Goal: Task Accomplishment & Management: Complete application form

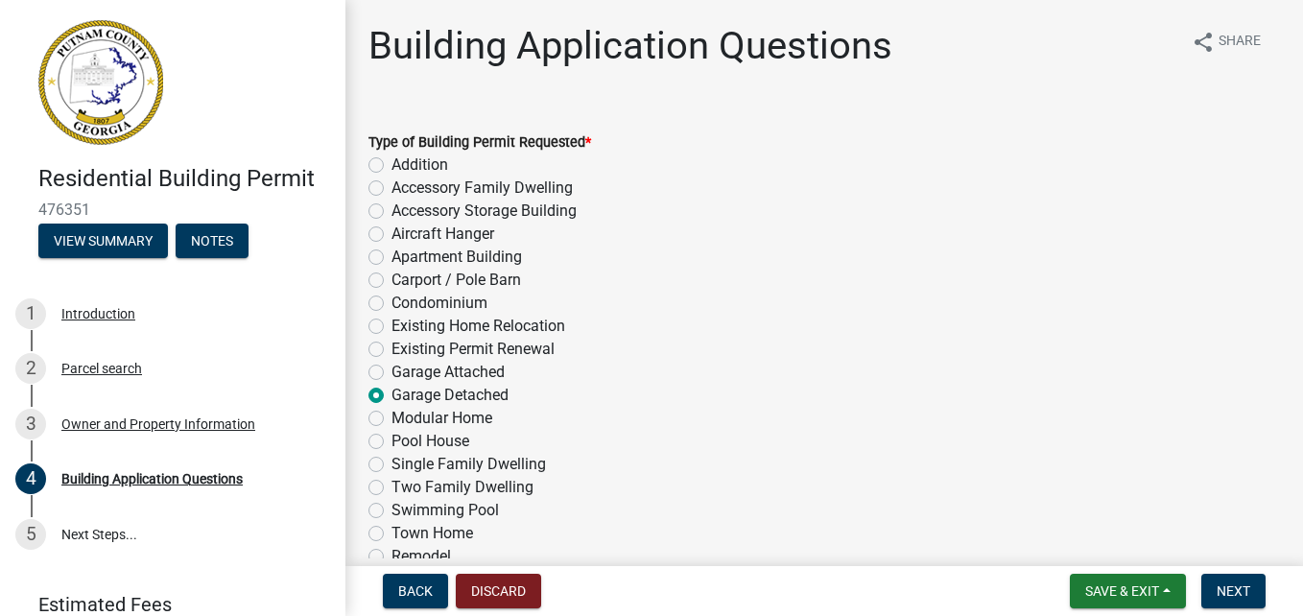
scroll to position [2839, 0]
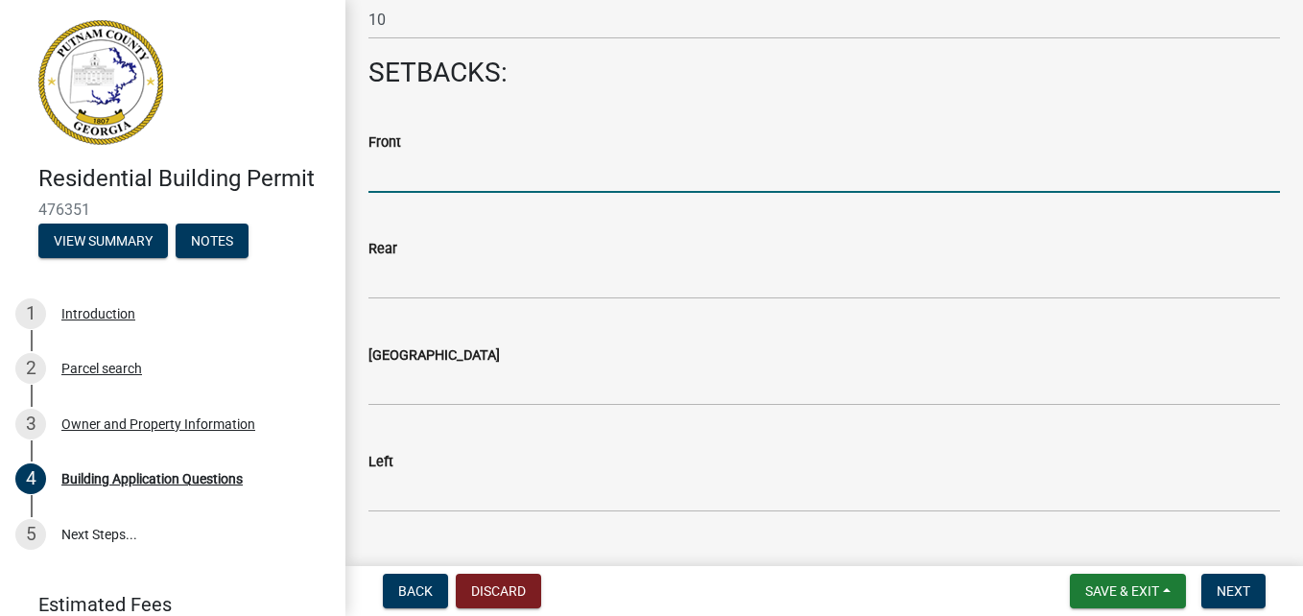
click at [419, 171] on input "text" at bounding box center [823, 172] width 911 height 39
type input "75"
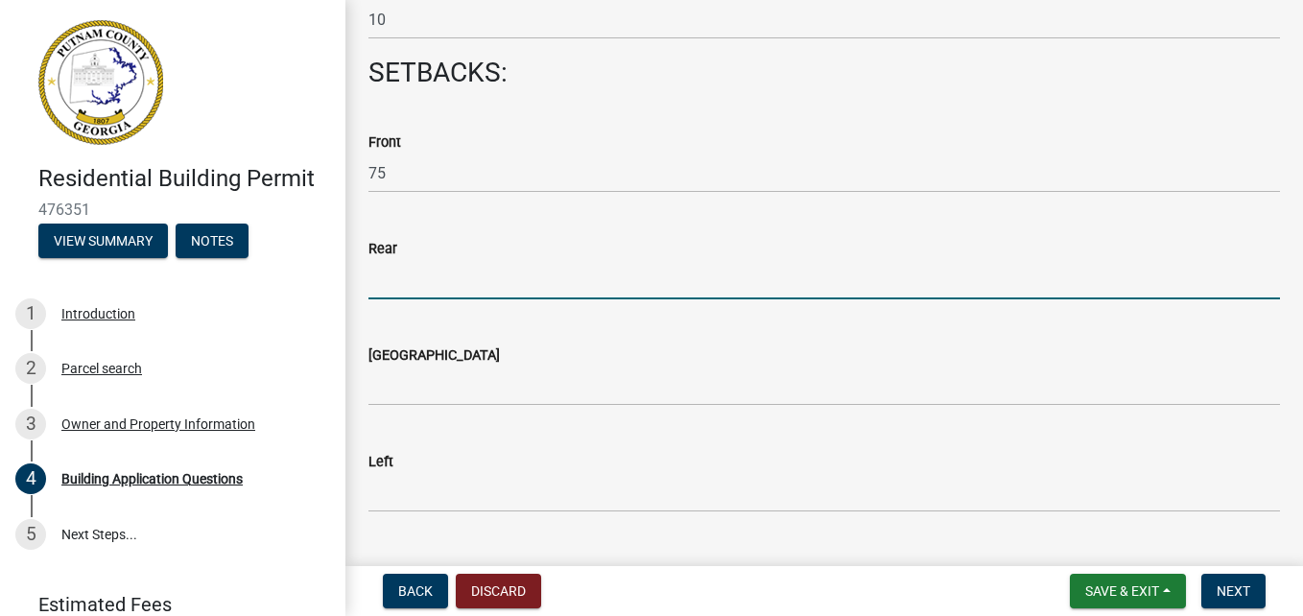
click at [389, 277] on input "text" at bounding box center [823, 279] width 911 height 39
type input "25"
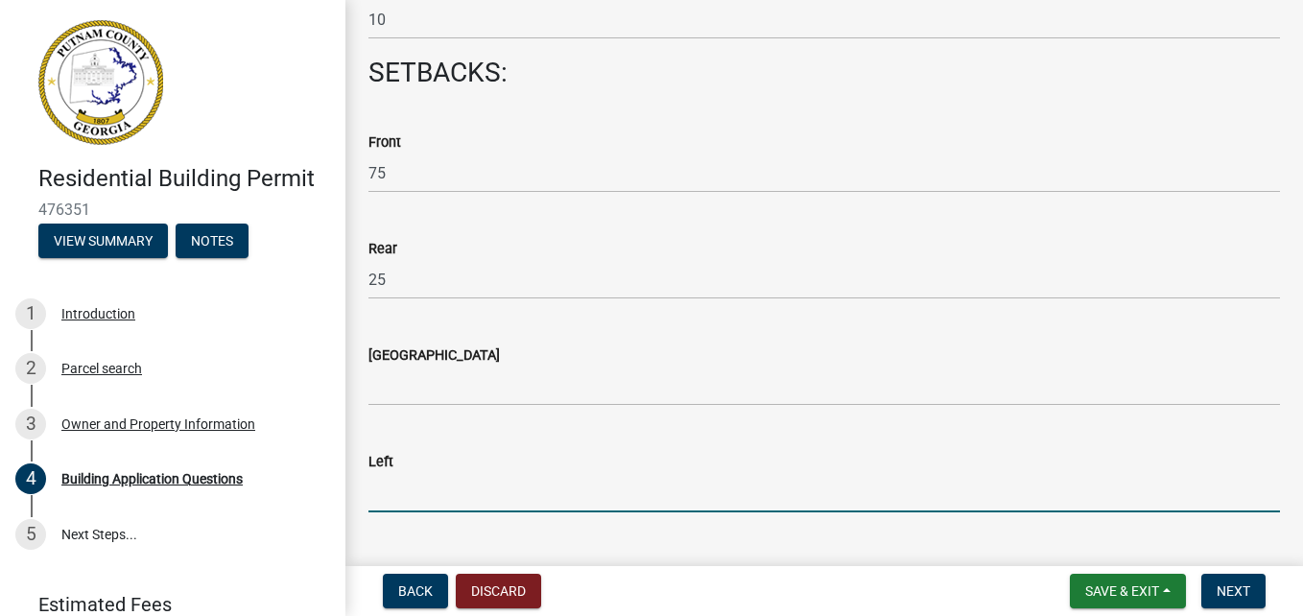
click at [426, 486] on input "text" at bounding box center [823, 492] width 911 height 39
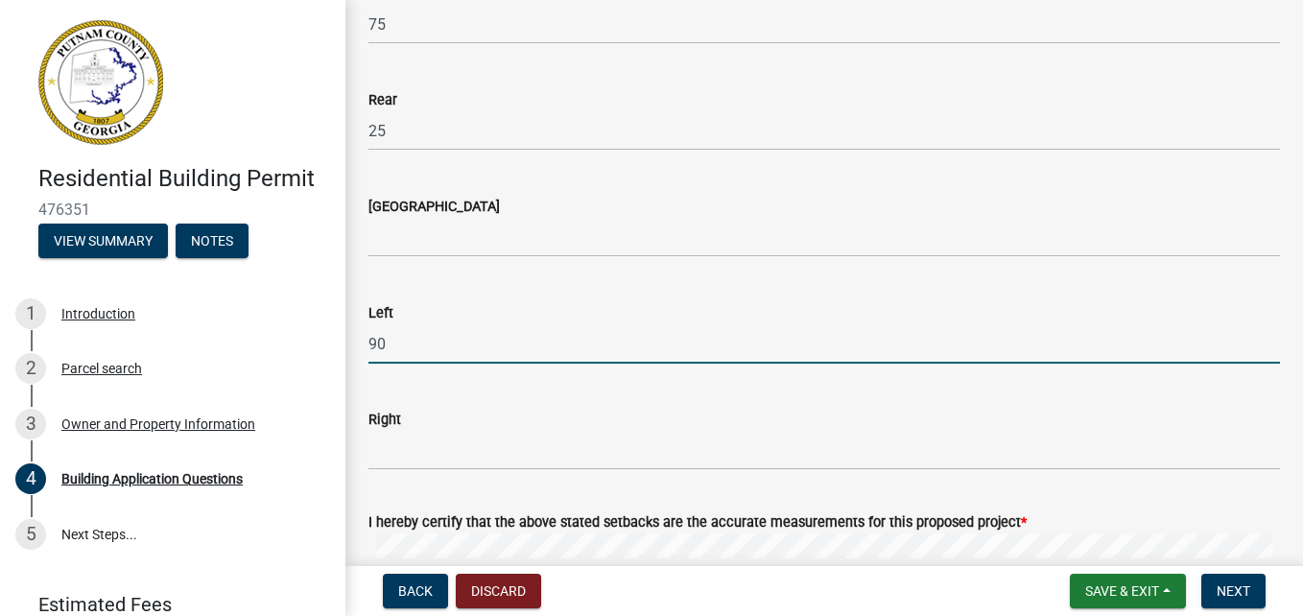
scroll to position [3031, 0]
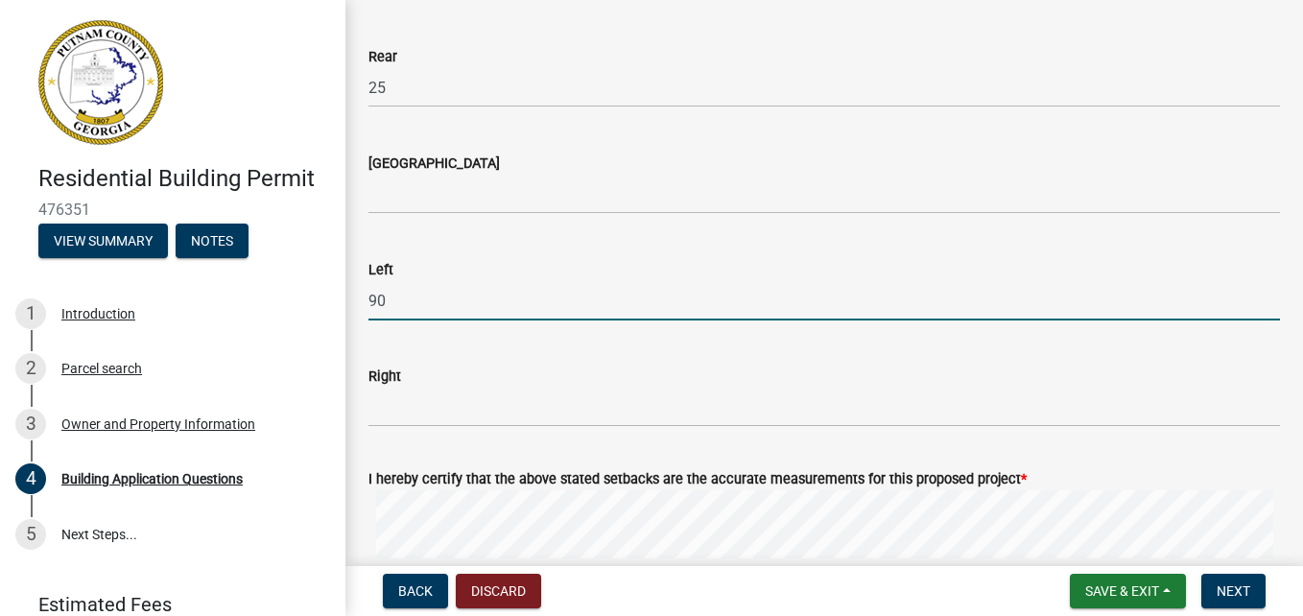
type input "90"
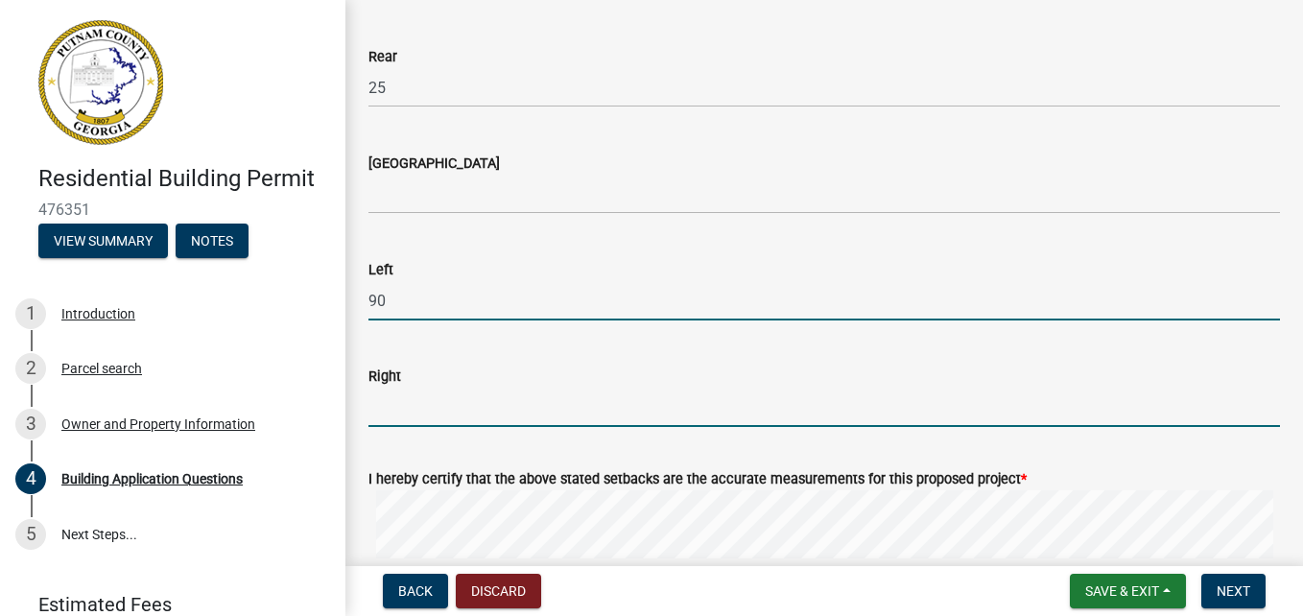
click at [423, 410] on input "text" at bounding box center [823, 407] width 911 height 39
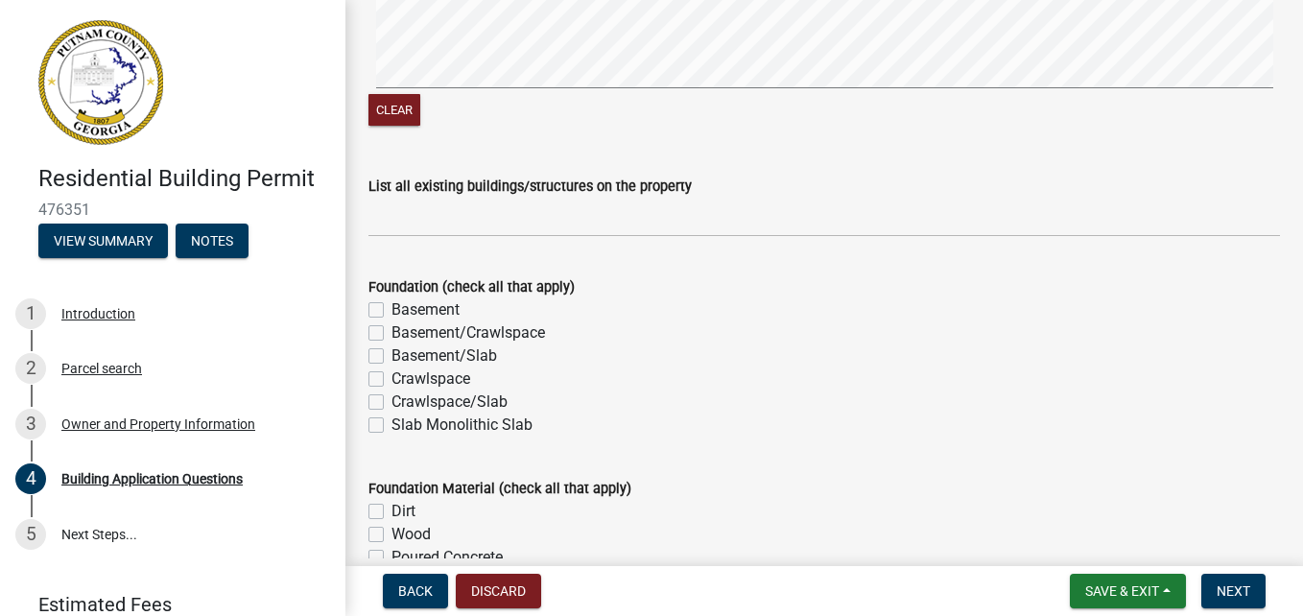
scroll to position [3607, 0]
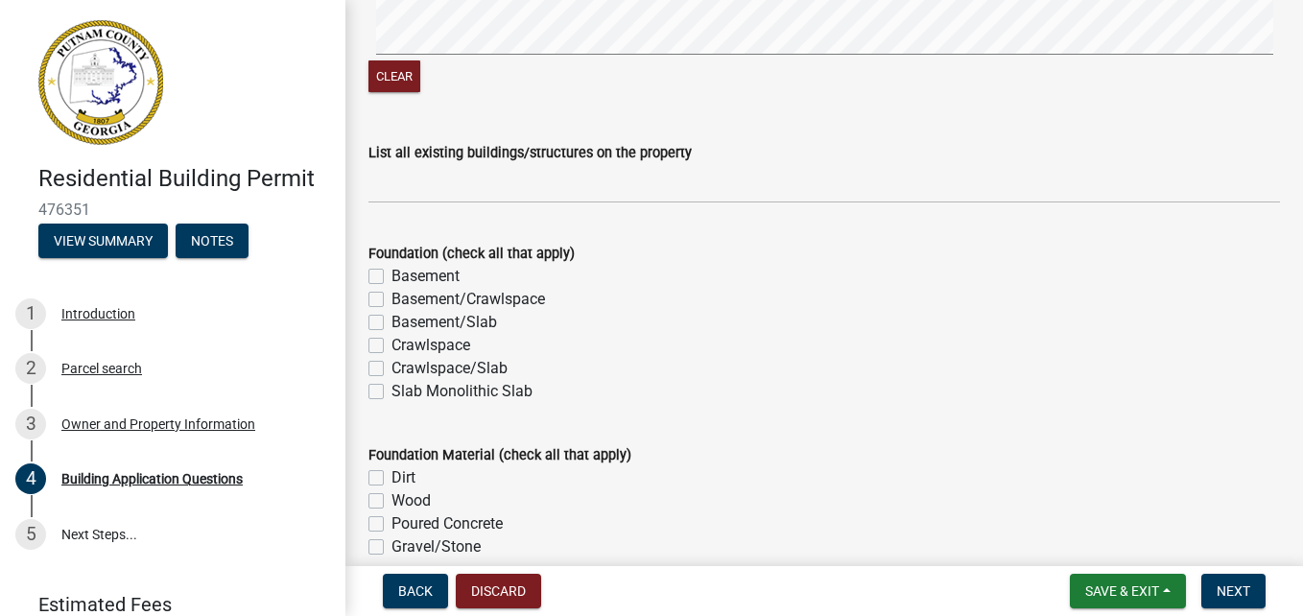
type input "110"
click at [391, 396] on label "Slab Monolithic Slab" at bounding box center [461, 391] width 141 height 23
click at [391, 392] on input "Slab Monolithic Slab" at bounding box center [397, 386] width 12 height 12
checkbox input "true"
checkbox input "false"
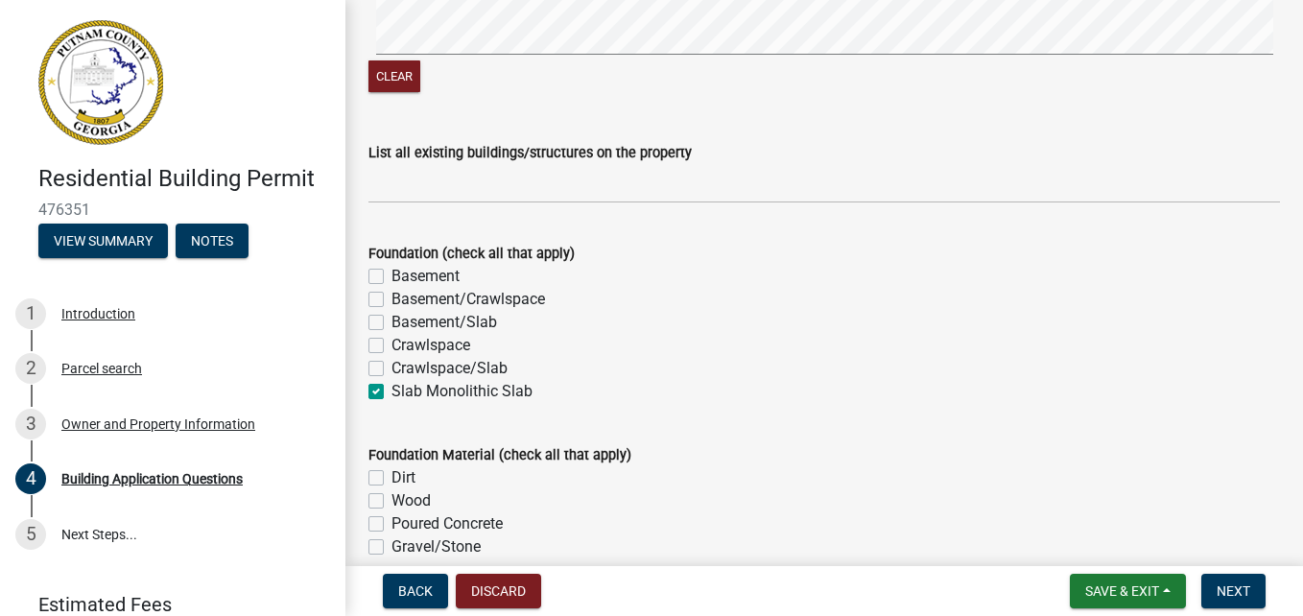
checkbox input "false"
checkbox input "true"
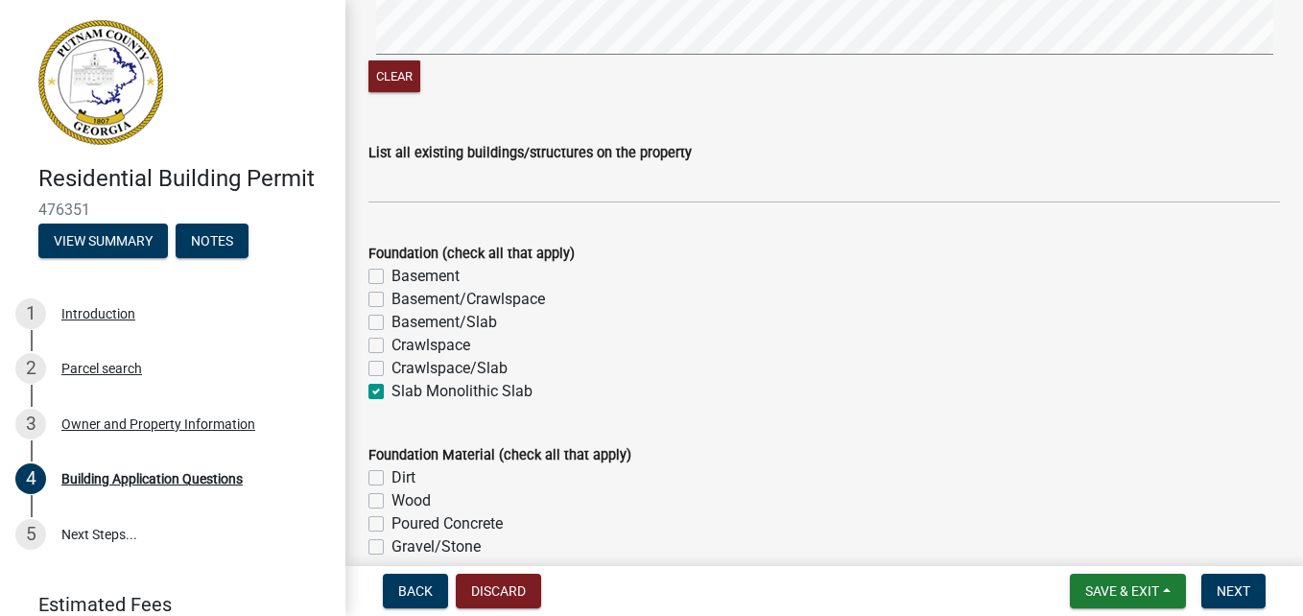
click at [391, 524] on label "Poured Concrete" at bounding box center [446, 523] width 111 height 23
click at [391, 524] on input "Poured Concrete" at bounding box center [397, 518] width 12 height 12
checkbox input "true"
checkbox input "false"
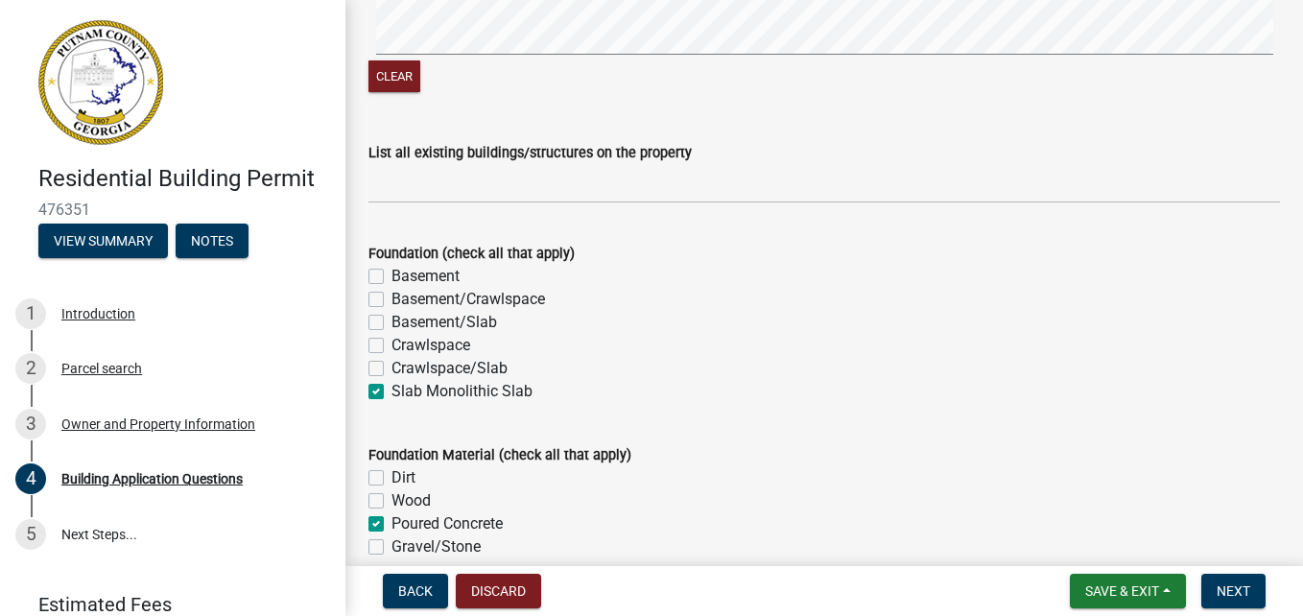
checkbox input "true"
checkbox input "false"
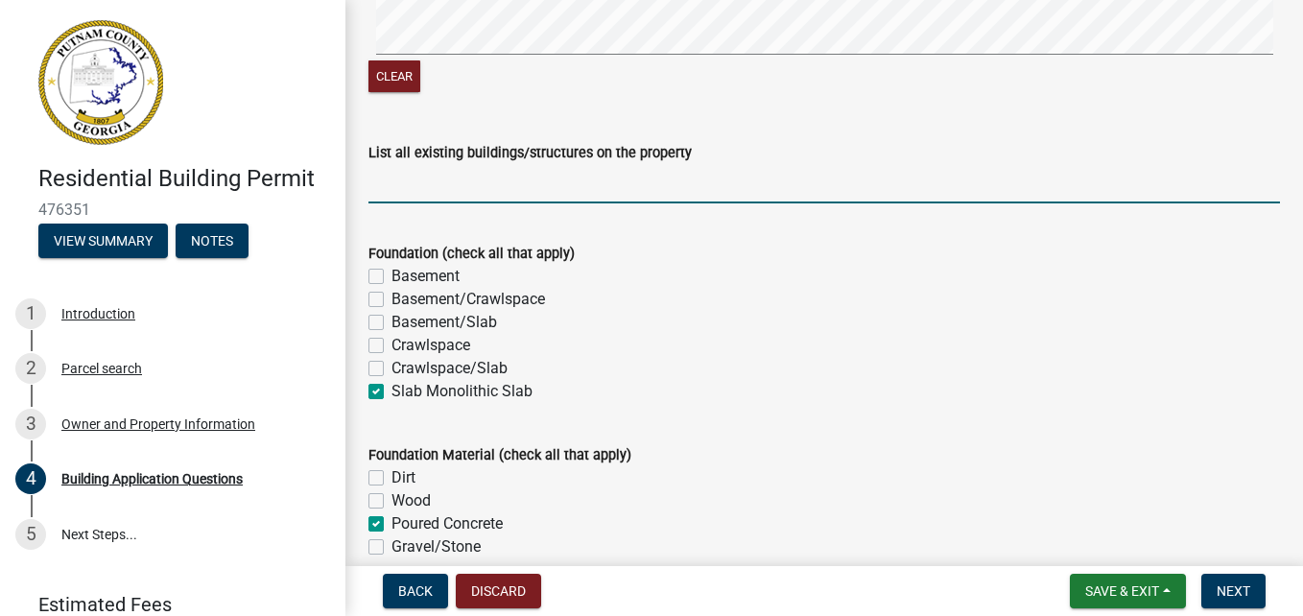
click at [432, 187] on input "List all existing buildings/structures on the property" at bounding box center [823, 183] width 911 height 39
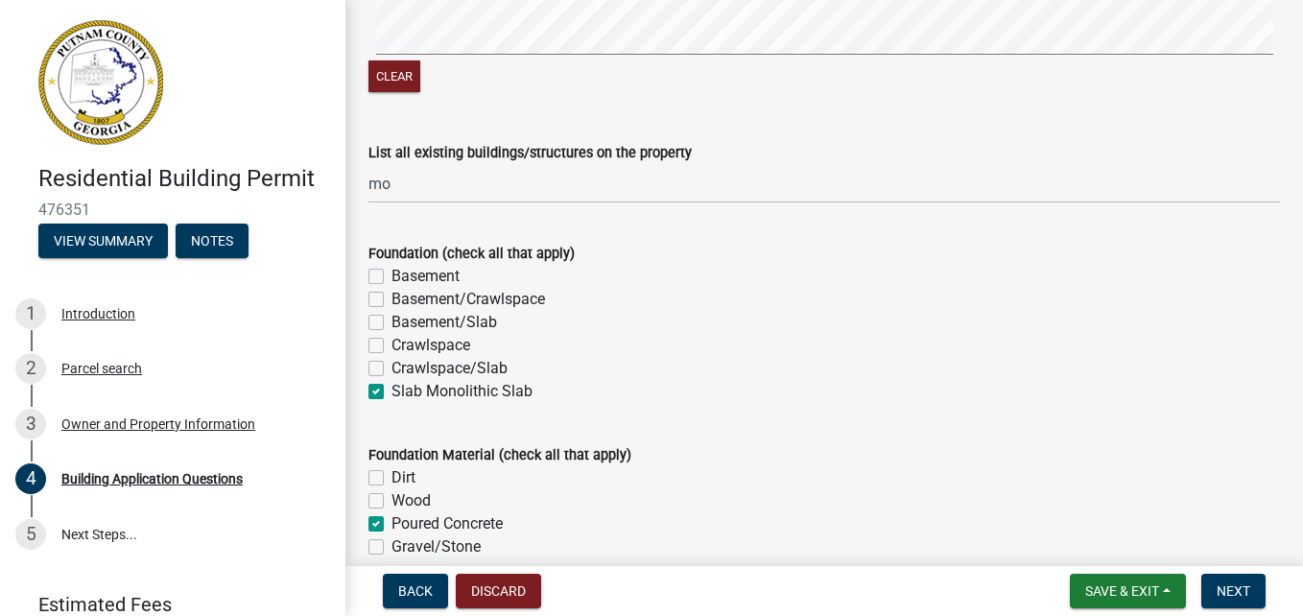
click at [738, 256] on div "Foundation (check all that apply)" at bounding box center [823, 253] width 911 height 23
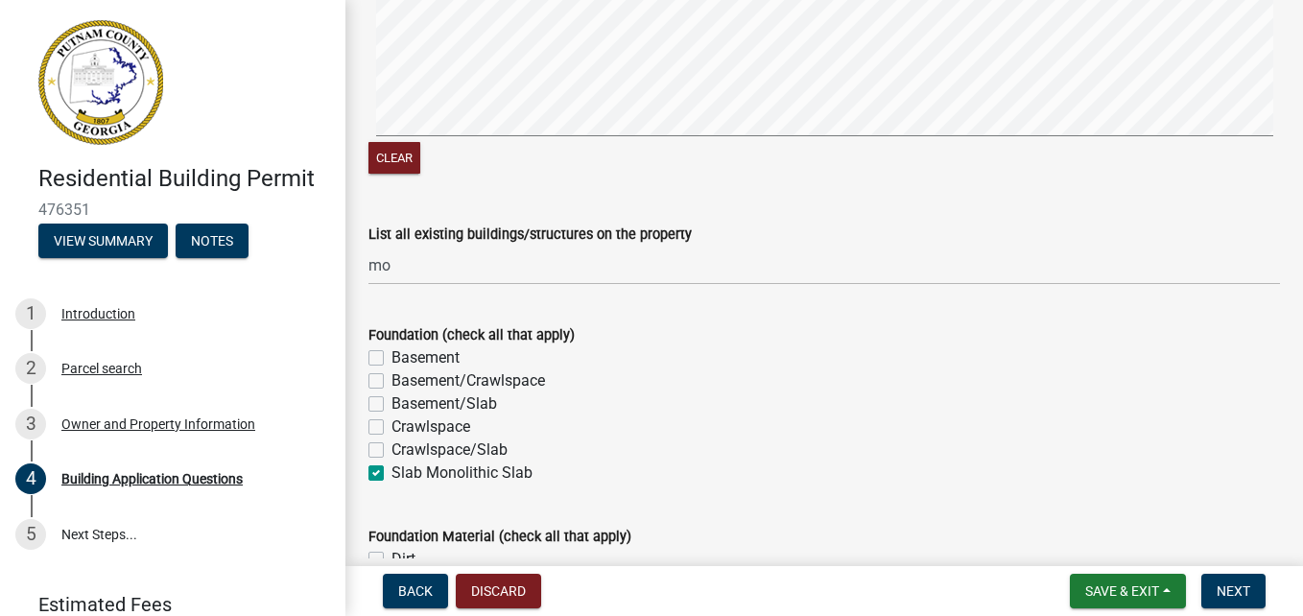
scroll to position [3511, 0]
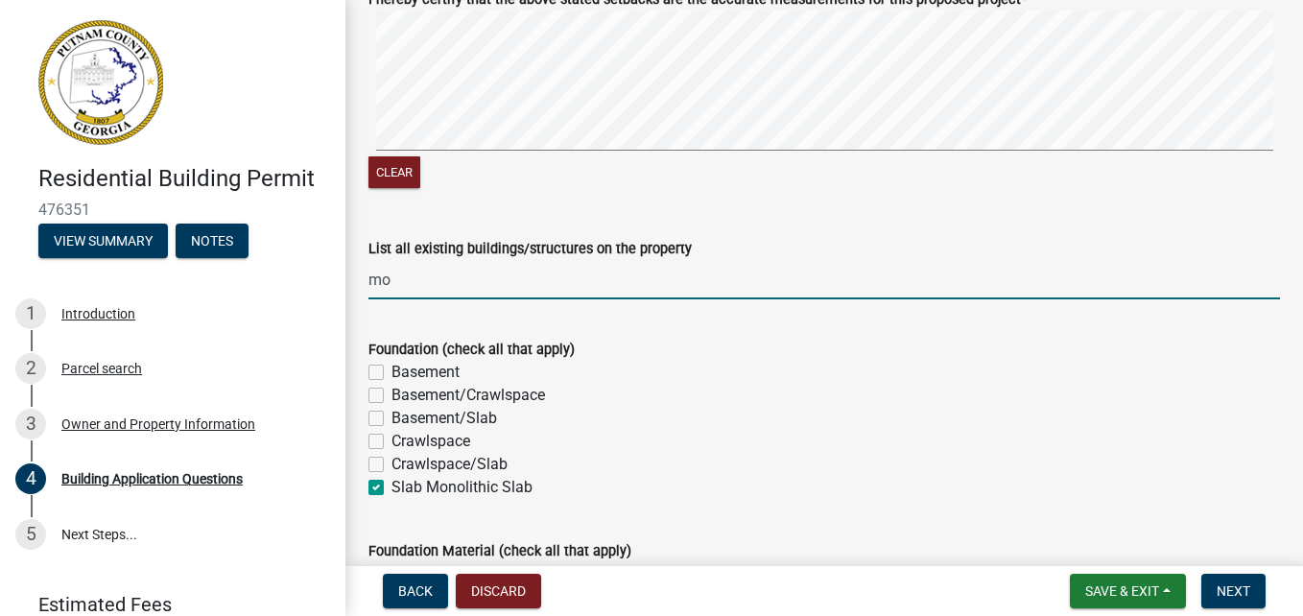
click at [397, 284] on input "mo" at bounding box center [823, 279] width 911 height 39
type input "m"
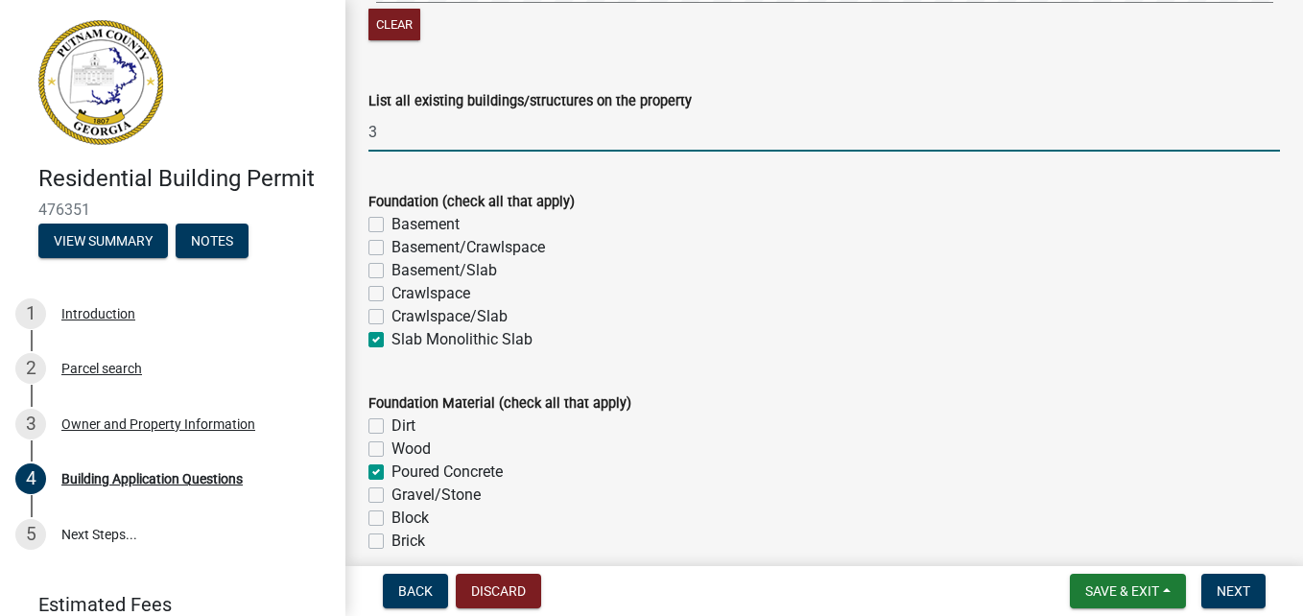
scroll to position [3703, 0]
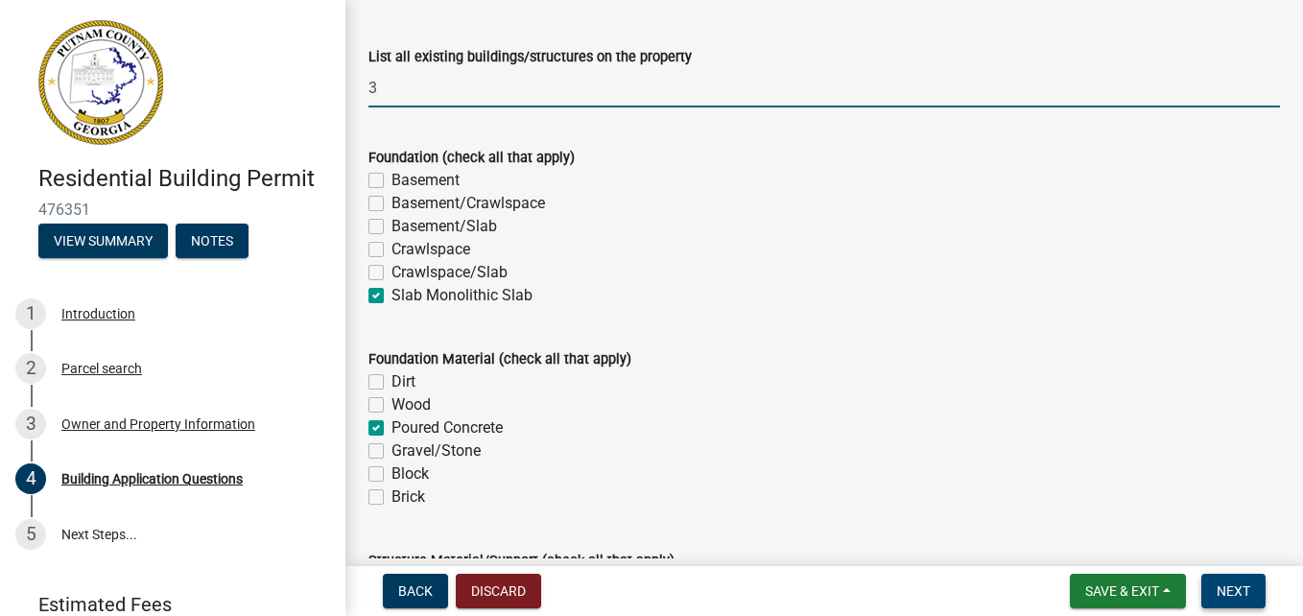
type input "3"
click at [1242, 586] on span "Next" at bounding box center [1233, 590] width 34 height 15
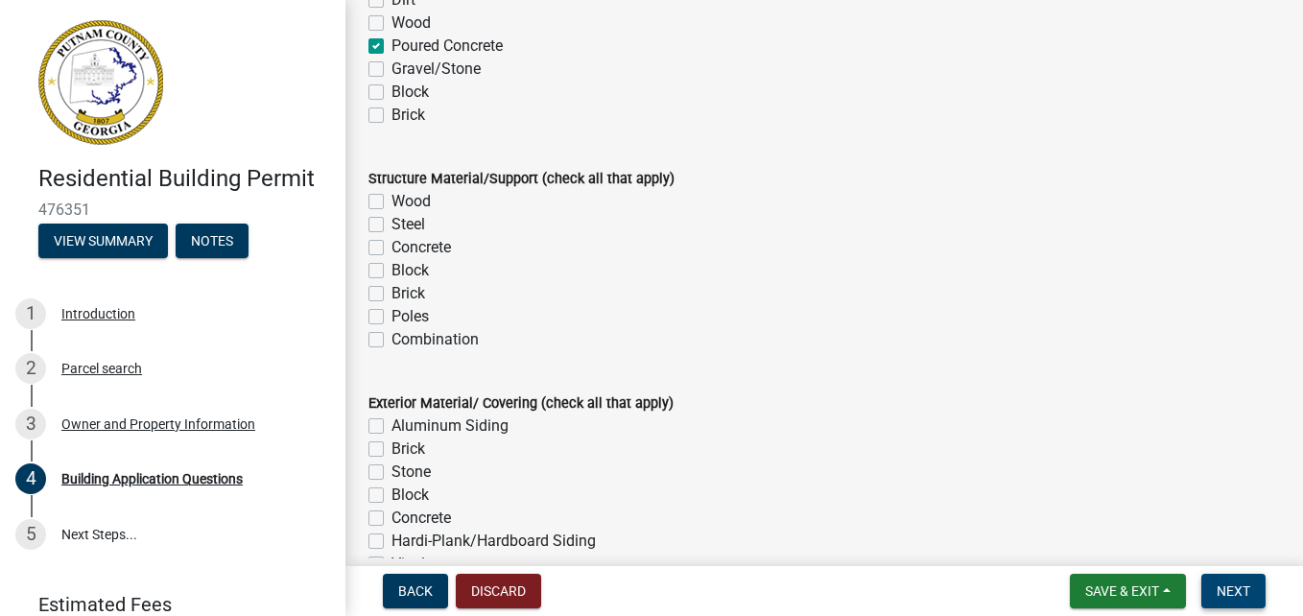
scroll to position [4086, 0]
click at [391, 227] on label "Steel" at bounding box center [408, 222] width 34 height 23
click at [391, 224] on input "Steel" at bounding box center [397, 217] width 12 height 12
checkbox input "true"
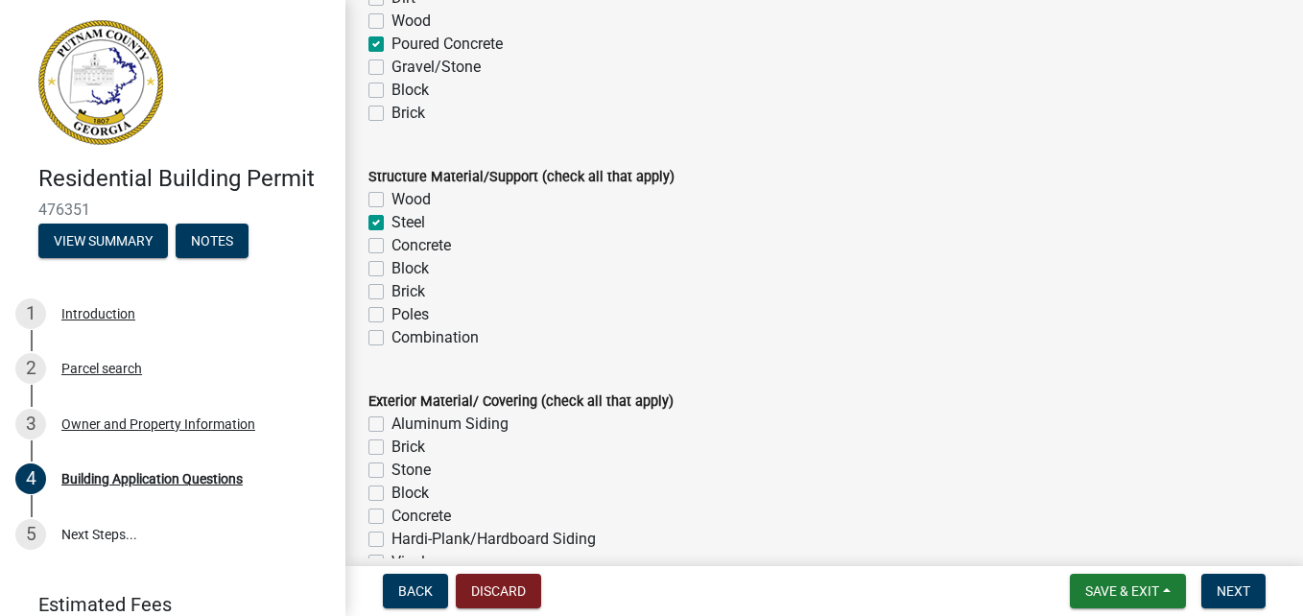
checkbox input "false"
checkbox input "true"
checkbox input "false"
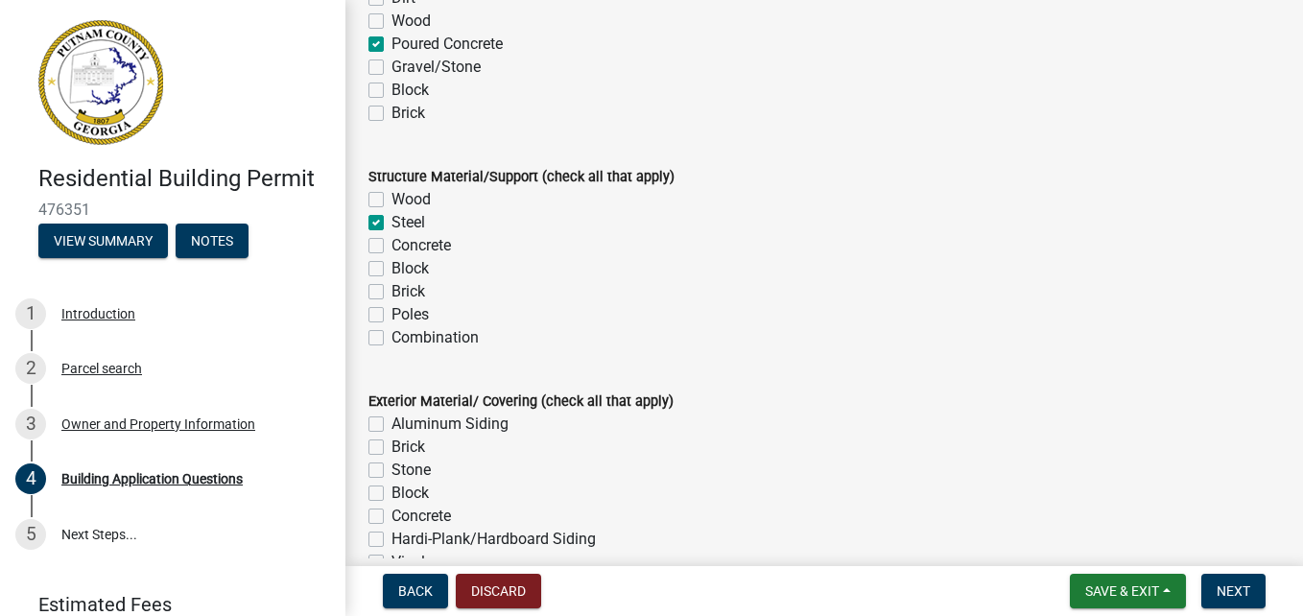
checkbox input "false"
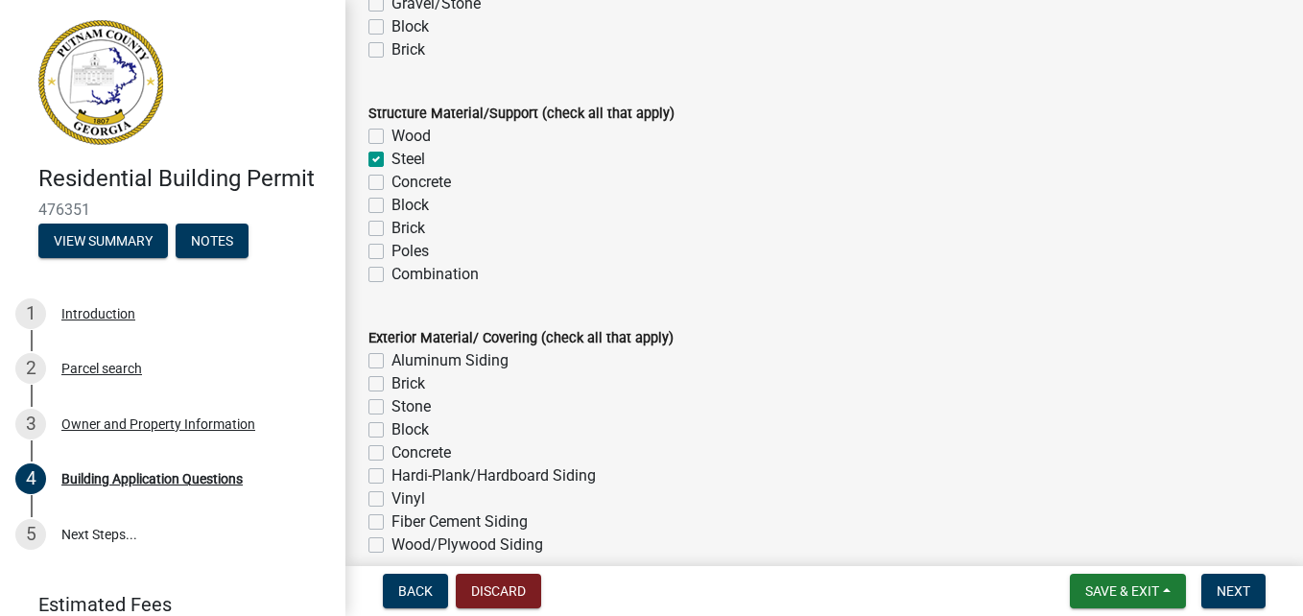
scroll to position [4182, 0]
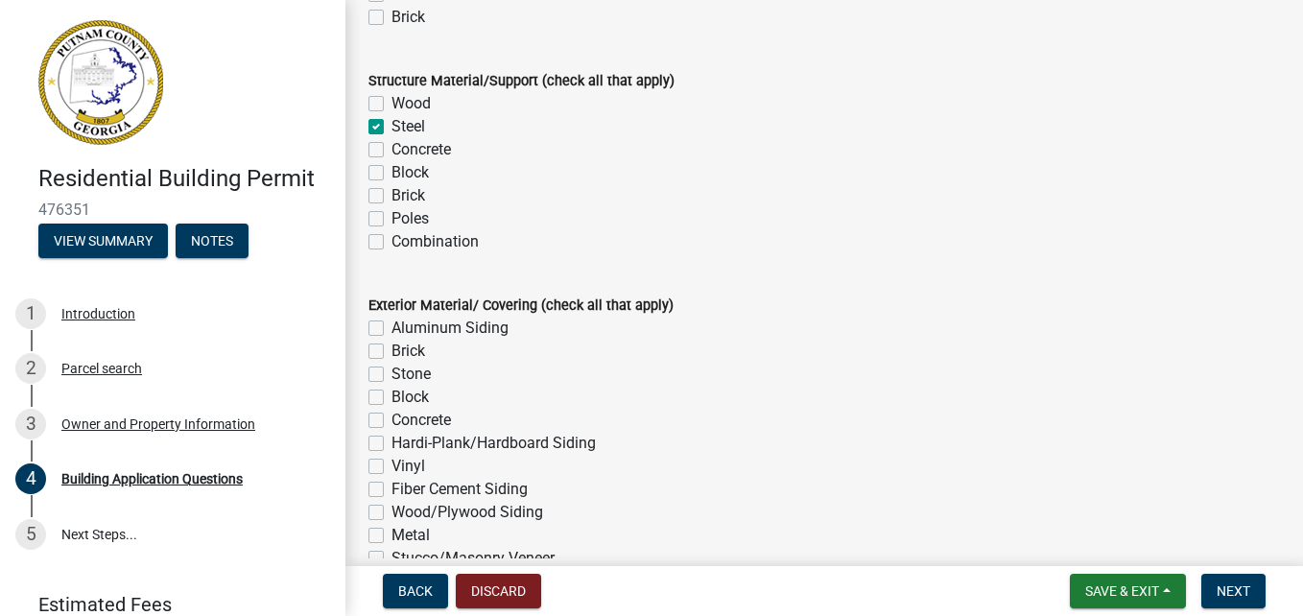
click at [391, 330] on label "Aluminum Siding" at bounding box center [449, 328] width 117 height 23
click at [391, 329] on input "Aluminum Siding" at bounding box center [397, 323] width 12 height 12
checkbox input "true"
checkbox input "false"
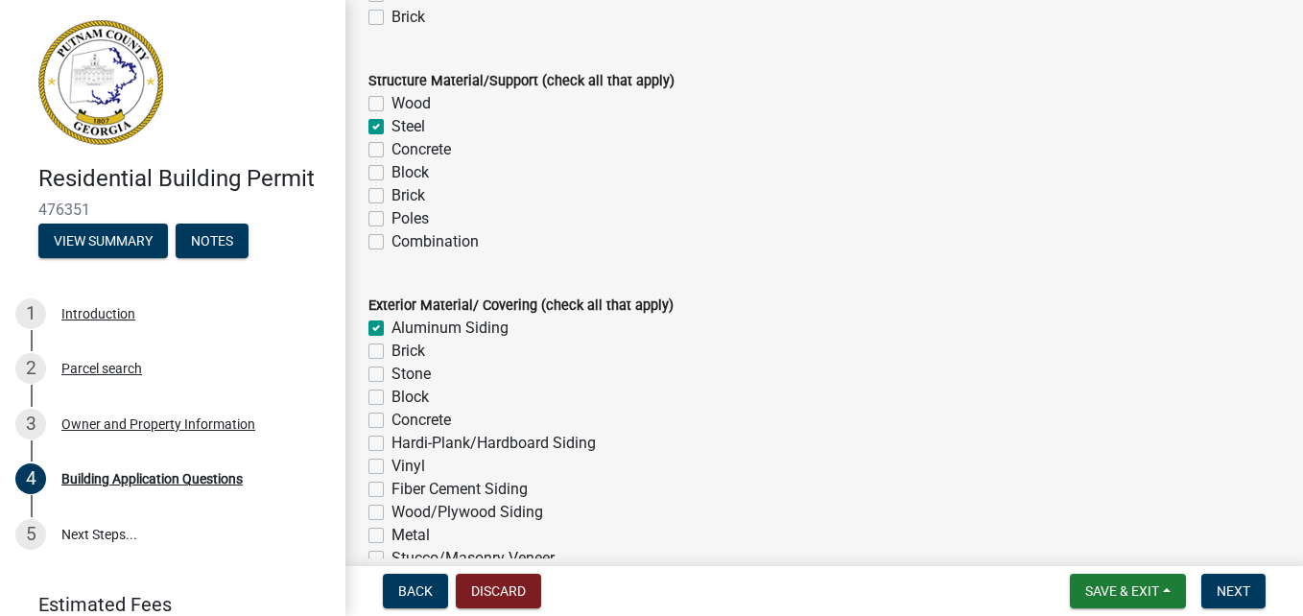
checkbox input "false"
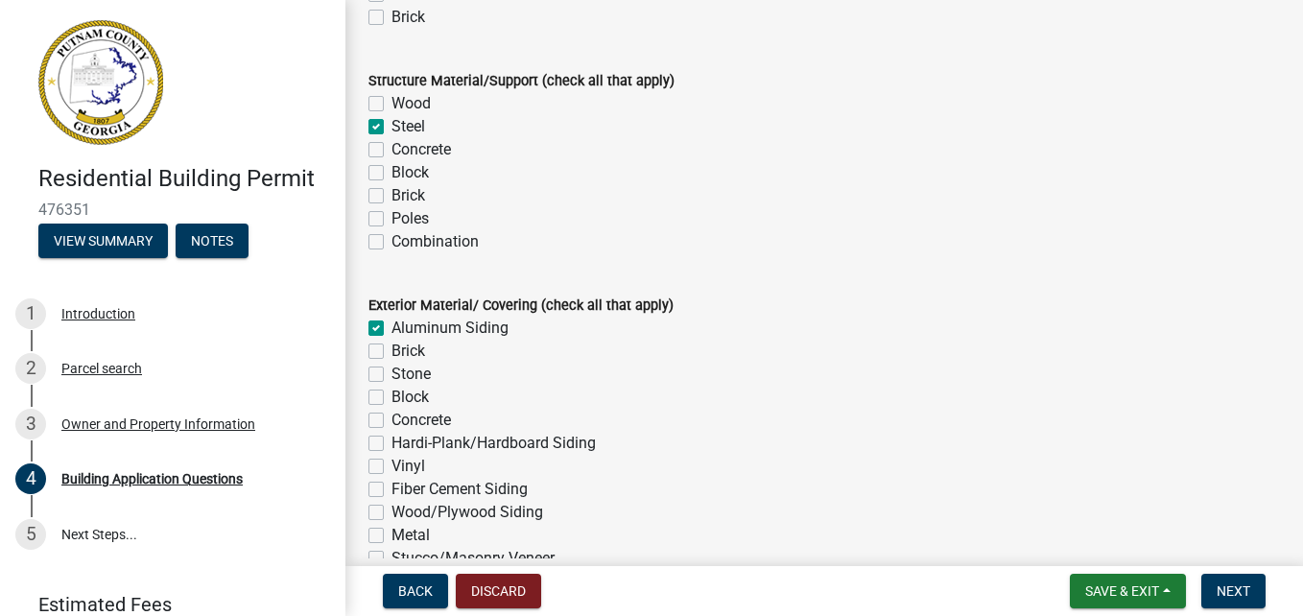
checkbox input "false"
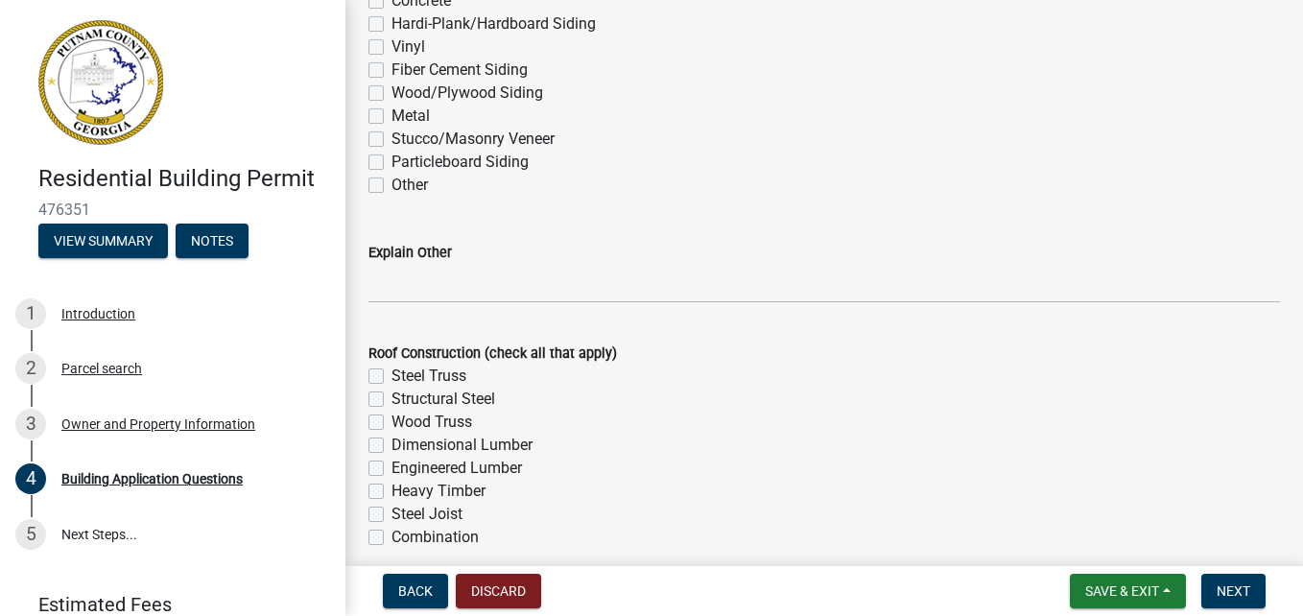
scroll to position [4662, 0]
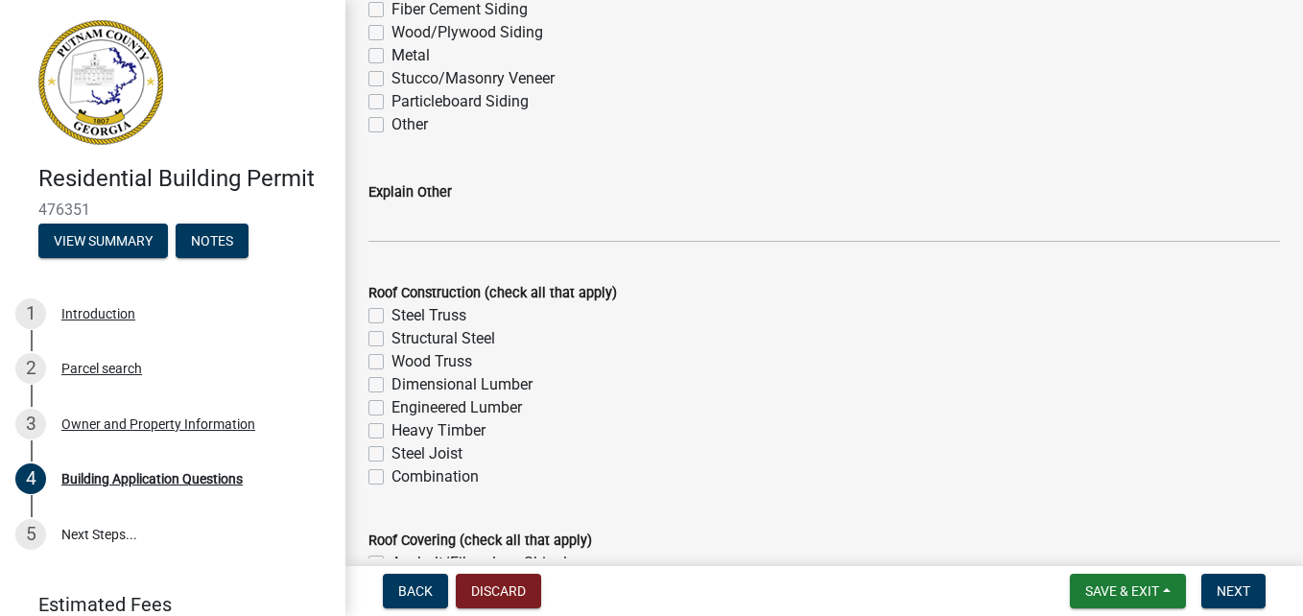
click at [391, 340] on label "Structural Steel" at bounding box center [443, 338] width 104 height 23
click at [391, 340] on input "Structural Steel" at bounding box center [397, 333] width 12 height 12
checkbox input "true"
checkbox input "false"
checkbox input "true"
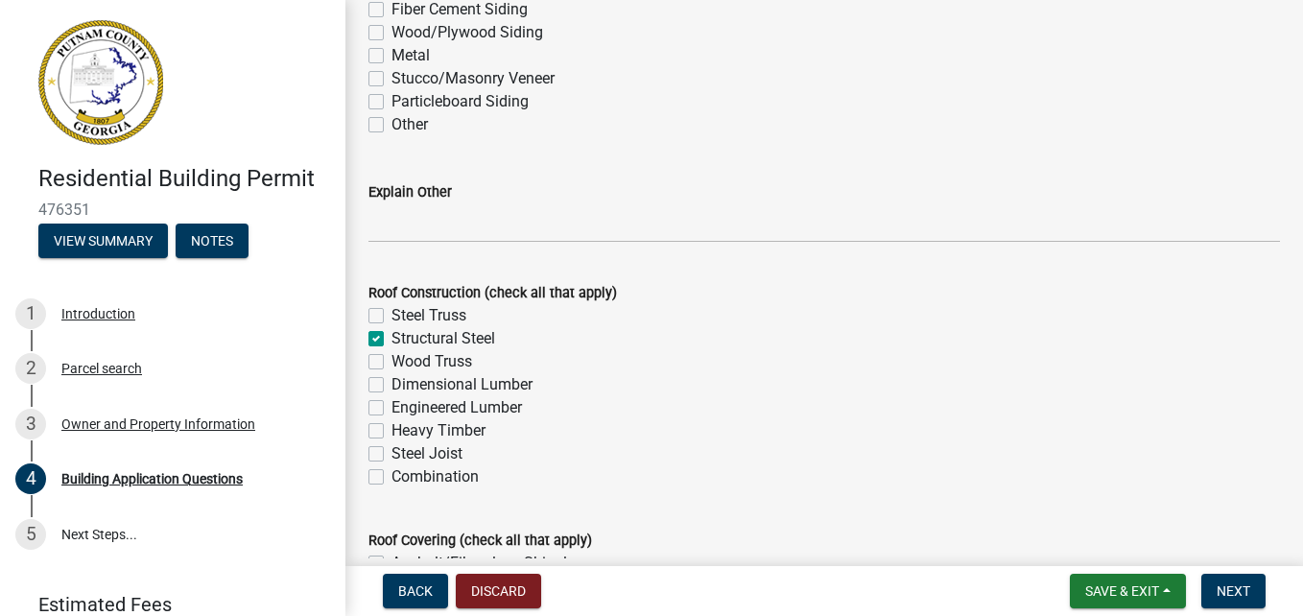
checkbox input "false"
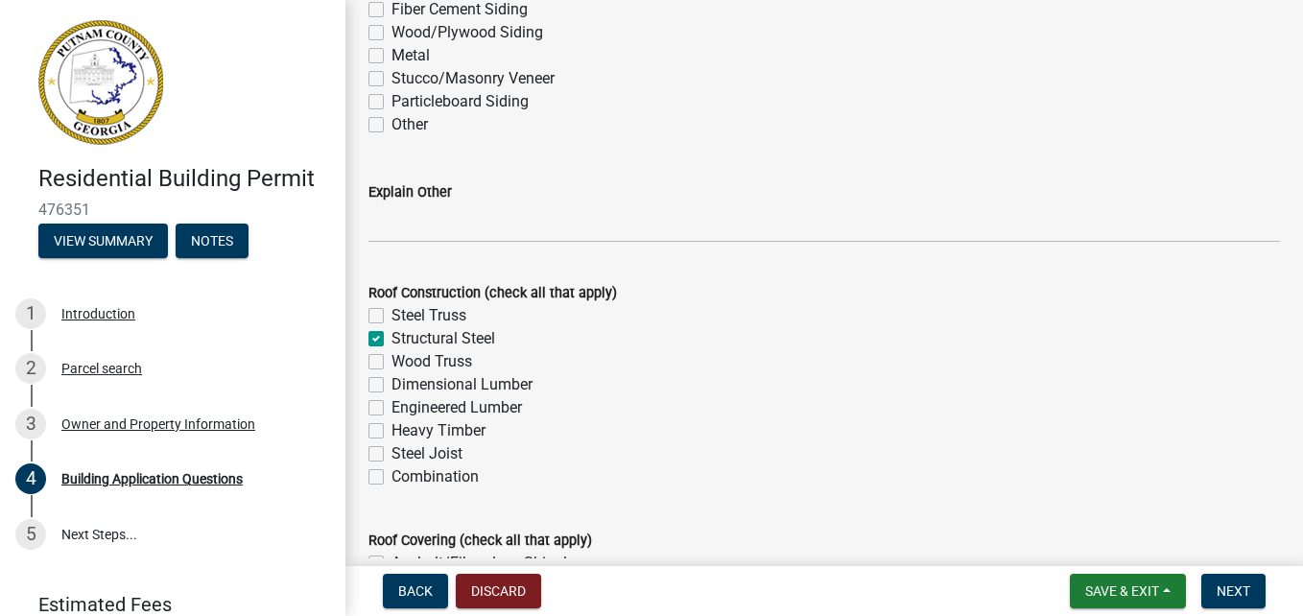
checkbox input "false"
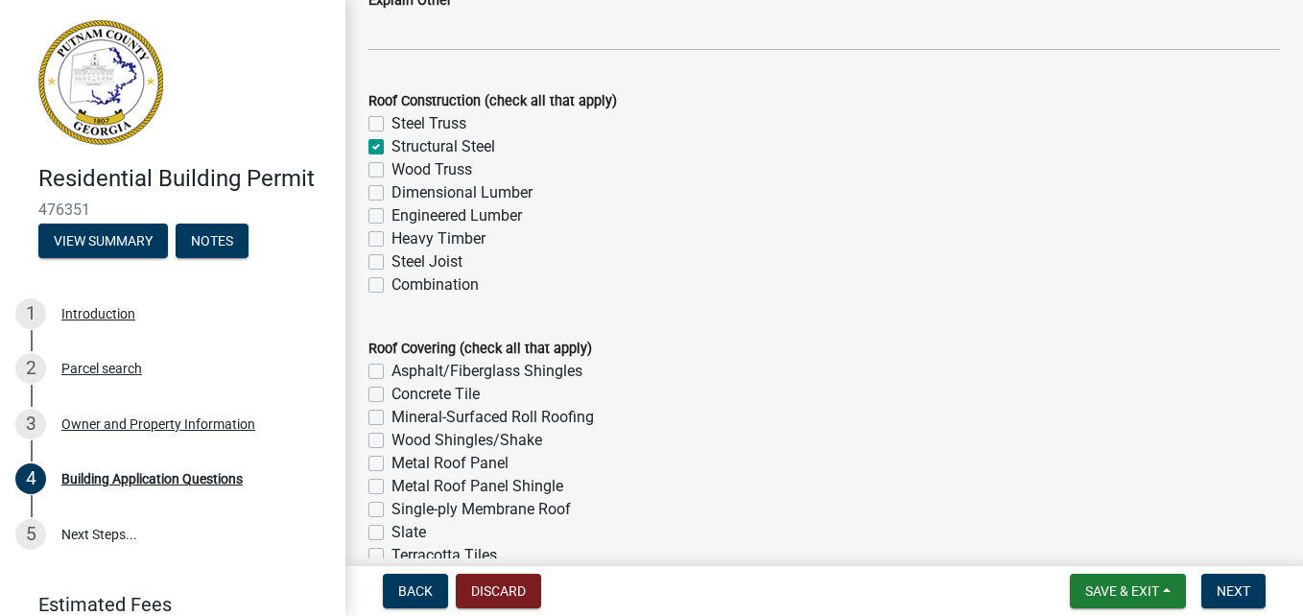
scroll to position [4950, 0]
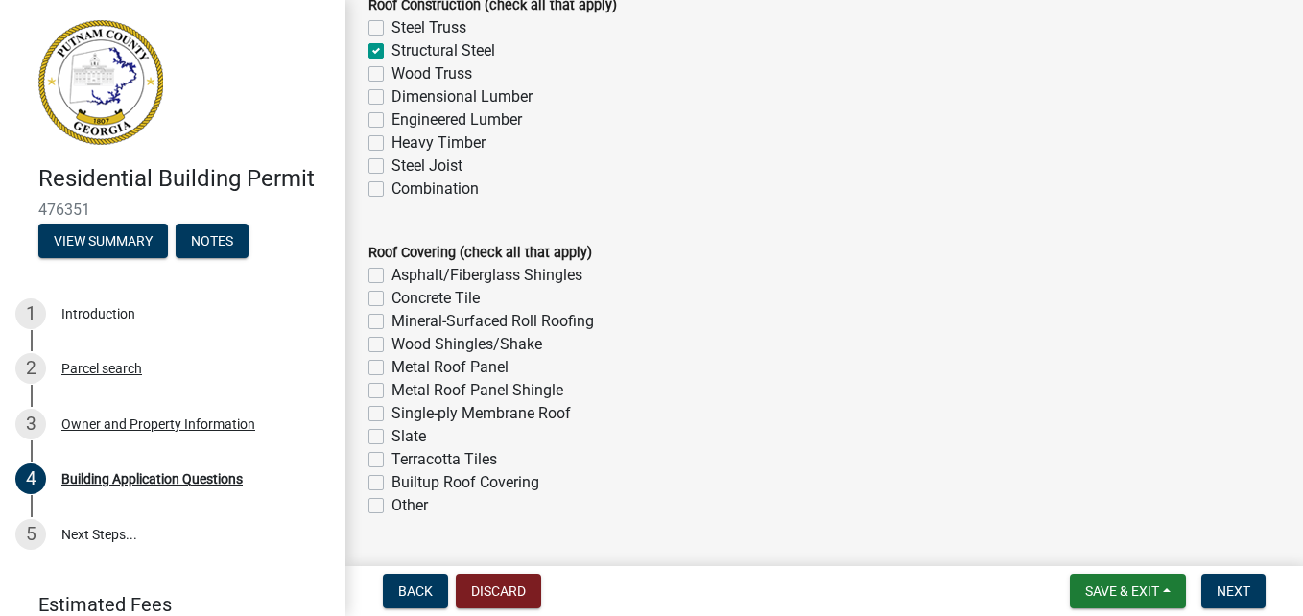
click at [391, 371] on label "Metal Roof Panel" at bounding box center [449, 367] width 117 height 23
click at [391, 368] on input "Metal Roof Panel" at bounding box center [397, 362] width 12 height 12
checkbox input "true"
checkbox input "false"
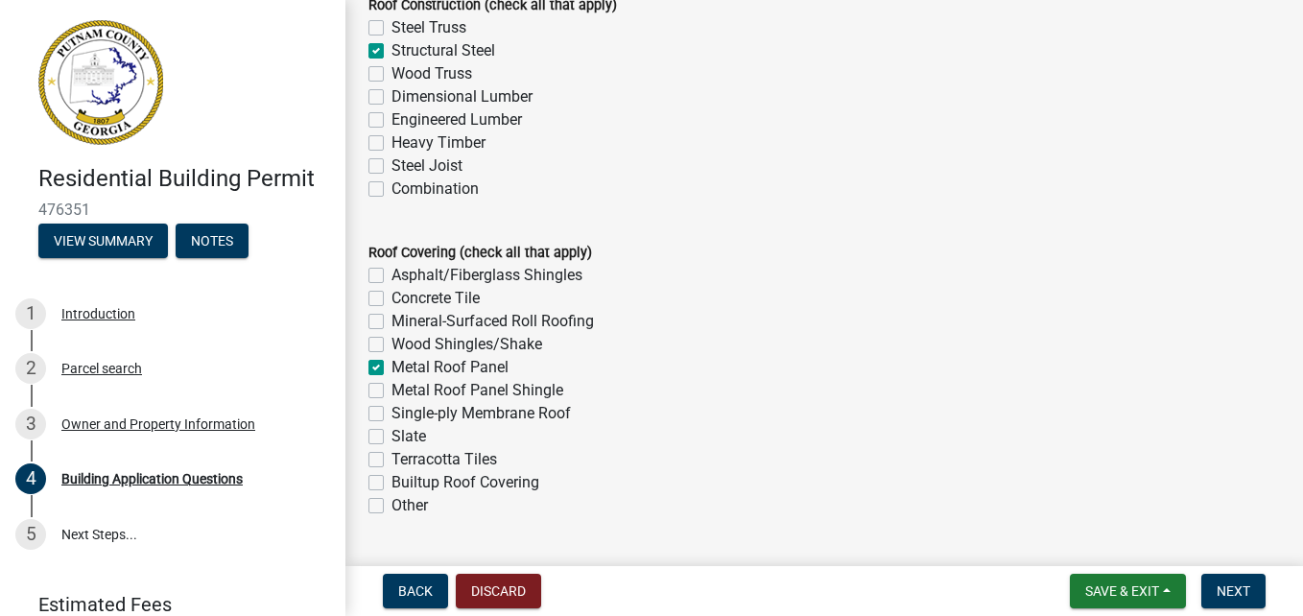
checkbox input "false"
checkbox input "true"
checkbox input "false"
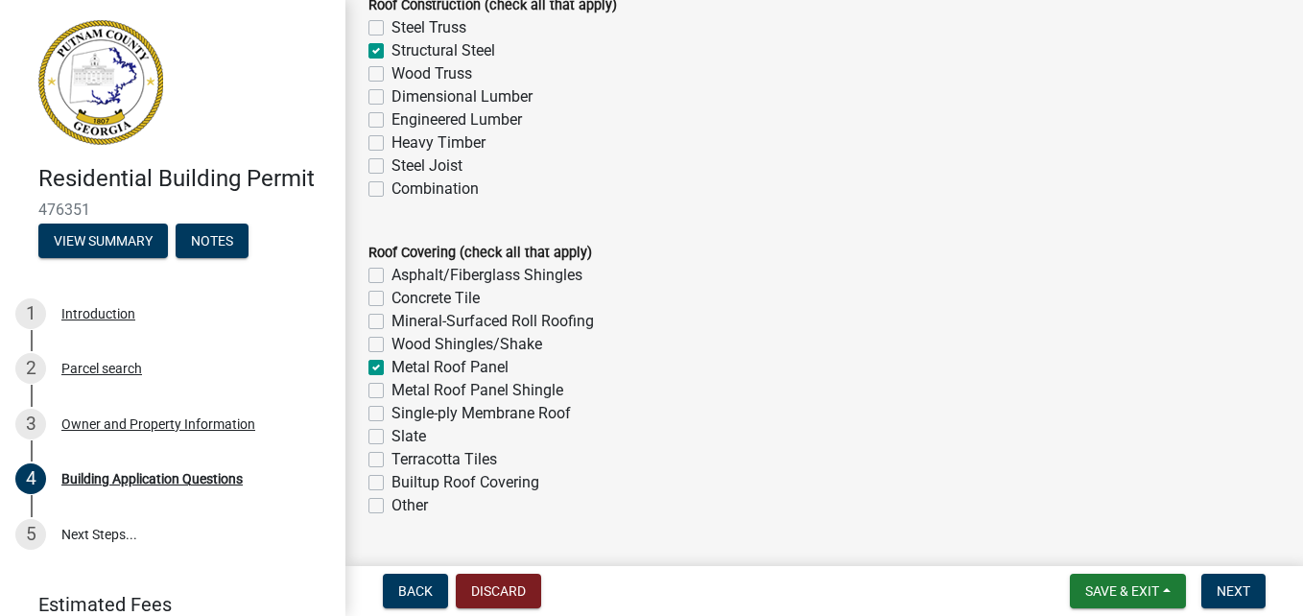
checkbox input "false"
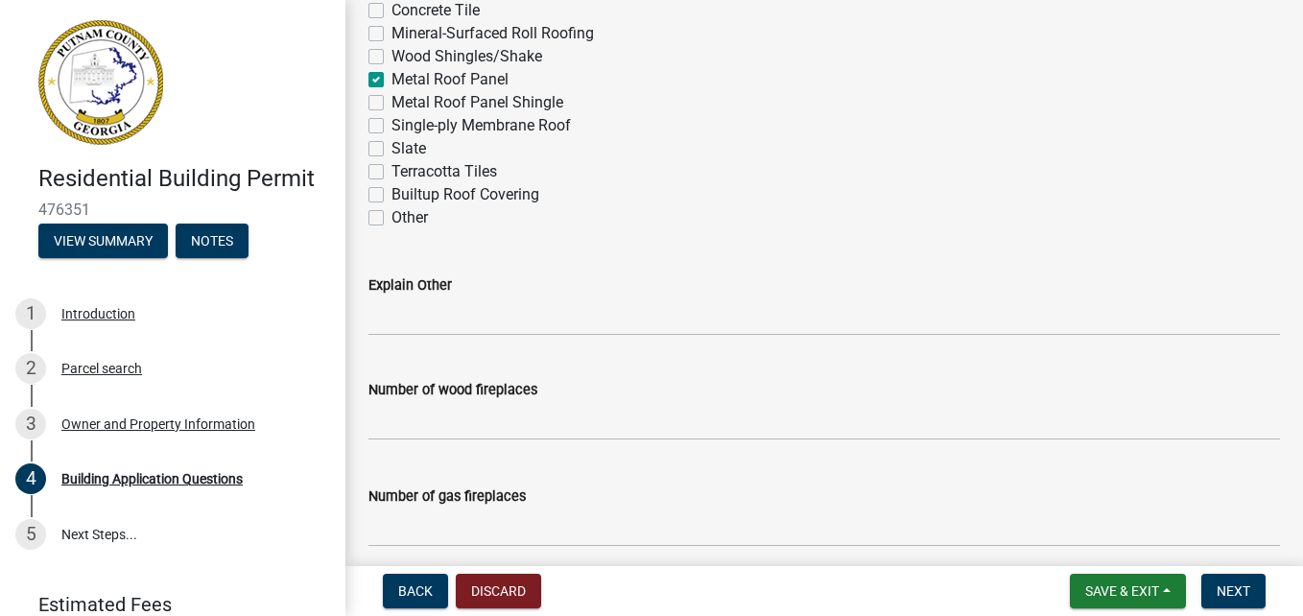
scroll to position [5333, 0]
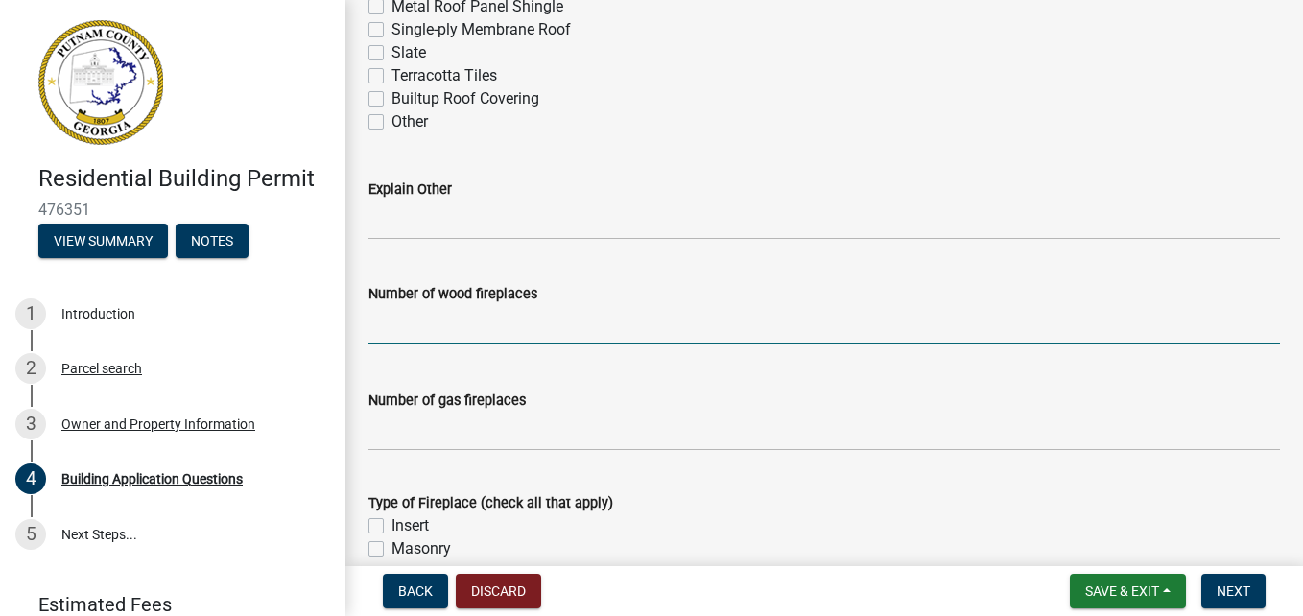
click at [405, 325] on input "text" at bounding box center [823, 324] width 911 height 39
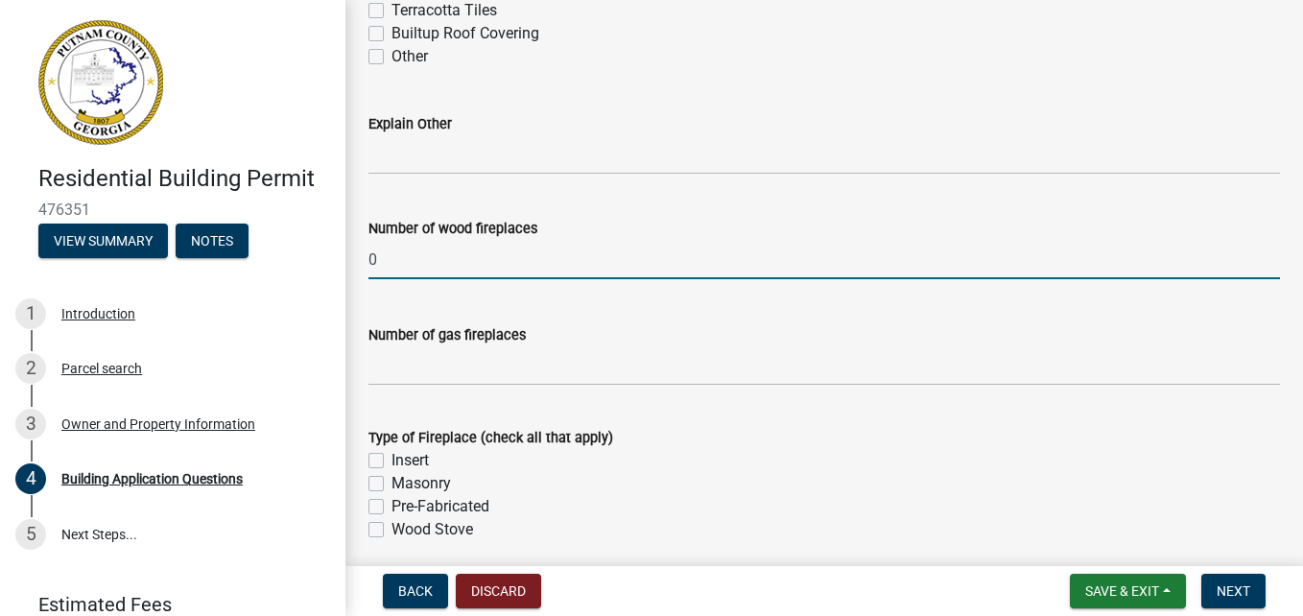
scroll to position [5429, 0]
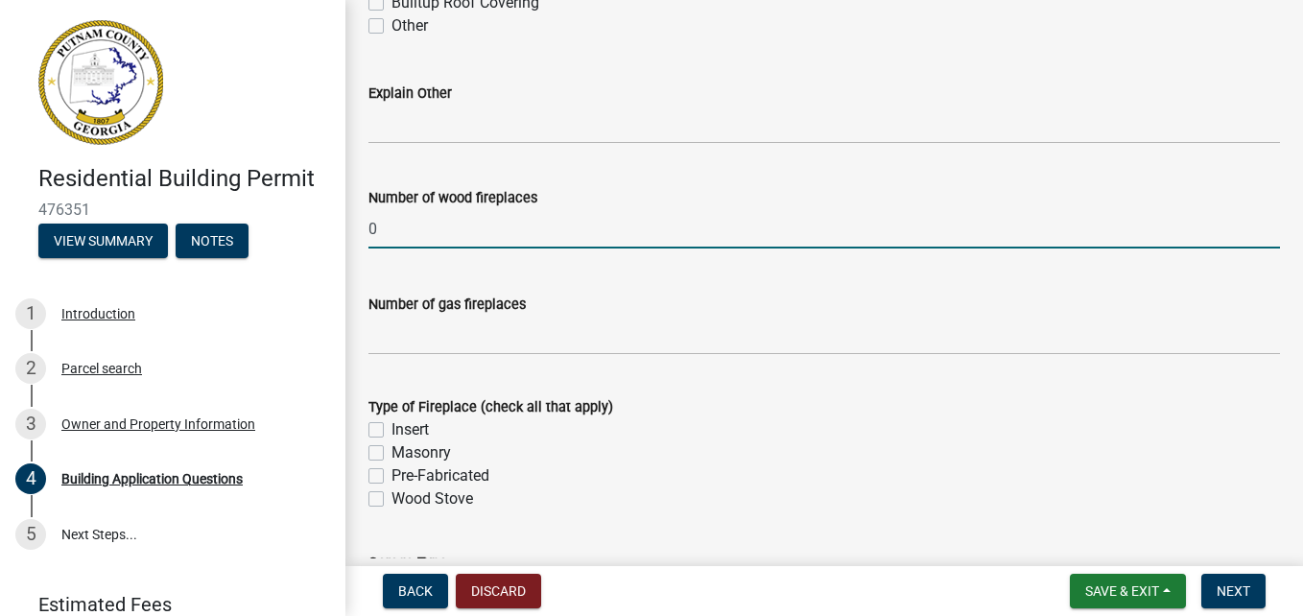
type input "0"
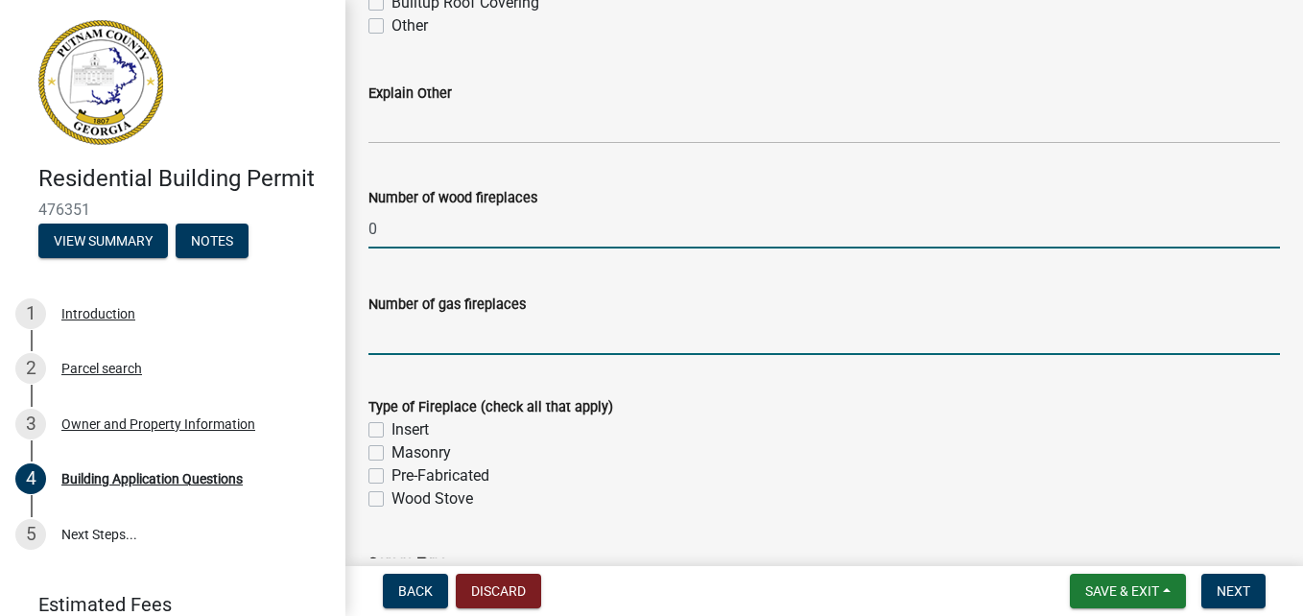
click at [398, 345] on input "text" at bounding box center [823, 335] width 911 height 39
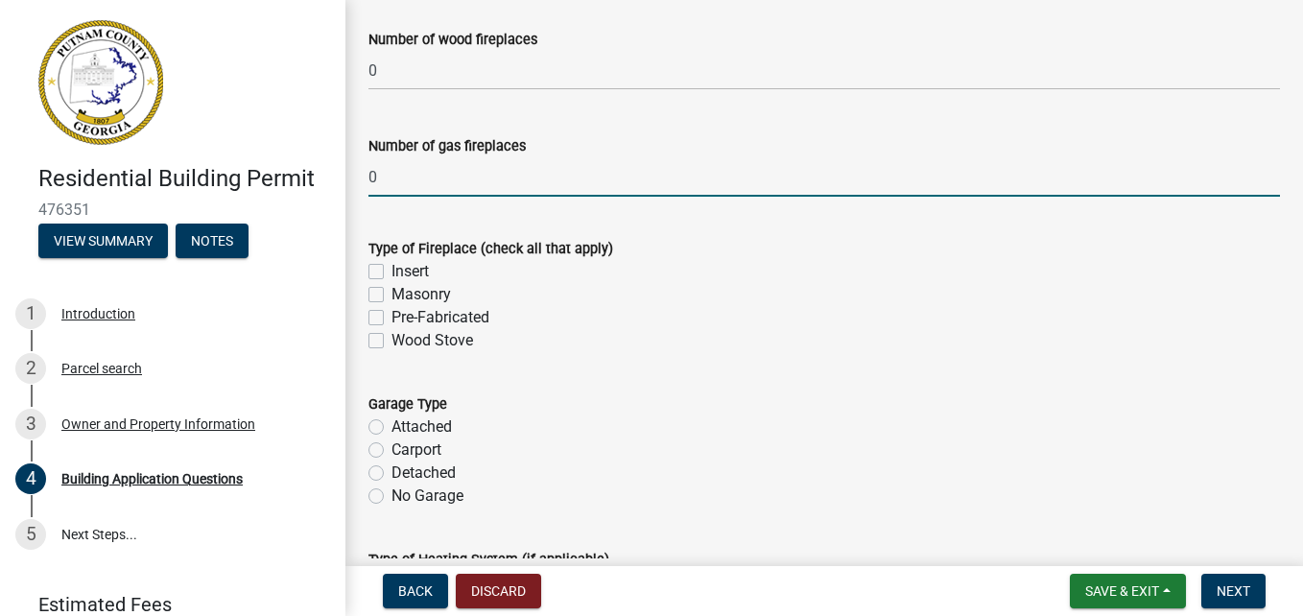
scroll to position [5621, 0]
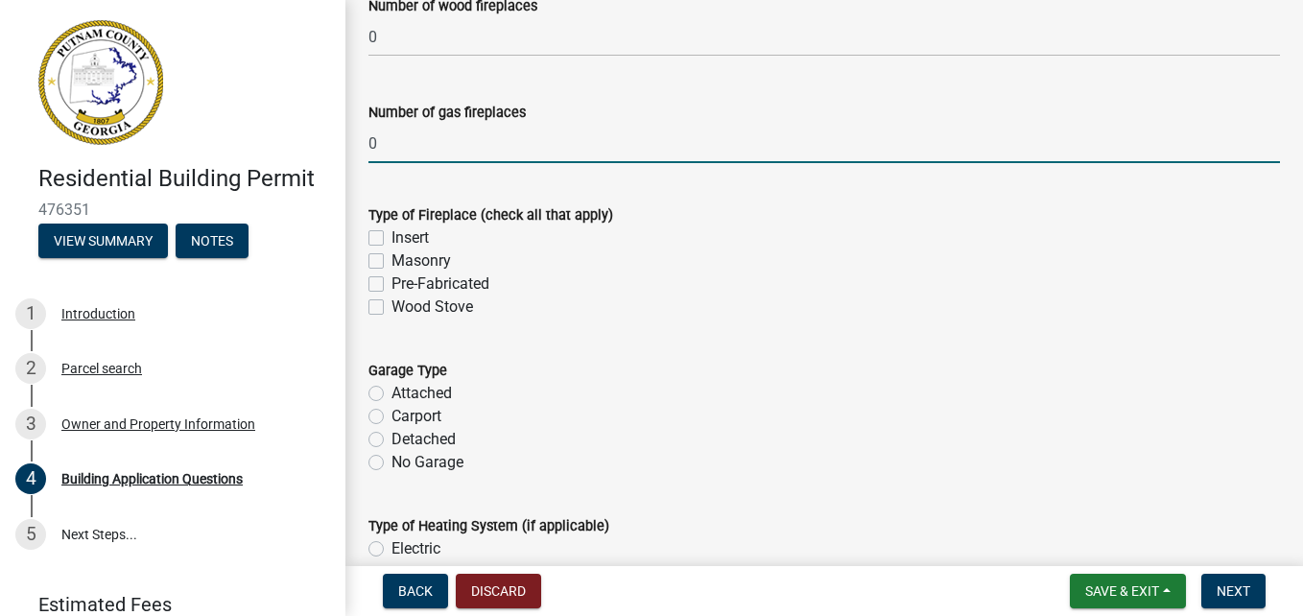
type input "0"
click at [391, 443] on label "Detached" at bounding box center [423, 439] width 64 height 23
click at [391, 440] on input "Detached" at bounding box center [397, 434] width 12 height 12
radio input "true"
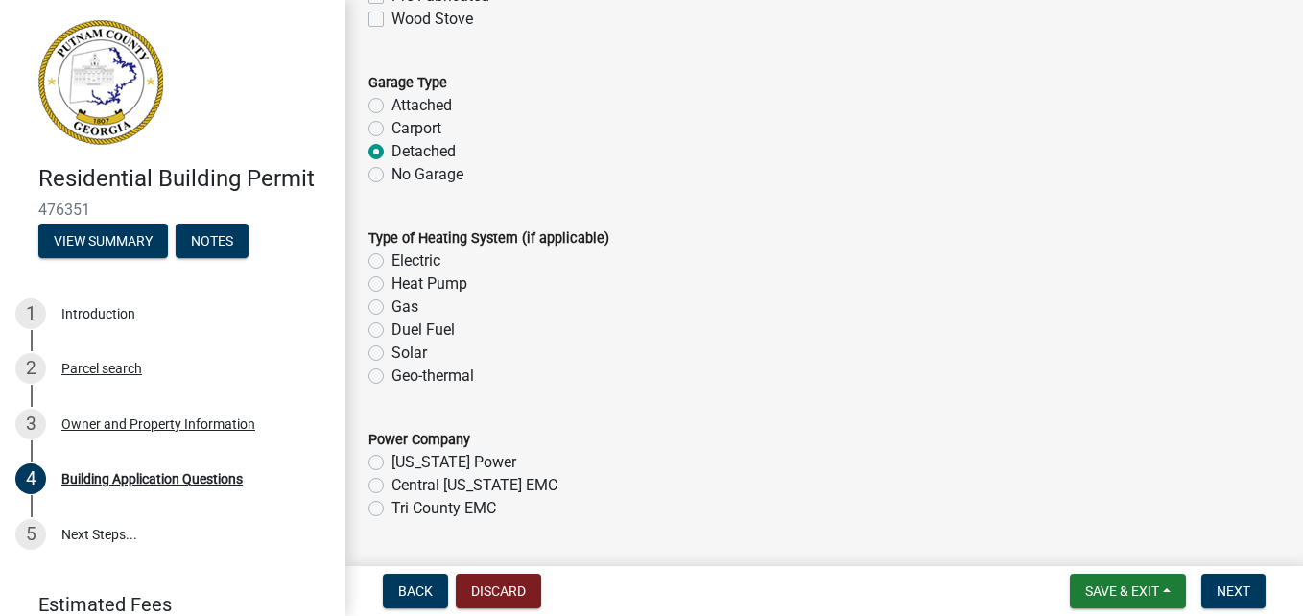
scroll to position [6005, 0]
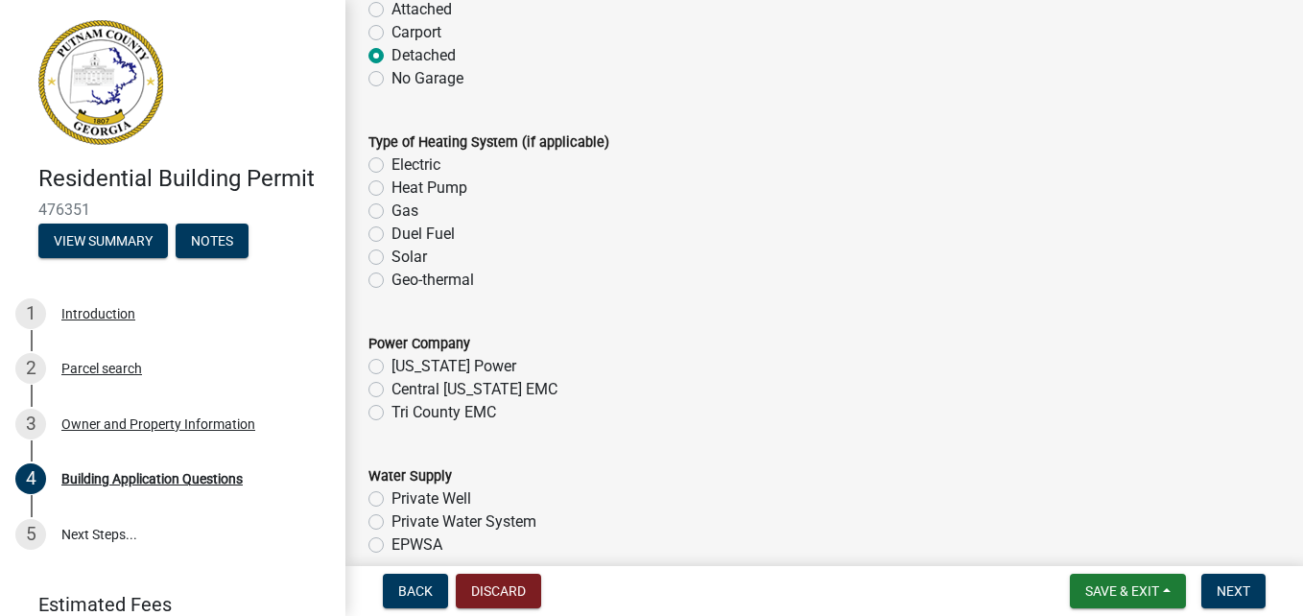
click at [391, 414] on label "Tri County EMC" at bounding box center [443, 412] width 105 height 23
click at [391, 413] on input "Tri County EMC" at bounding box center [397, 407] width 12 height 12
radio input "true"
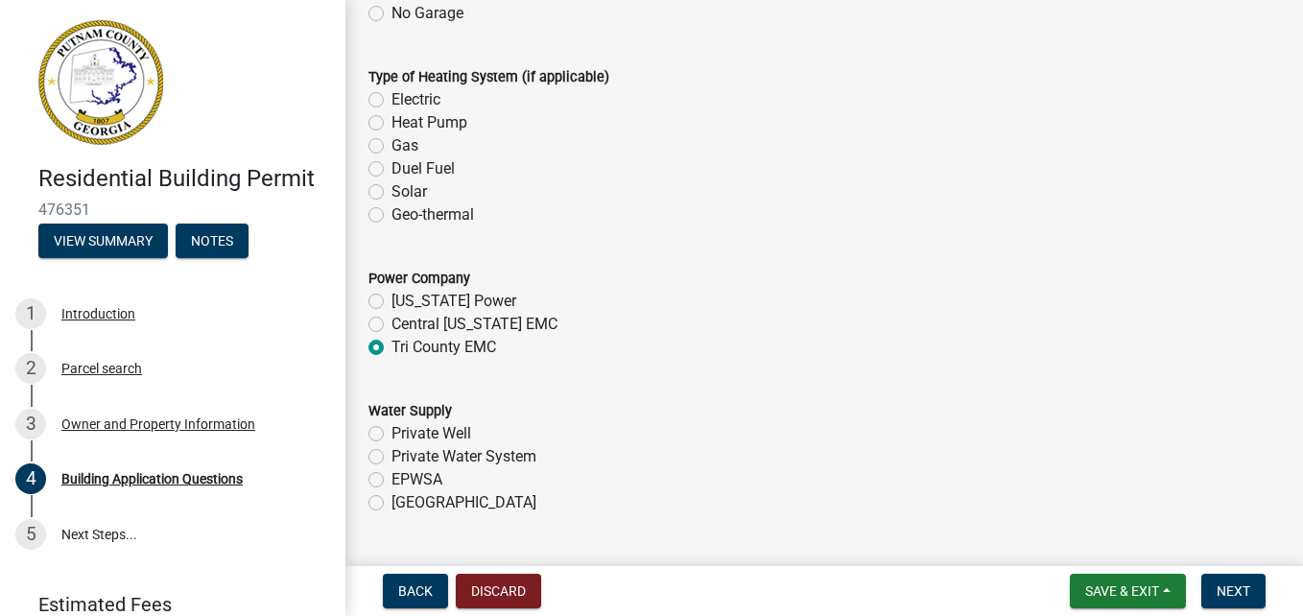
scroll to position [6101, 0]
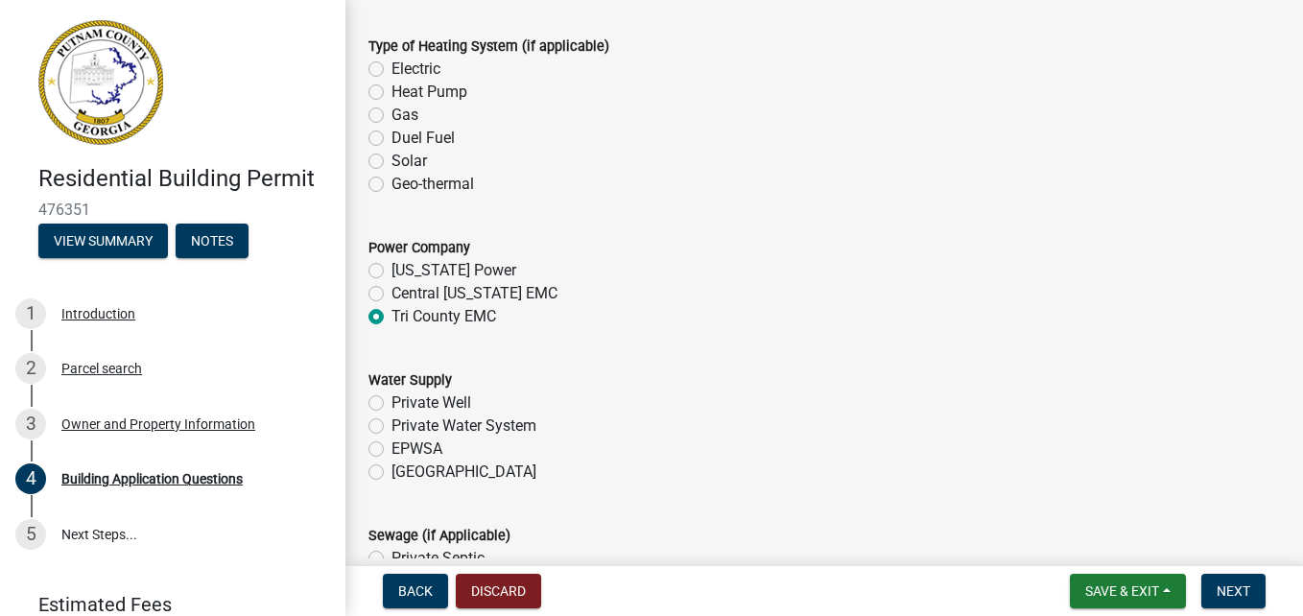
click at [391, 404] on label "Private Well" at bounding box center [431, 402] width 80 height 23
click at [391, 404] on input "Private Well" at bounding box center [397, 397] width 12 height 12
radio input "true"
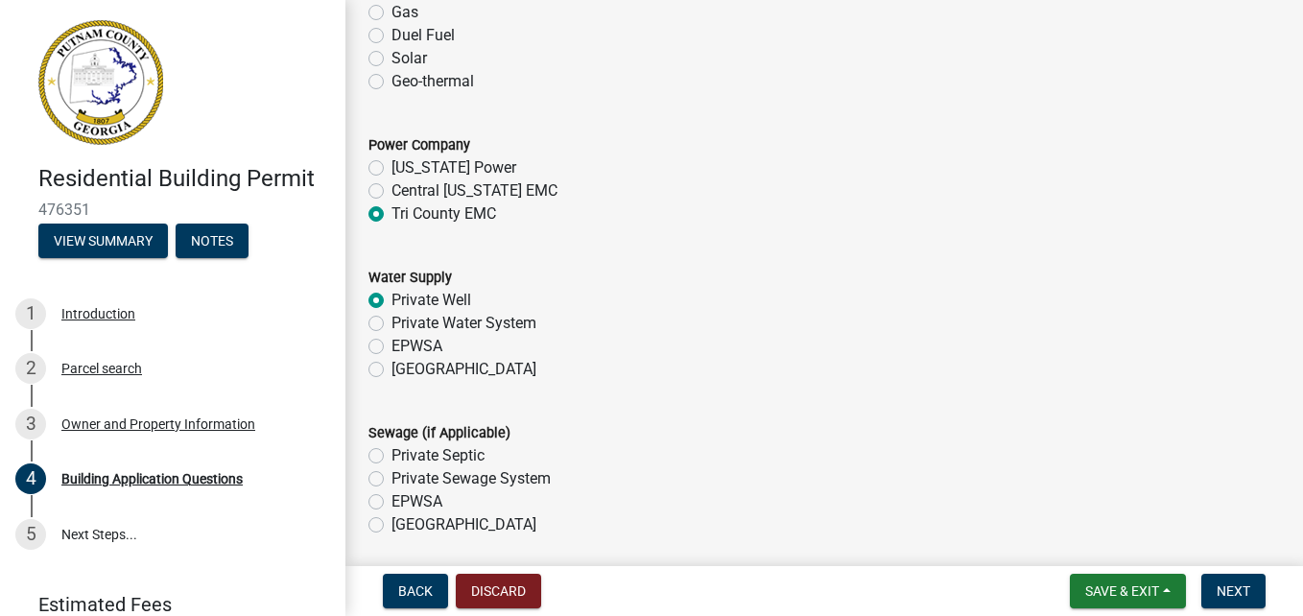
scroll to position [6293, 0]
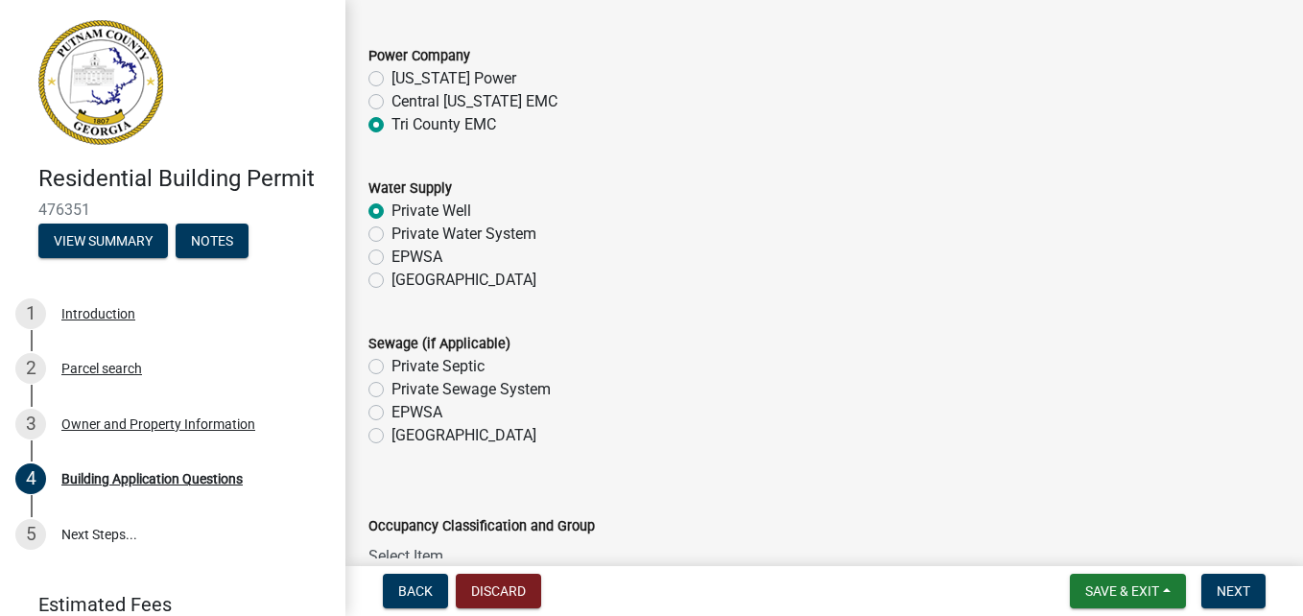
click at [391, 367] on label "Private Septic" at bounding box center [437, 366] width 93 height 23
click at [391, 367] on input "Private Septic" at bounding box center [397, 361] width 12 height 12
radio input "true"
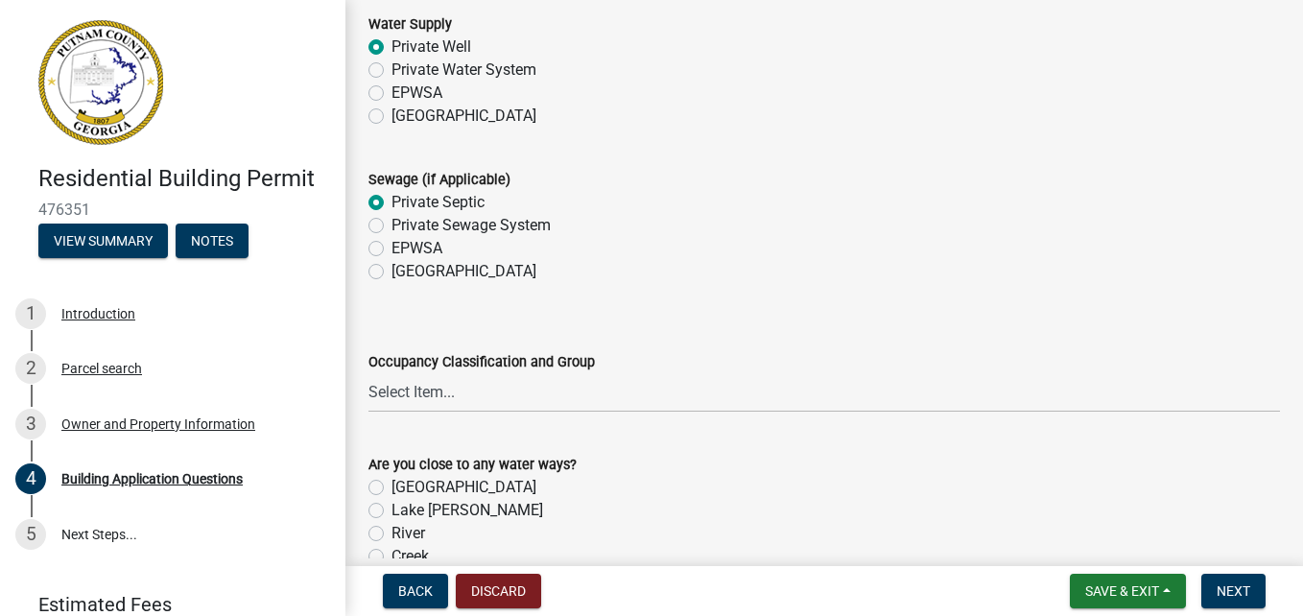
scroll to position [6484, 0]
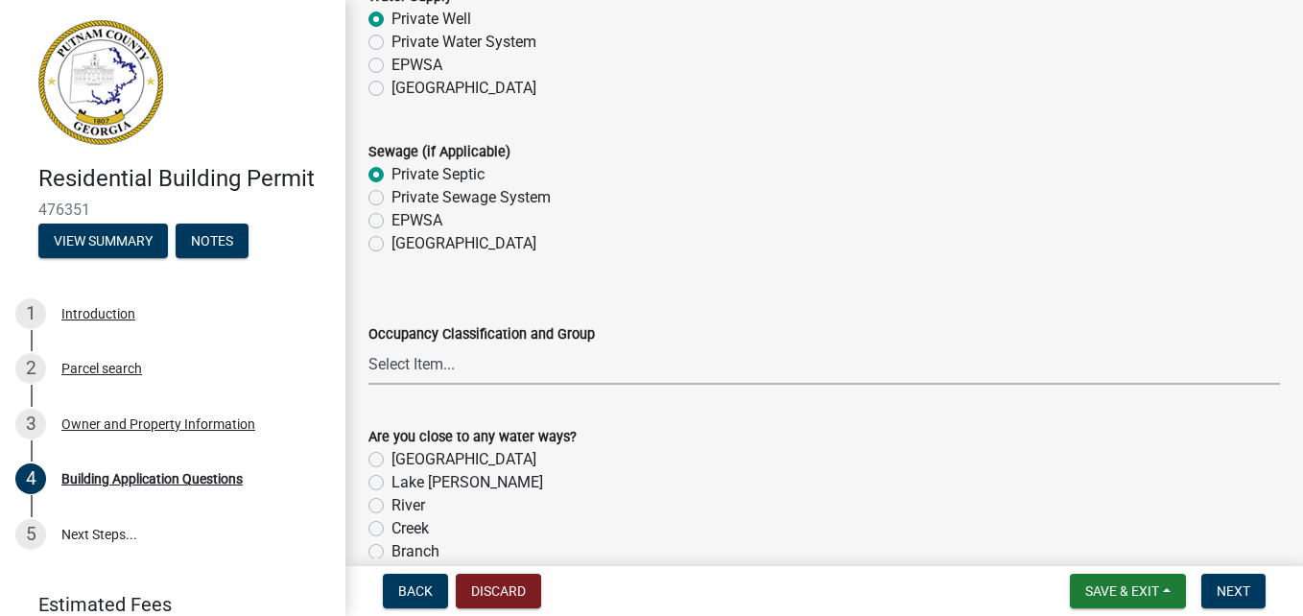
click at [488, 363] on select "Select Item... A-1 A-2 A-3 A-4 A-5 B M E F-1 F-2 R-1 R-2 R-3 R-4 H-1 H-2 H-4 H-…" at bounding box center [823, 364] width 911 height 39
click at [368, 346] on select "Select Item... A-1 A-2 A-3 A-4 A-5 B M E F-1 F-2 R-1 R-2 R-3 R-4 H-1 H-2 H-4 H-…" at bounding box center [823, 364] width 911 height 39
select select "004f4fbb-5e42-4e8e-b1b8-58fc8091e2ba"
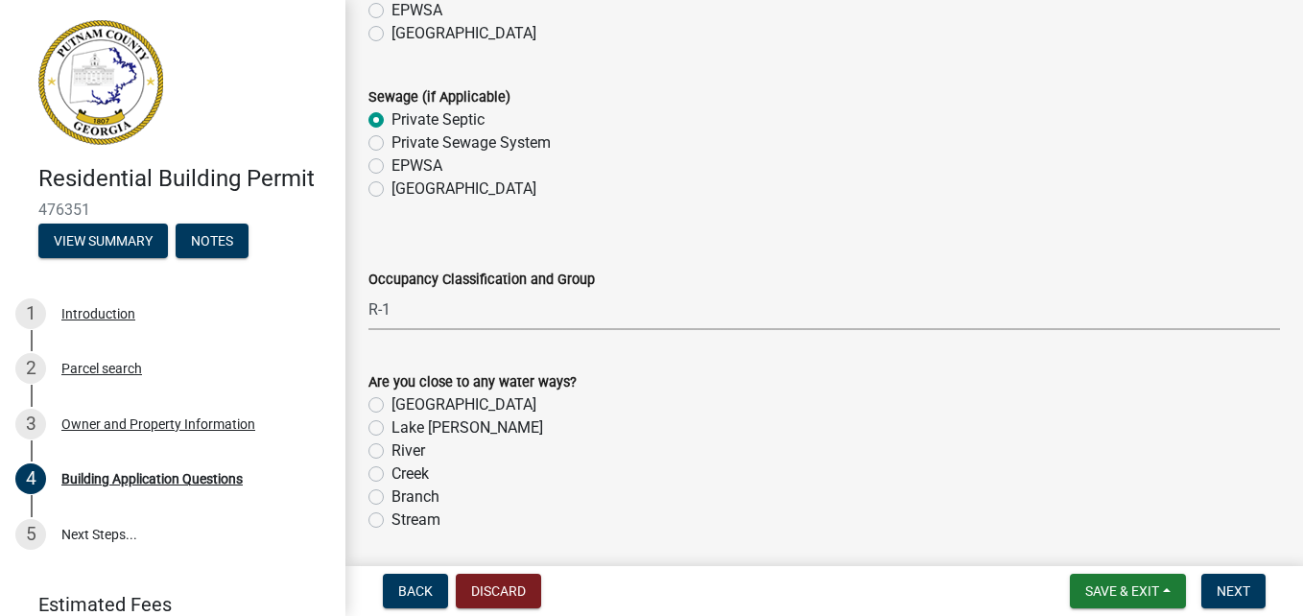
scroll to position [6580, 0]
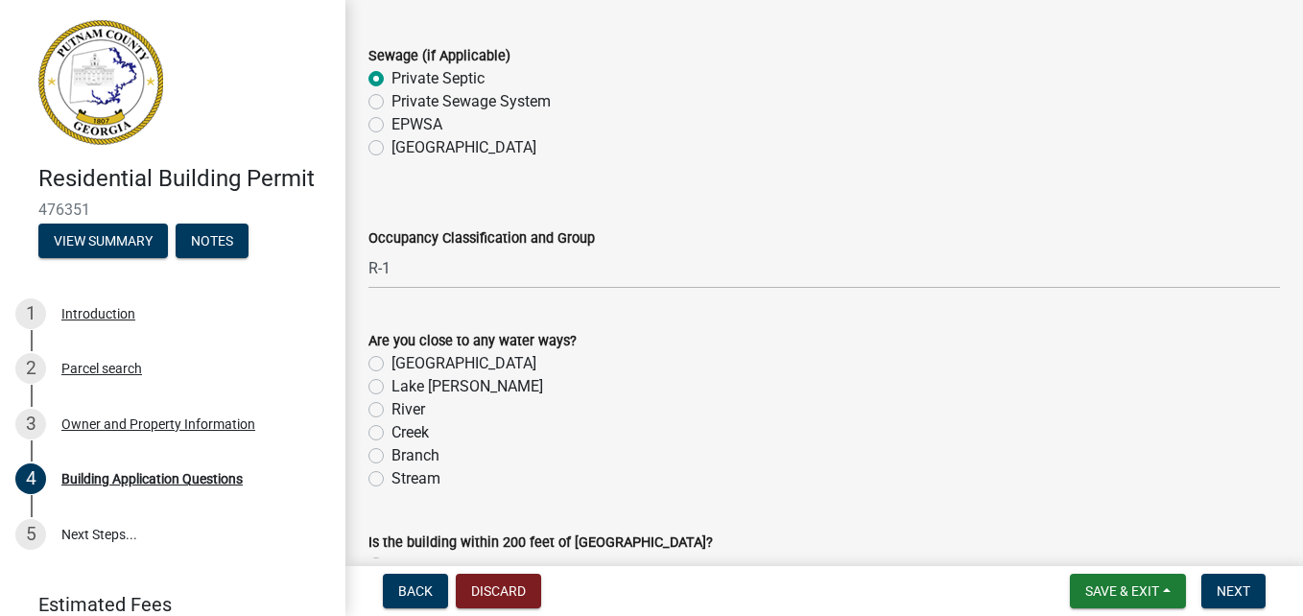
click at [391, 389] on label "Lake [PERSON_NAME]" at bounding box center [467, 386] width 152 height 23
click at [391, 388] on input "Lake [PERSON_NAME]" at bounding box center [397, 381] width 12 height 12
radio input "true"
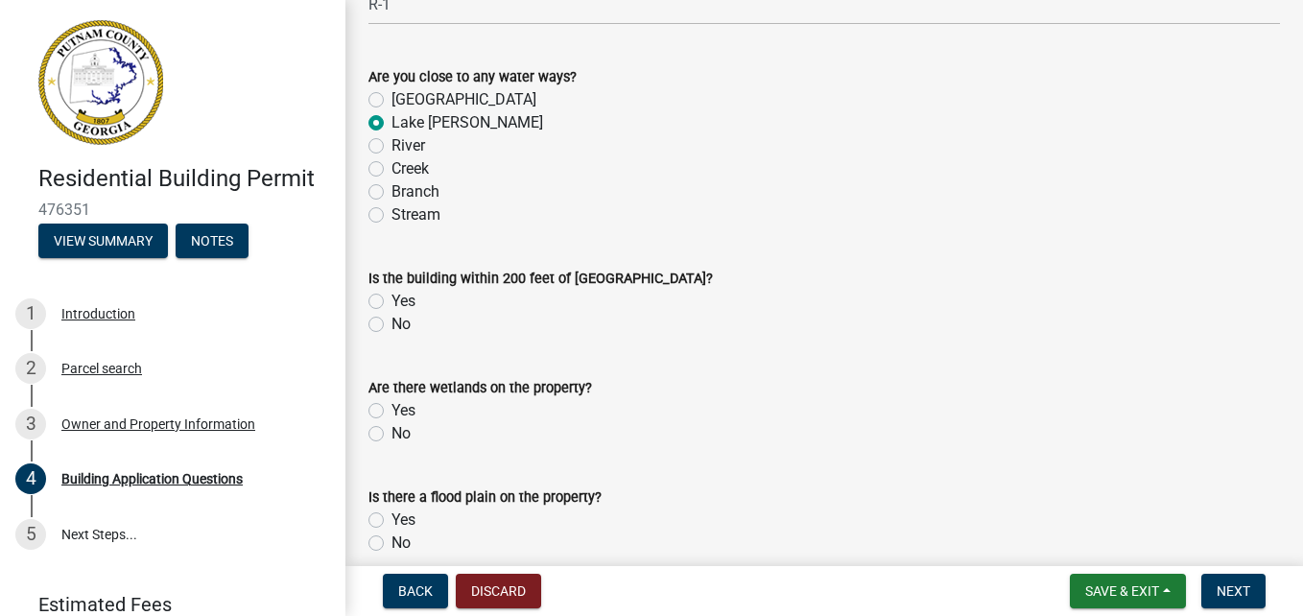
scroll to position [6868, 0]
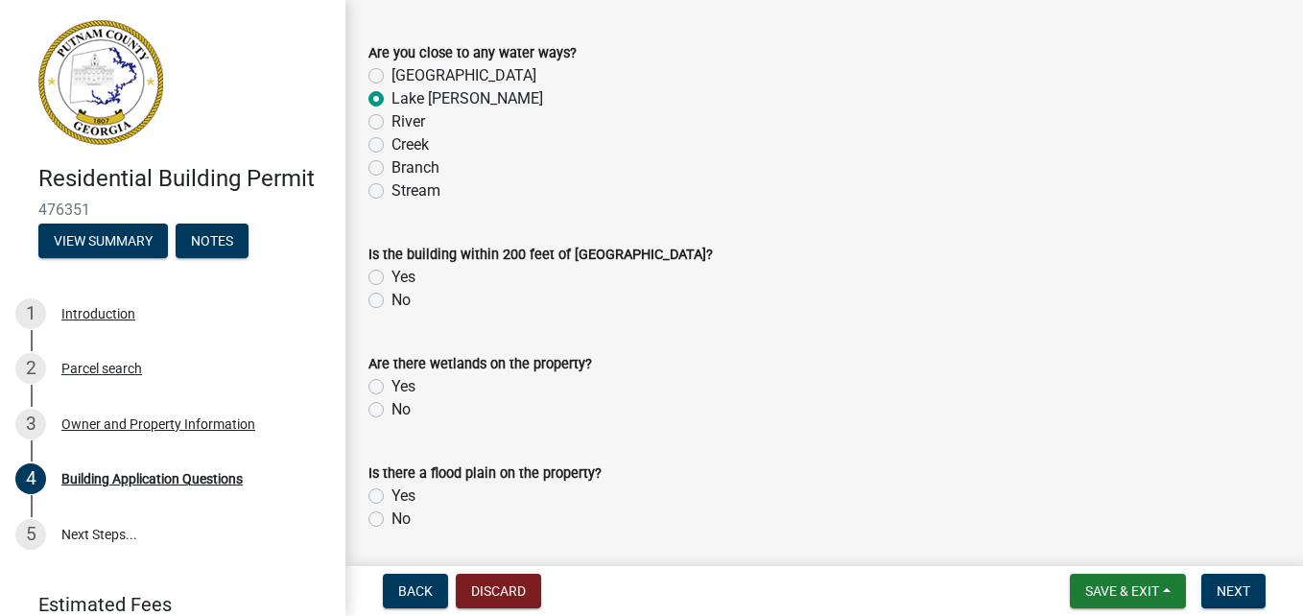
click at [391, 303] on label "No" at bounding box center [400, 300] width 19 height 23
click at [391, 301] on input "No" at bounding box center [397, 295] width 12 height 12
radio input "true"
click at [391, 412] on label "No" at bounding box center [400, 409] width 19 height 23
click at [391, 411] on input "No" at bounding box center [397, 404] width 12 height 12
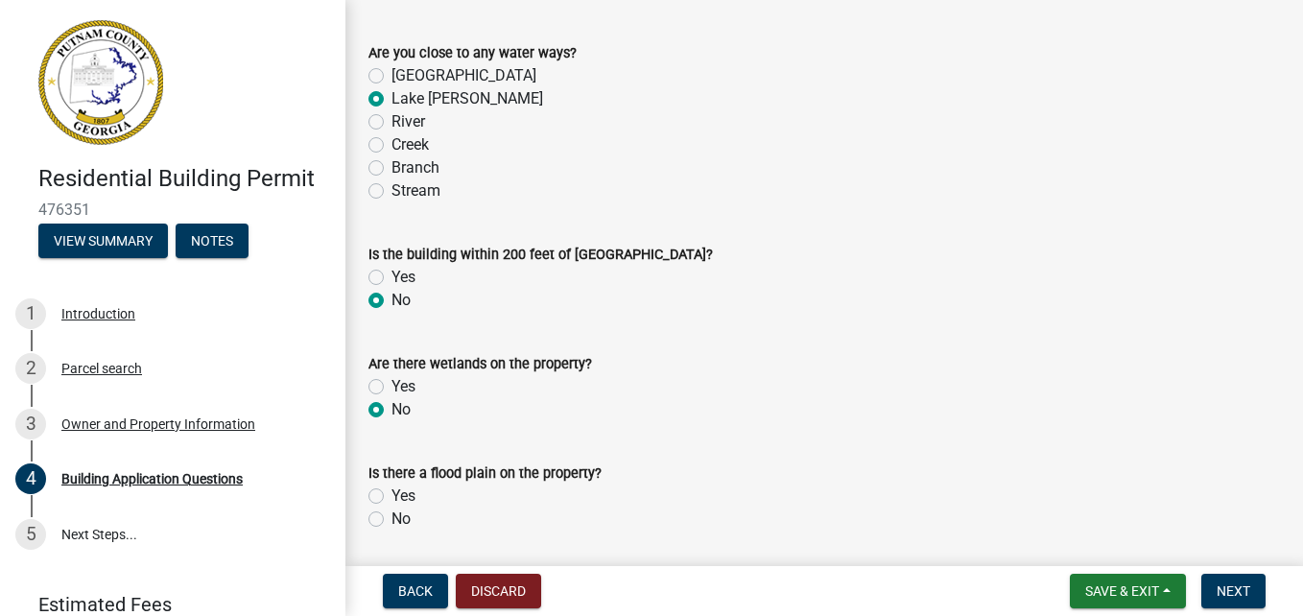
radio input "true"
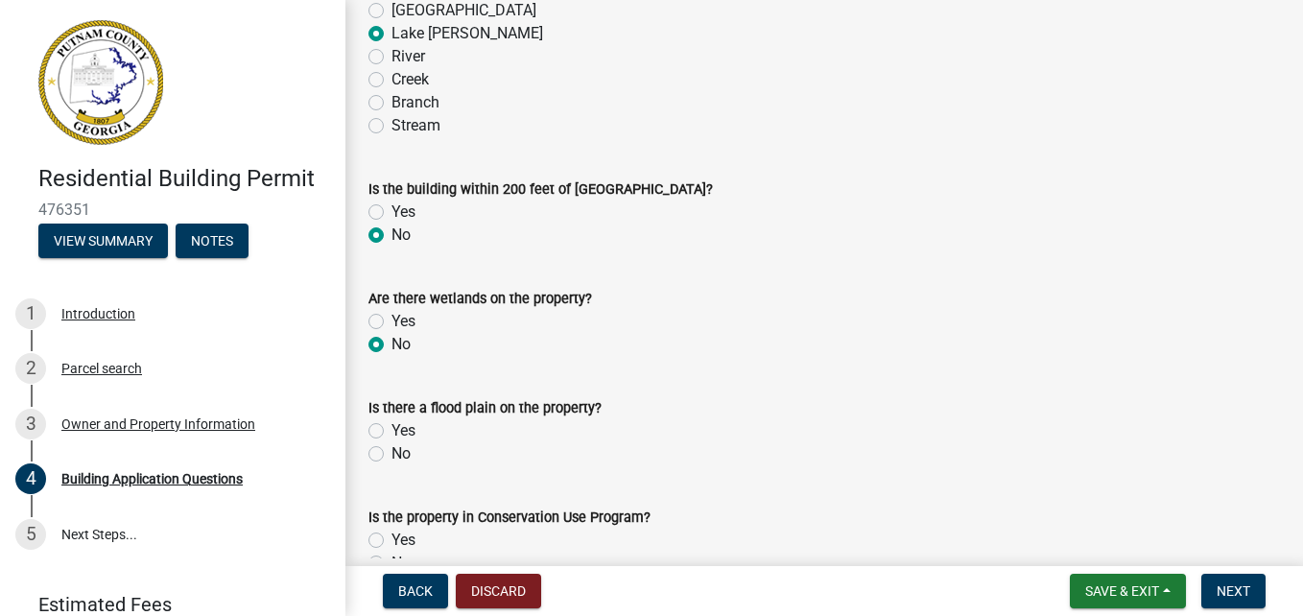
scroll to position [6964, 0]
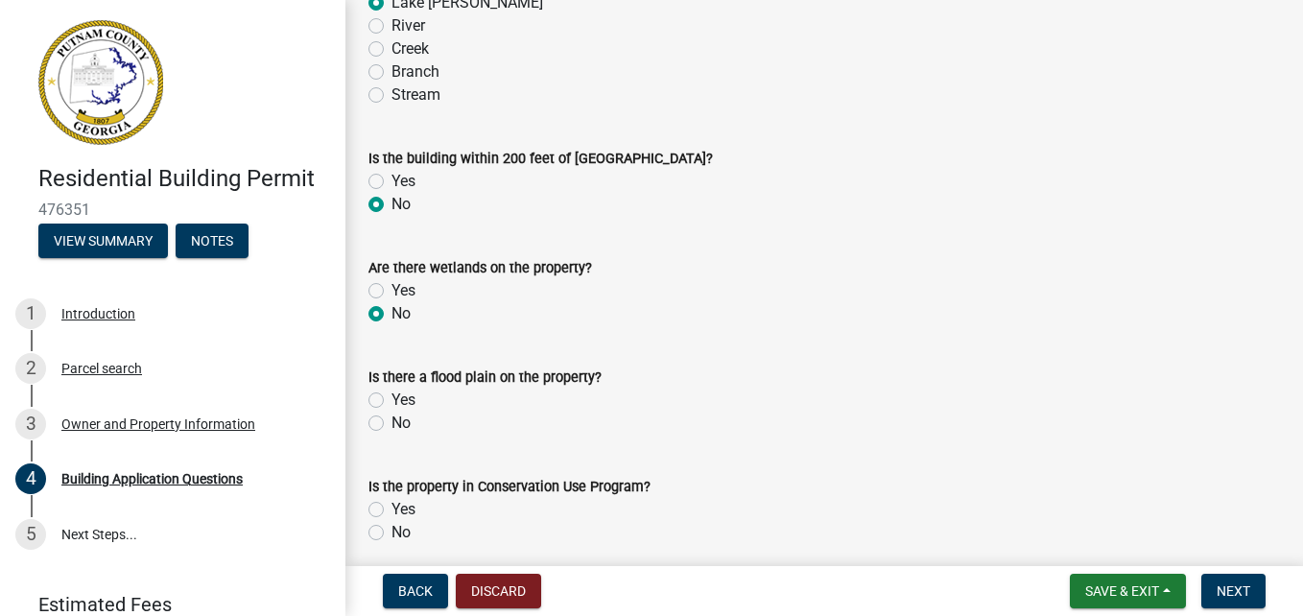
click at [391, 425] on label "No" at bounding box center [400, 423] width 19 height 23
click at [391, 424] on input "No" at bounding box center [397, 418] width 12 height 12
radio input "true"
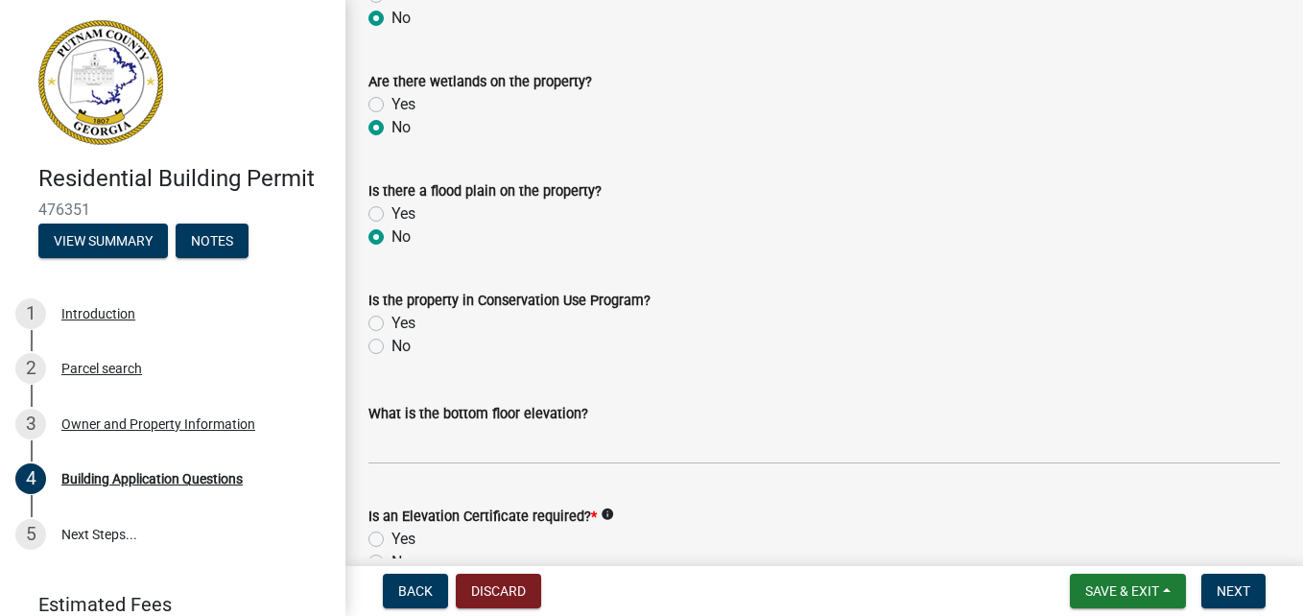
scroll to position [7156, 0]
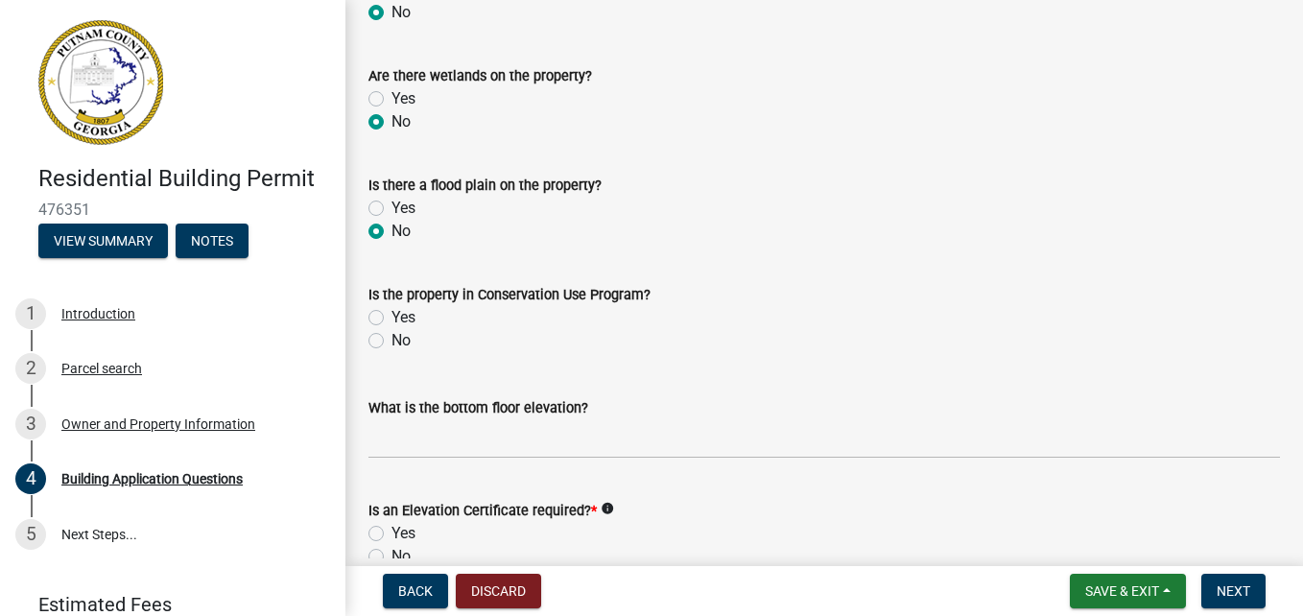
click at [391, 349] on label "No" at bounding box center [400, 340] width 19 height 23
click at [391, 341] on input "No" at bounding box center [397, 335] width 12 height 12
radio input "true"
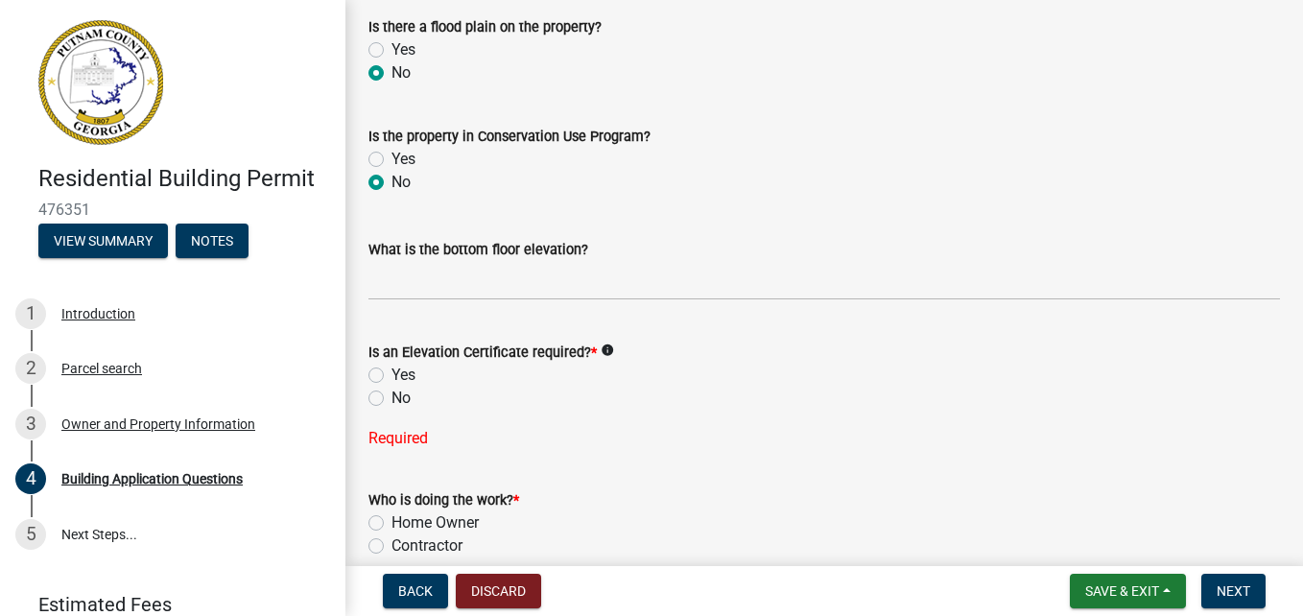
scroll to position [7444, 0]
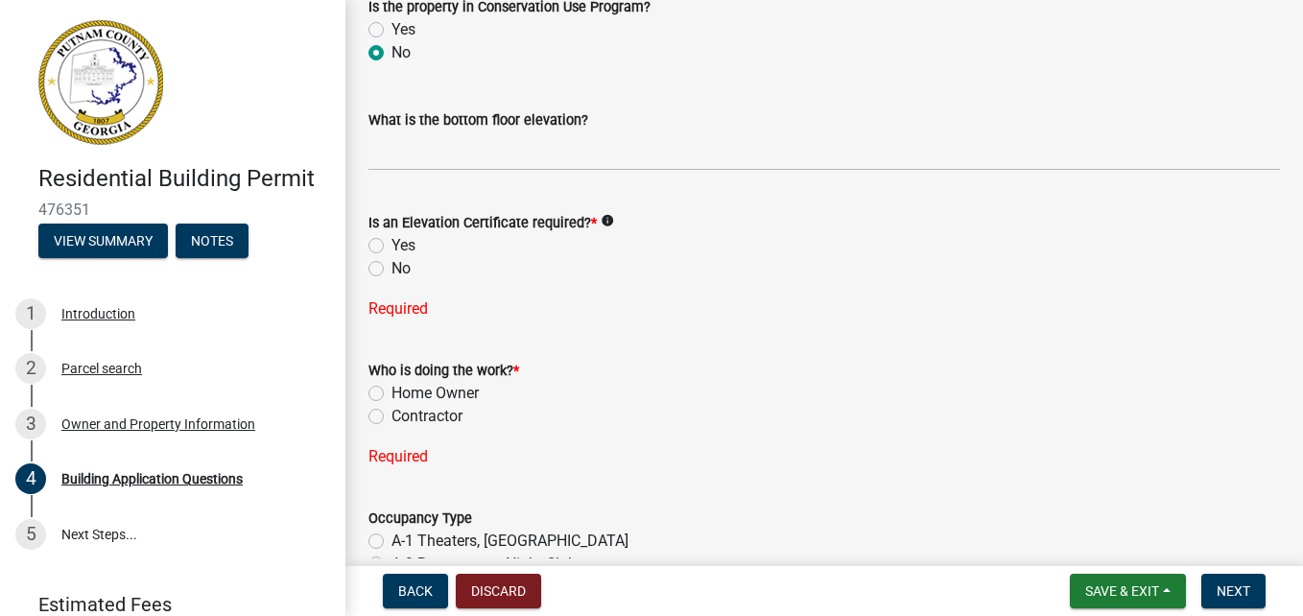
click at [391, 273] on label "No" at bounding box center [400, 268] width 19 height 23
click at [391, 270] on input "No" at bounding box center [397, 263] width 12 height 12
radio input "true"
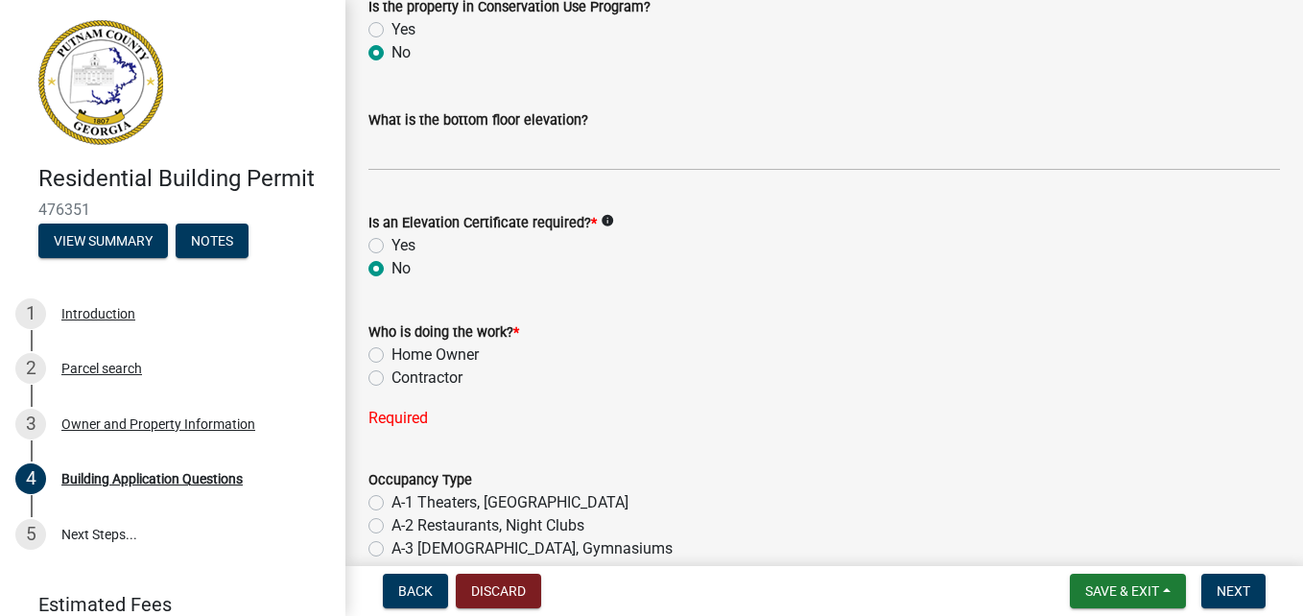
click at [391, 355] on label "Home Owner" at bounding box center [434, 354] width 87 height 23
click at [391, 355] on input "Home Owner" at bounding box center [397, 349] width 12 height 12
radio input "true"
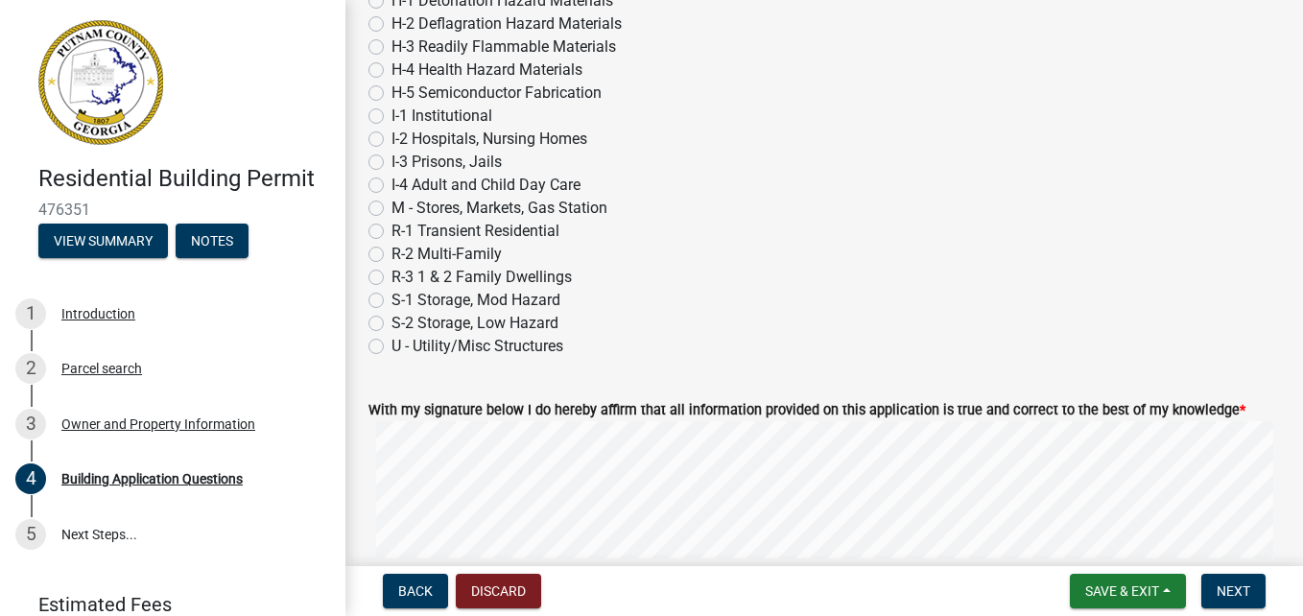
scroll to position [8115, 0]
click at [391, 348] on label "U - Utility/Misc Structures" at bounding box center [477, 345] width 172 height 23
click at [391, 346] on input "U - Utility/Misc Structures" at bounding box center [397, 340] width 12 height 12
radio input "true"
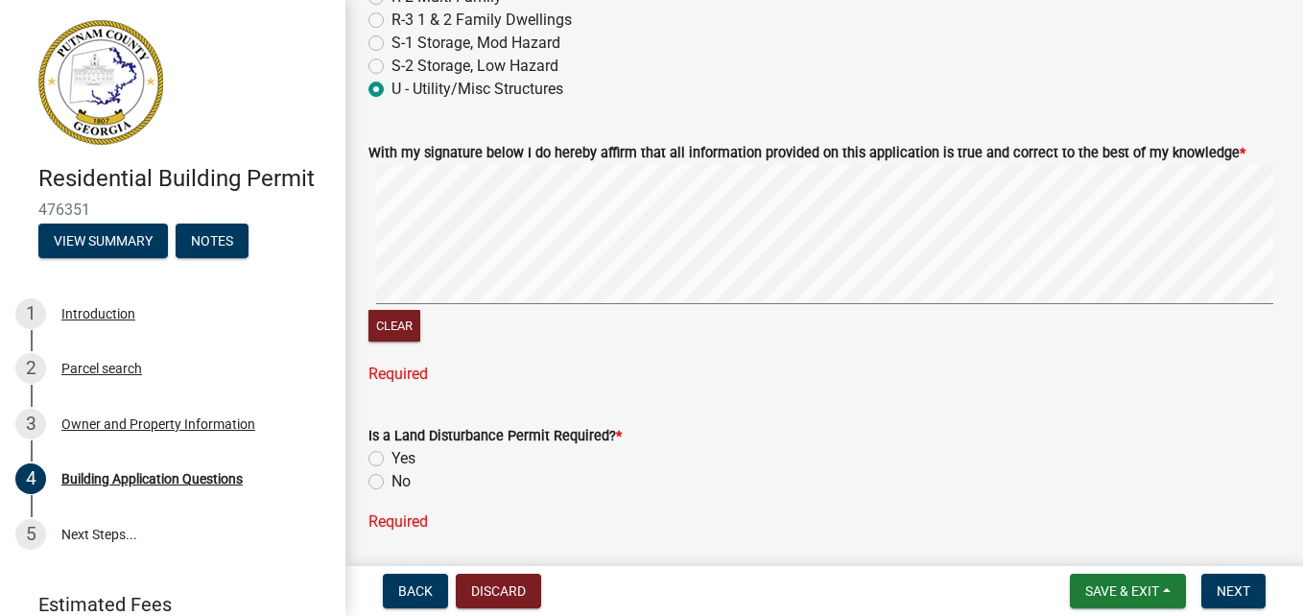
scroll to position [8403, 0]
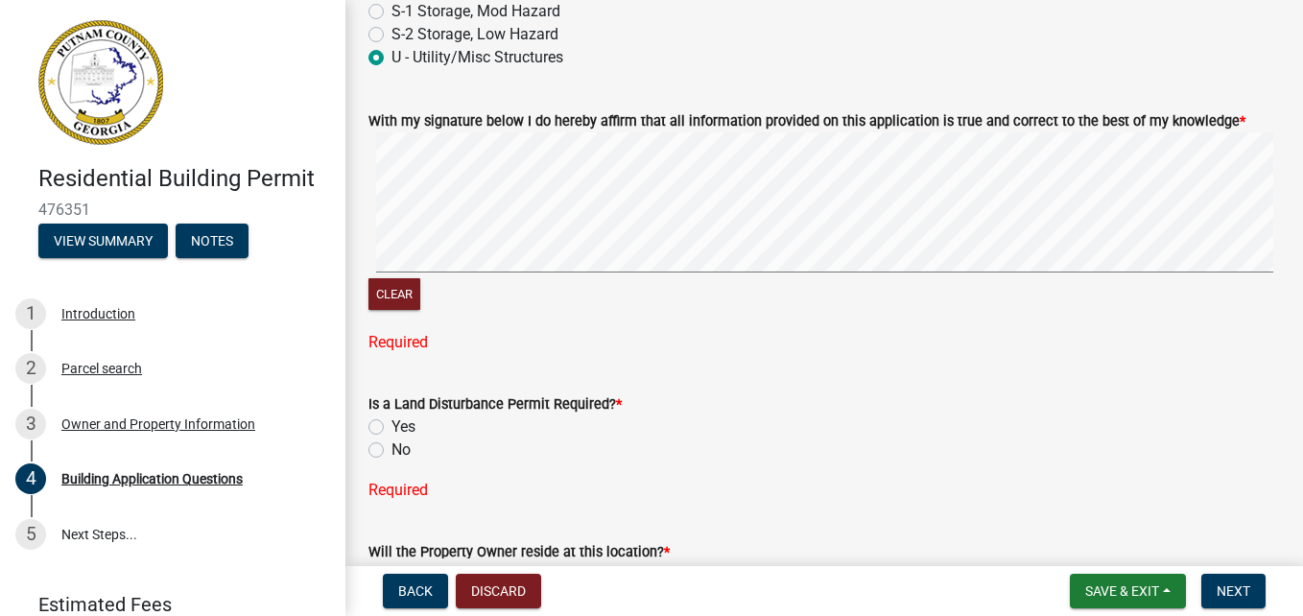
click at [391, 449] on label "No" at bounding box center [400, 449] width 19 height 23
click at [391, 449] on input "No" at bounding box center [397, 444] width 12 height 12
radio input "true"
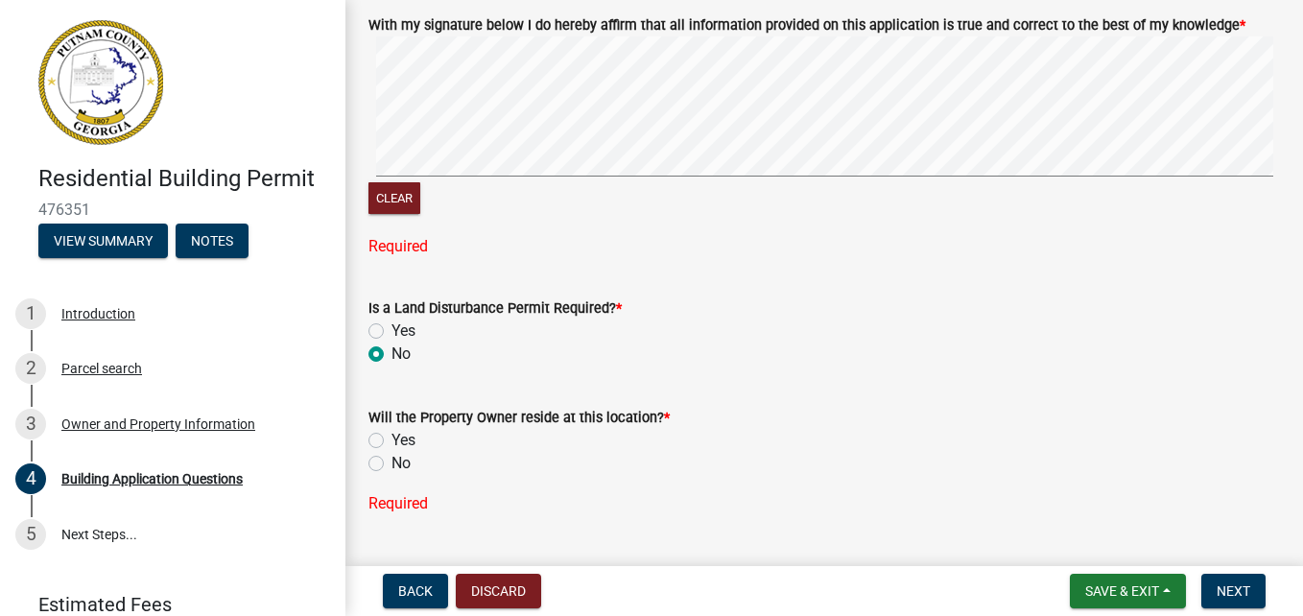
scroll to position [8548, 0]
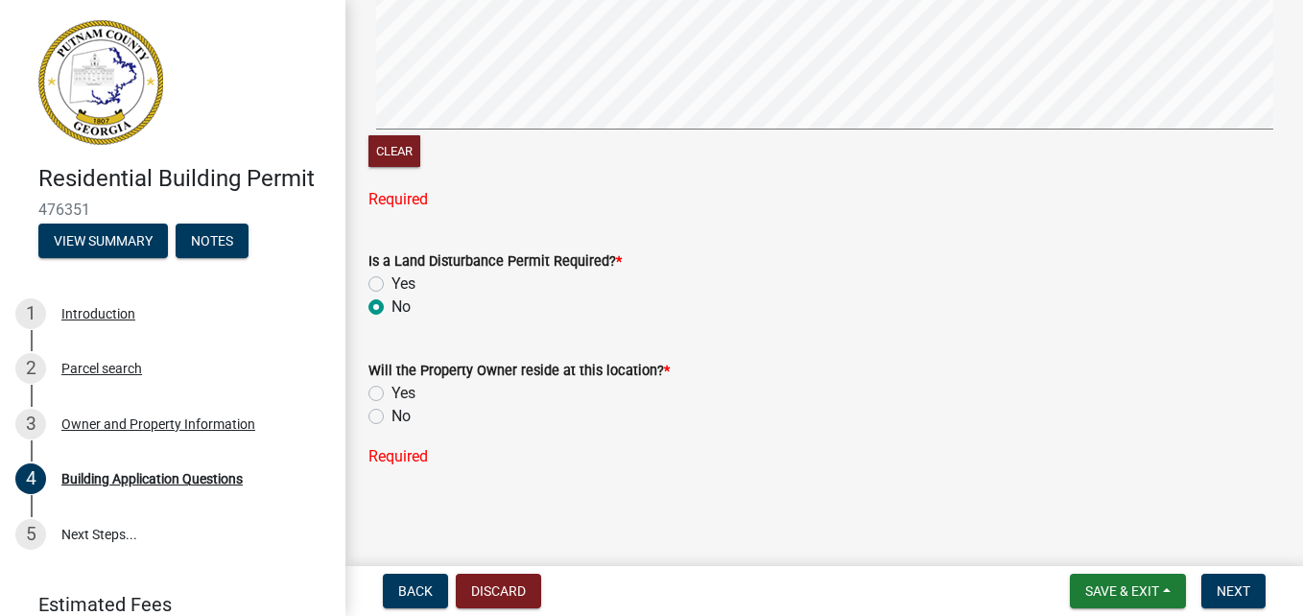
click at [391, 394] on label "Yes" at bounding box center [403, 393] width 24 height 23
click at [391, 394] on input "Yes" at bounding box center [397, 388] width 12 height 12
radio input "true"
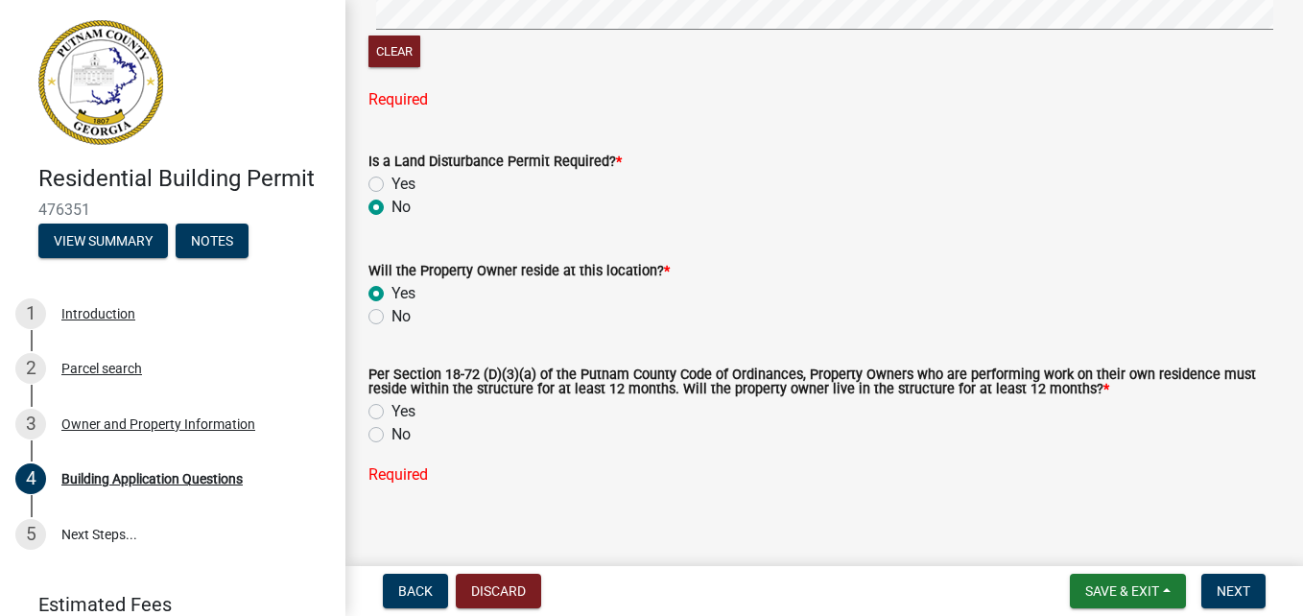
scroll to position [8667, 0]
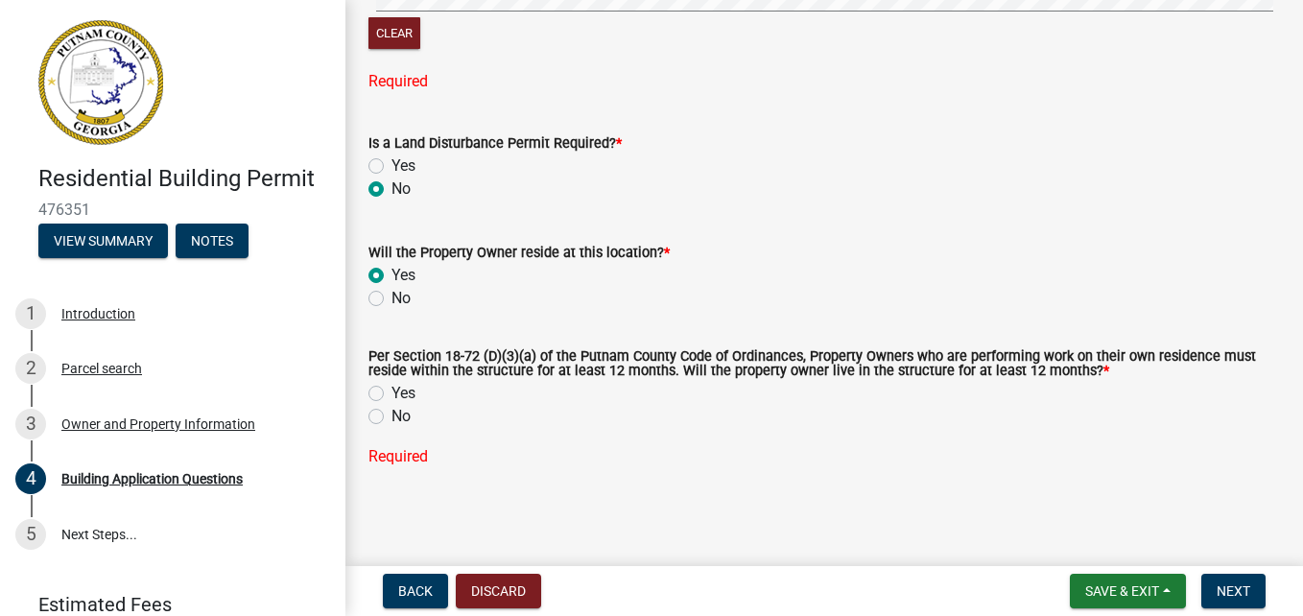
click at [391, 395] on label "Yes" at bounding box center [403, 393] width 24 height 23
click at [391, 394] on input "Yes" at bounding box center [397, 388] width 12 height 12
radio input "true"
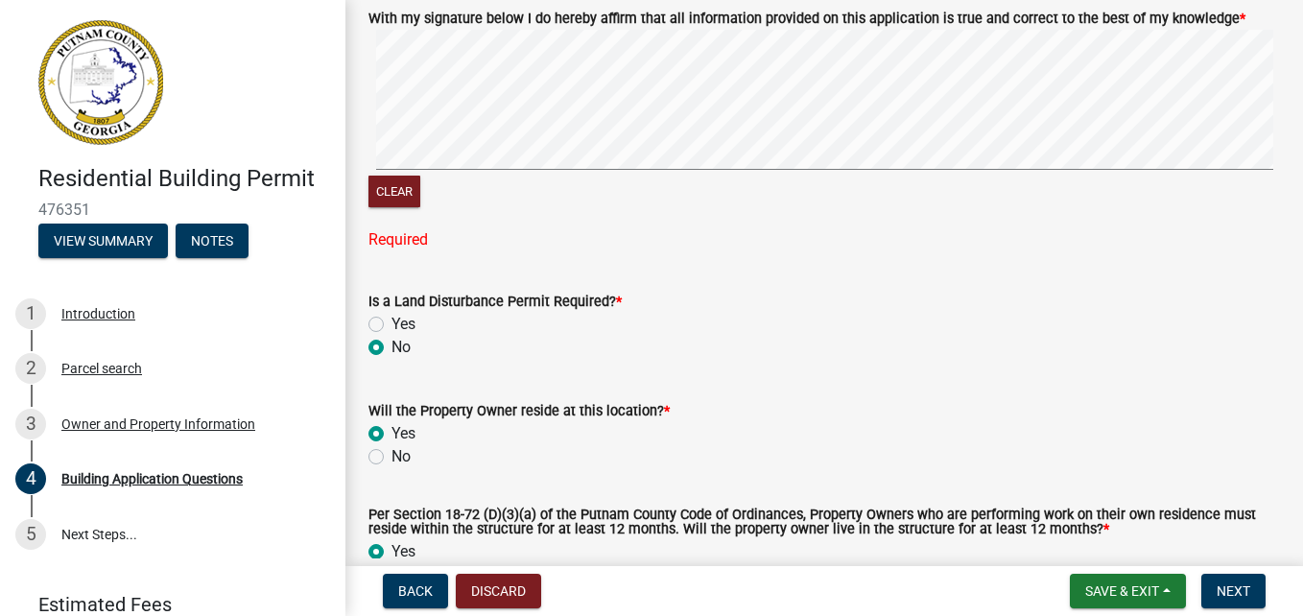
scroll to position [8628, 0]
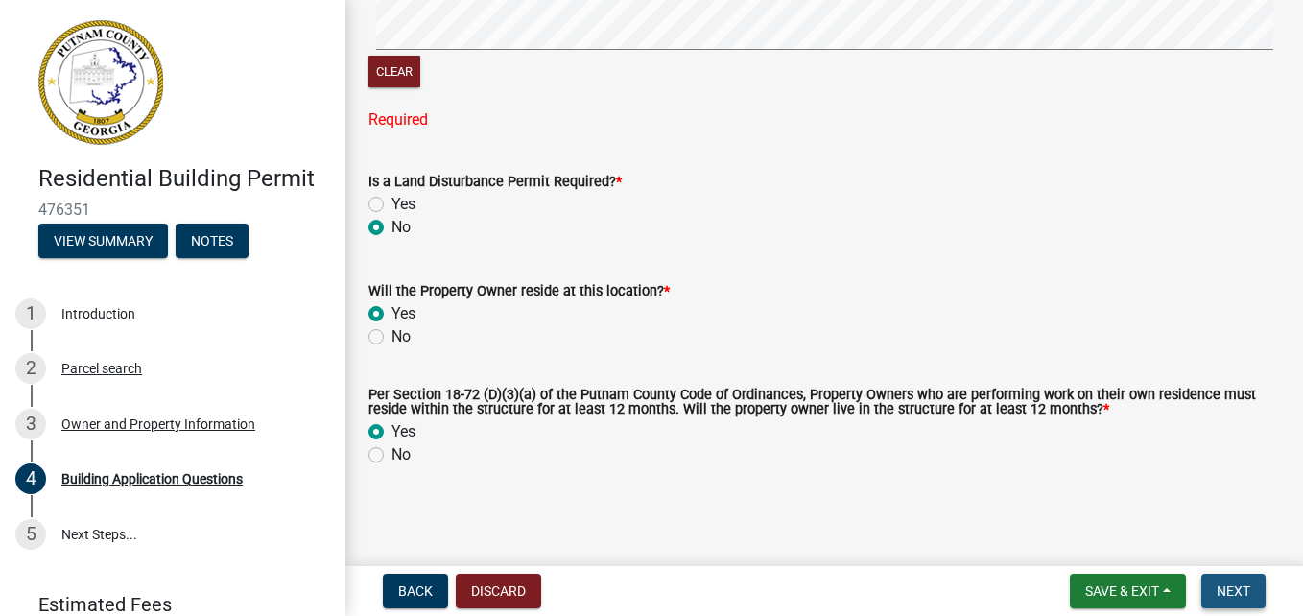
click at [1226, 589] on span "Next" at bounding box center [1233, 590] width 34 height 15
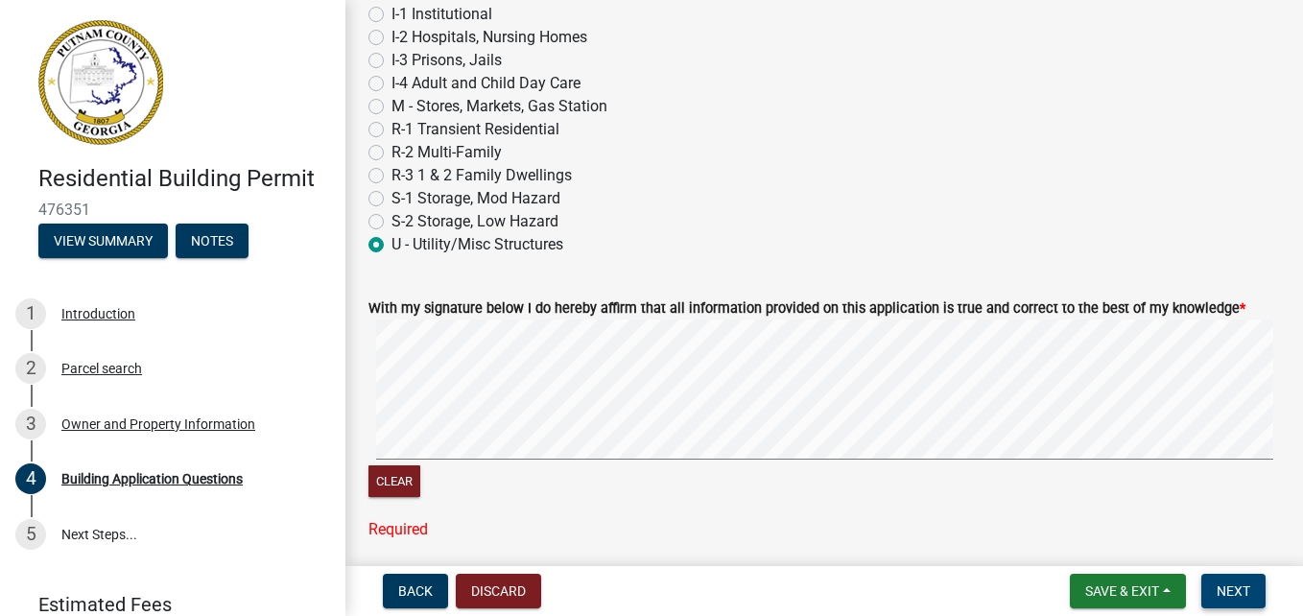
scroll to position [8149, 0]
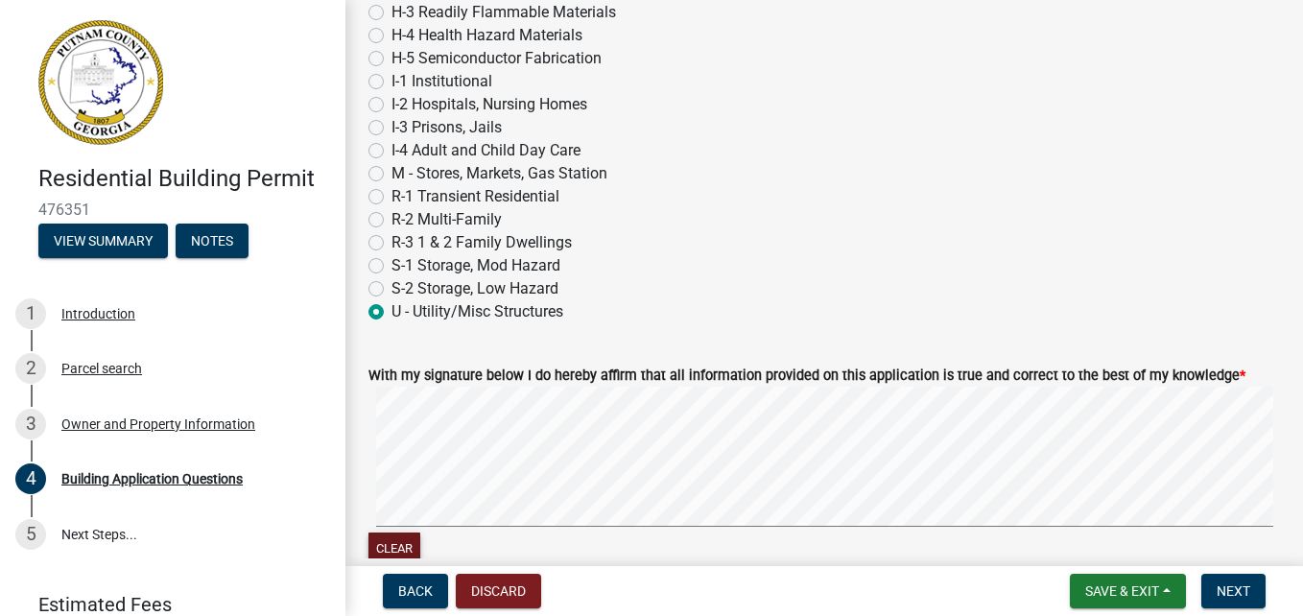
click at [412, 548] on button "Clear" at bounding box center [394, 548] width 52 height 32
click at [1236, 588] on span "Next" at bounding box center [1233, 590] width 34 height 15
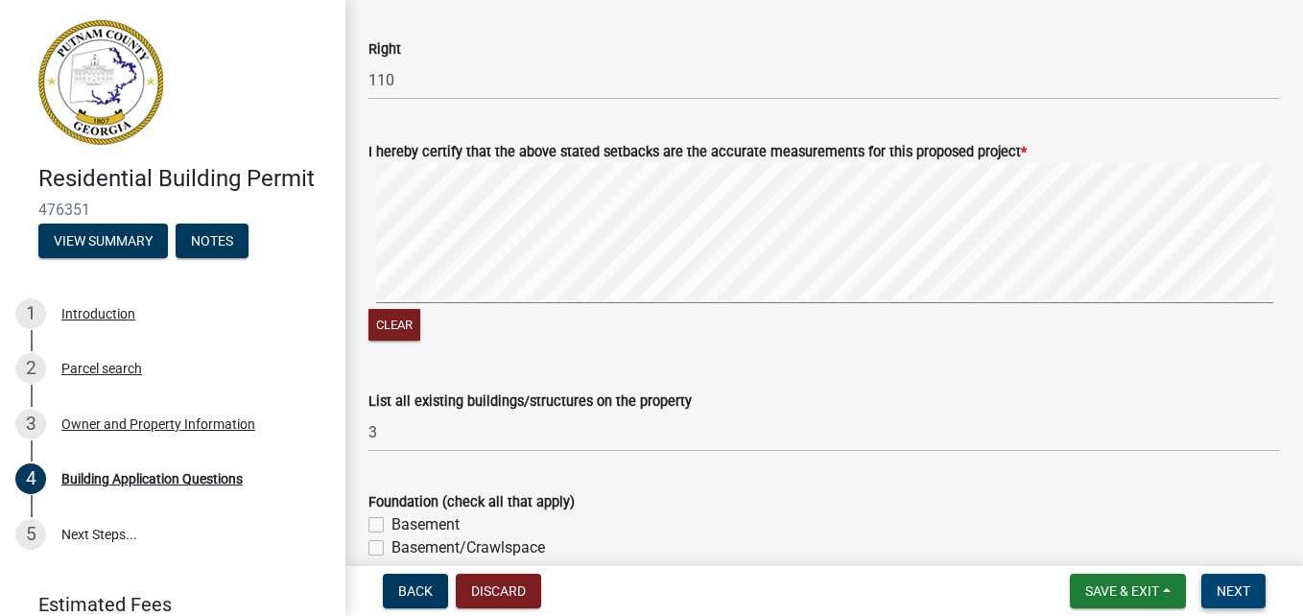
scroll to position [3353, 0]
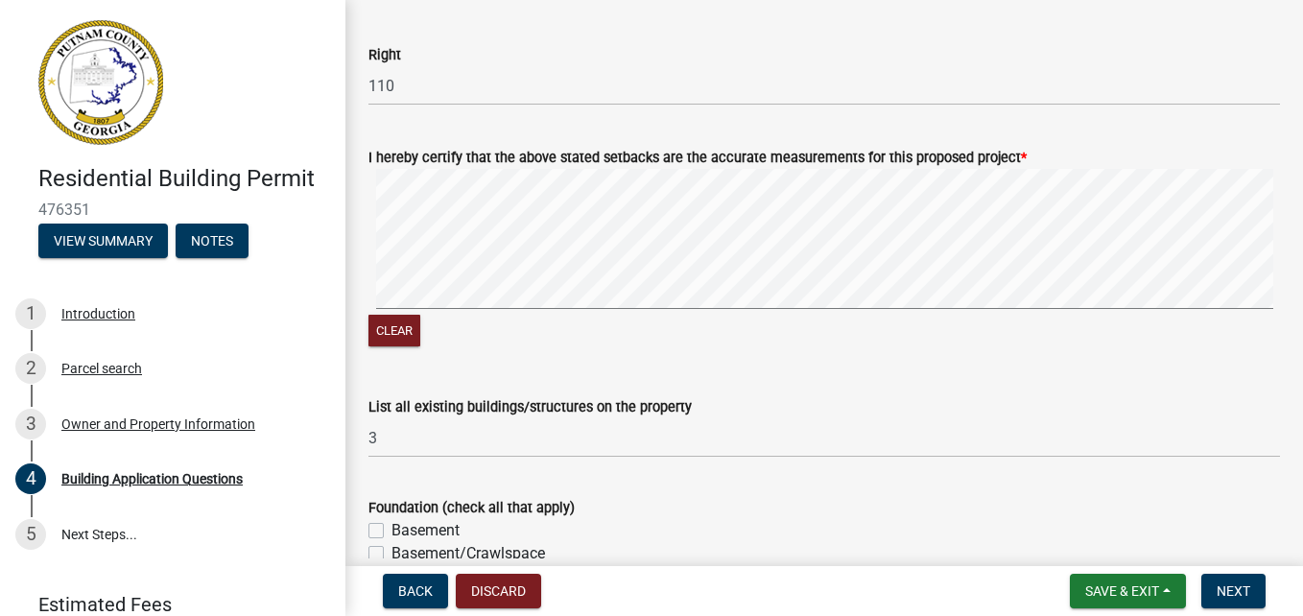
click at [485, 236] on div "I hereby certify that the above stated setbacks are the accurate measurements f…" at bounding box center [824, 237] width 940 height 228
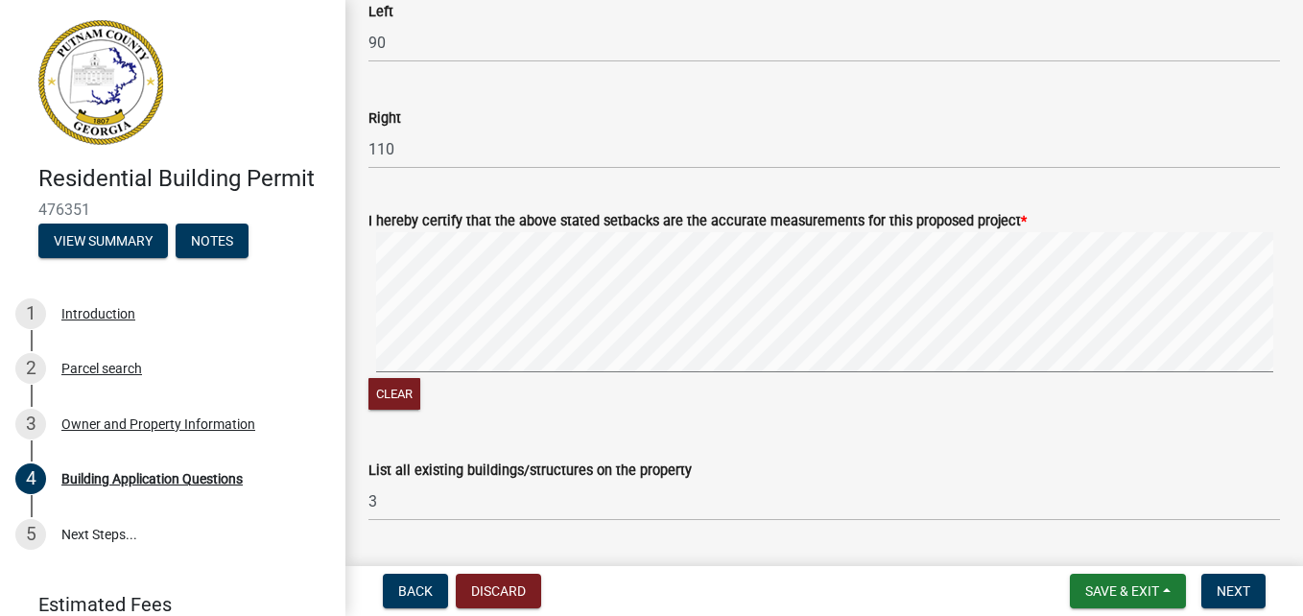
scroll to position [3257, 0]
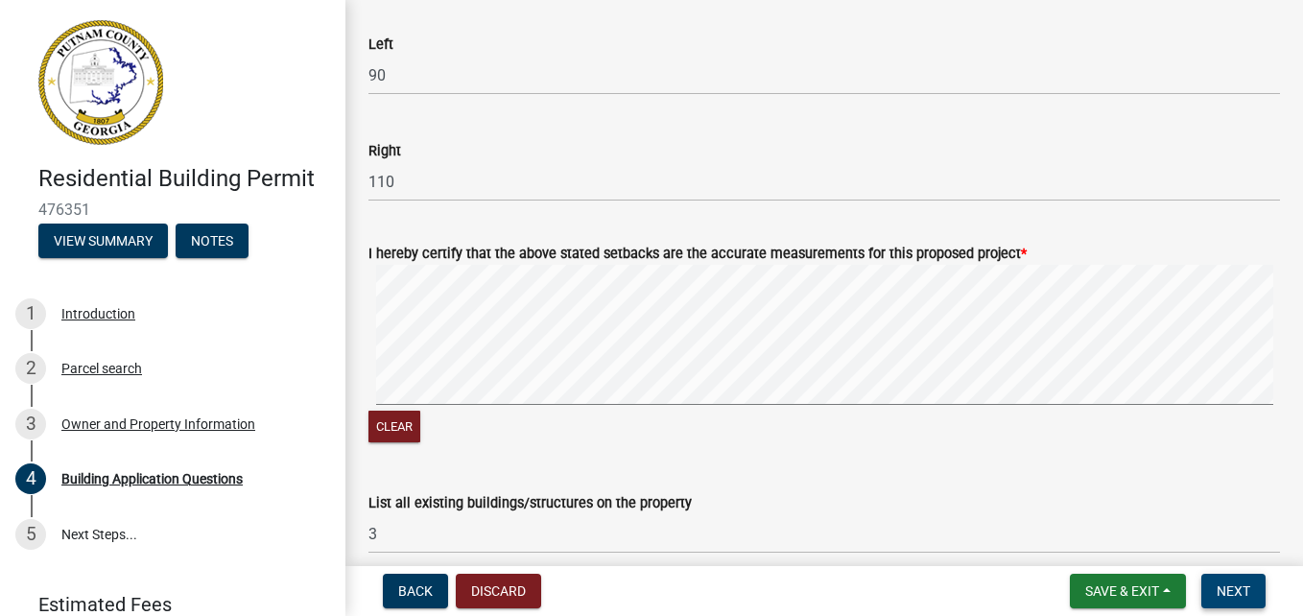
click at [1236, 583] on span "Next" at bounding box center [1233, 590] width 34 height 15
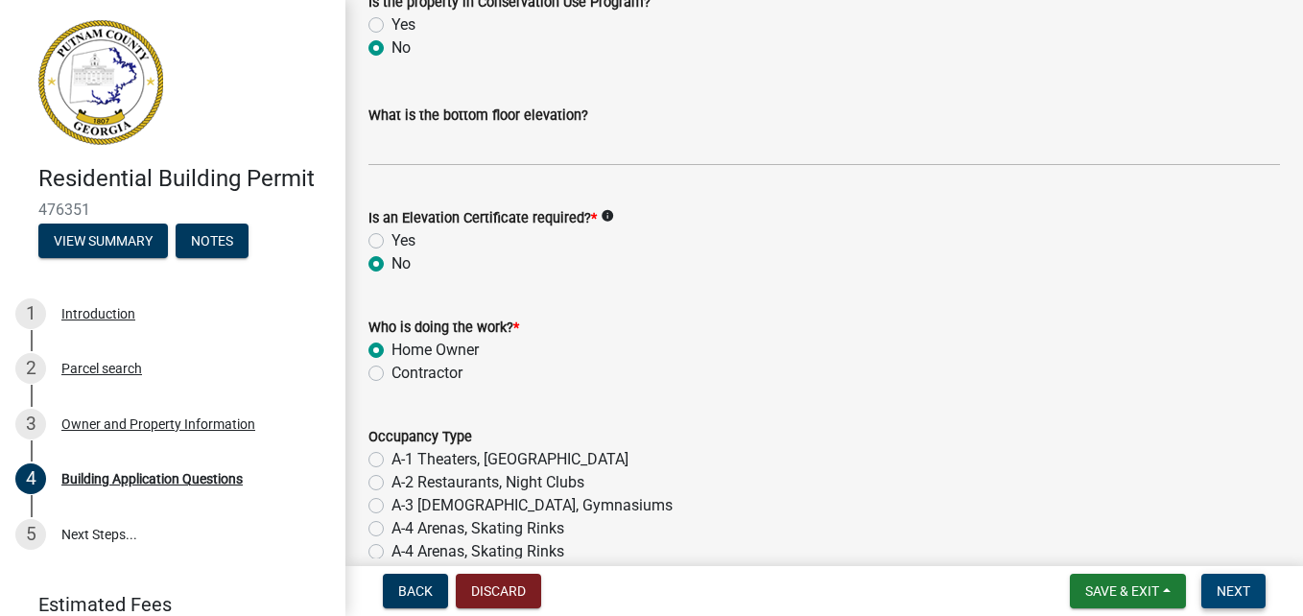
scroll to position [7482, 0]
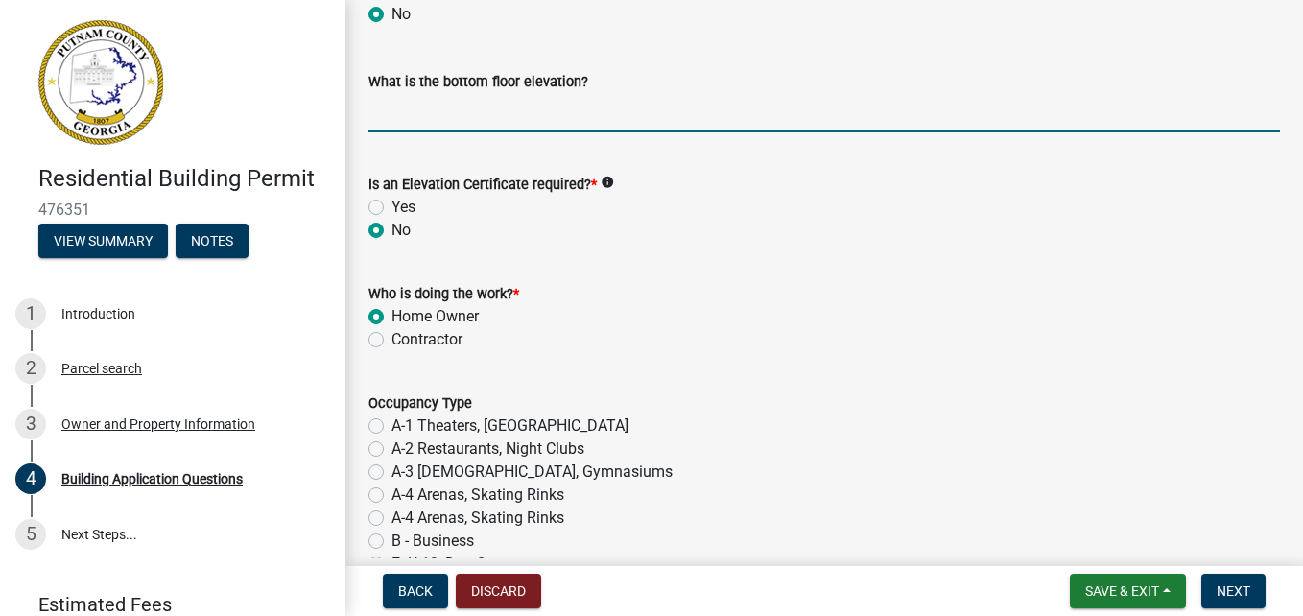
click at [399, 117] on input "text" at bounding box center [823, 112] width 911 height 39
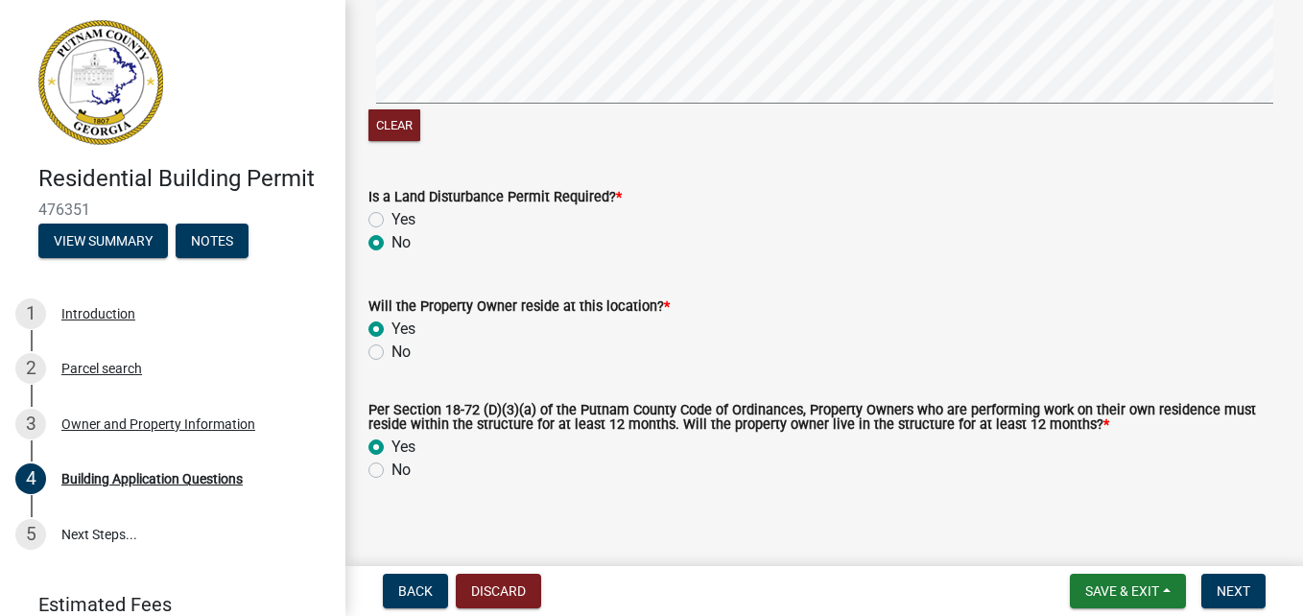
scroll to position [8590, 0]
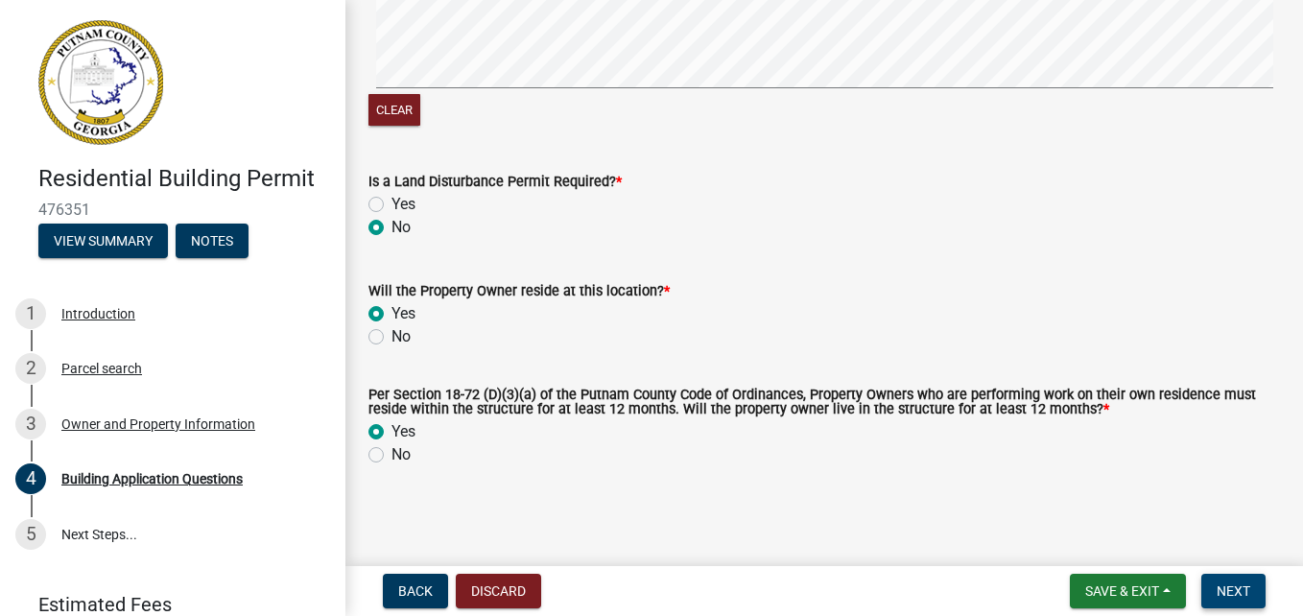
type input "0"
click at [1227, 594] on span "Next" at bounding box center [1233, 590] width 34 height 15
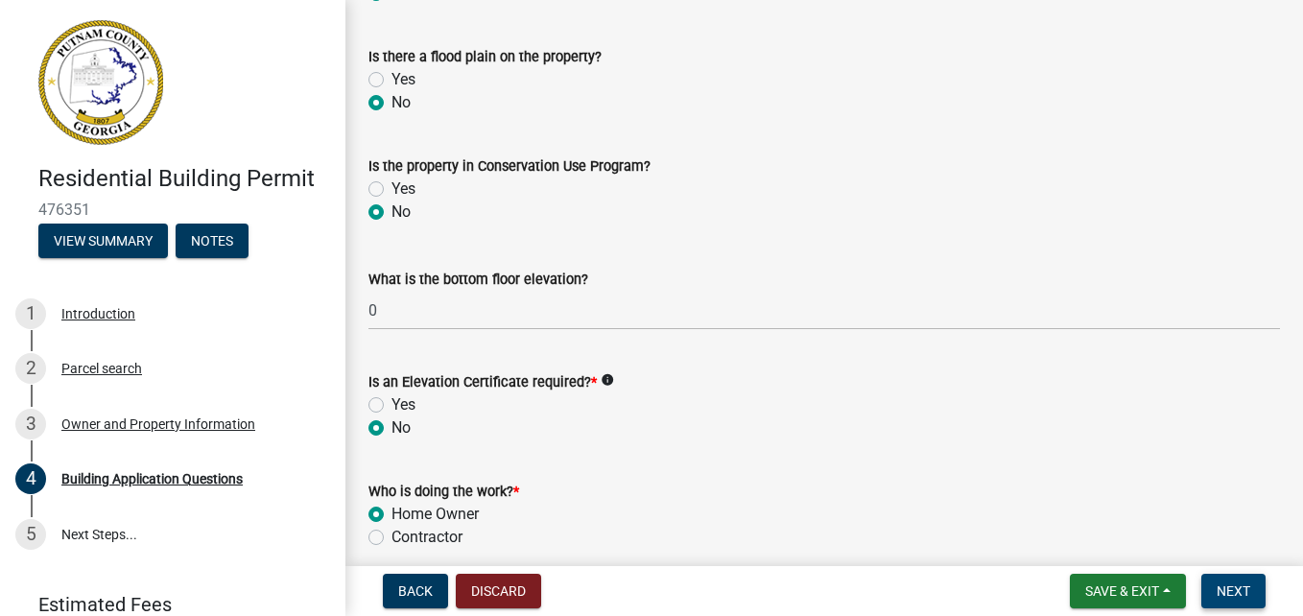
scroll to position [7343, 0]
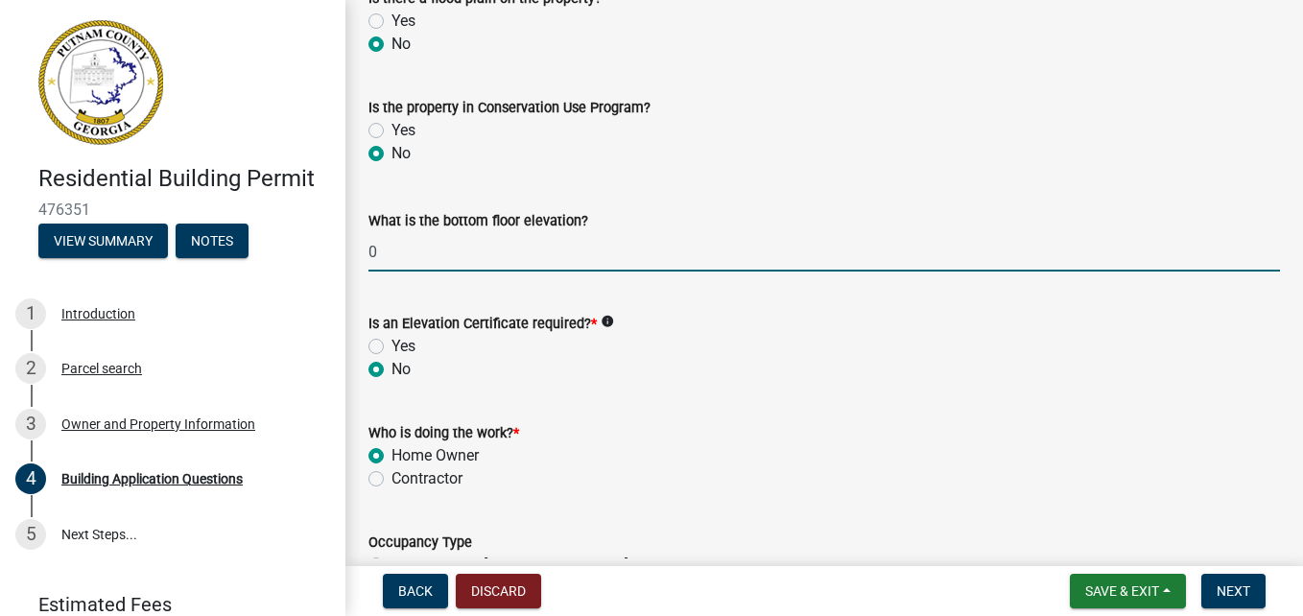
click at [385, 251] on input "0" at bounding box center [823, 251] width 911 height 39
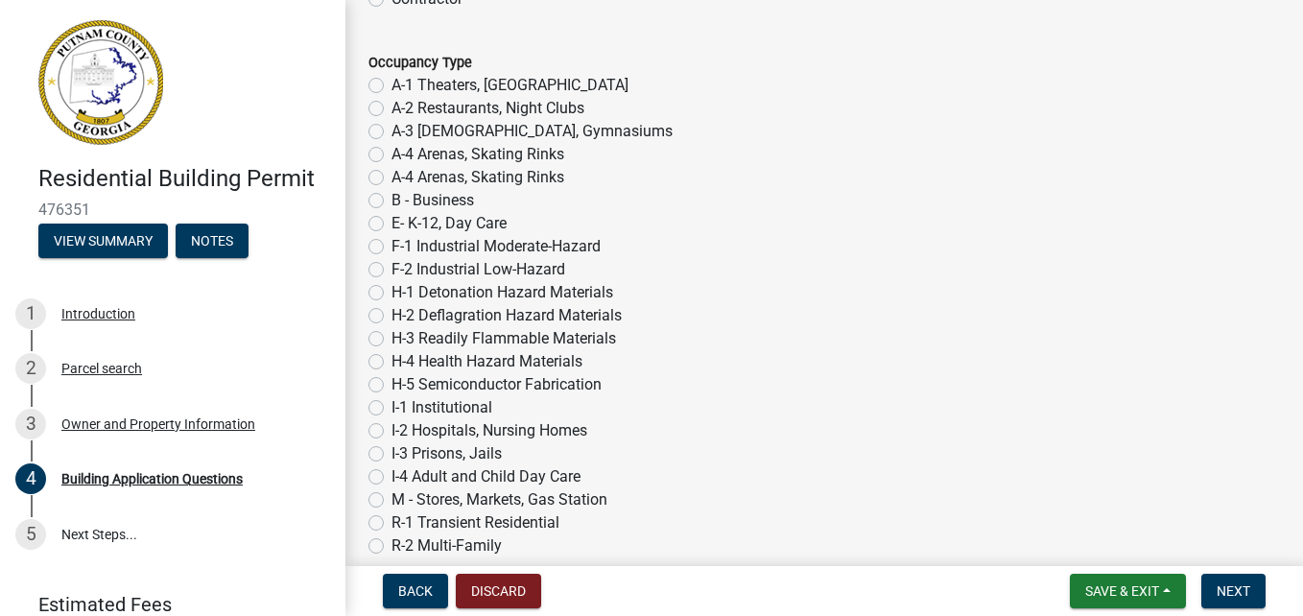
scroll to position [7918, 0]
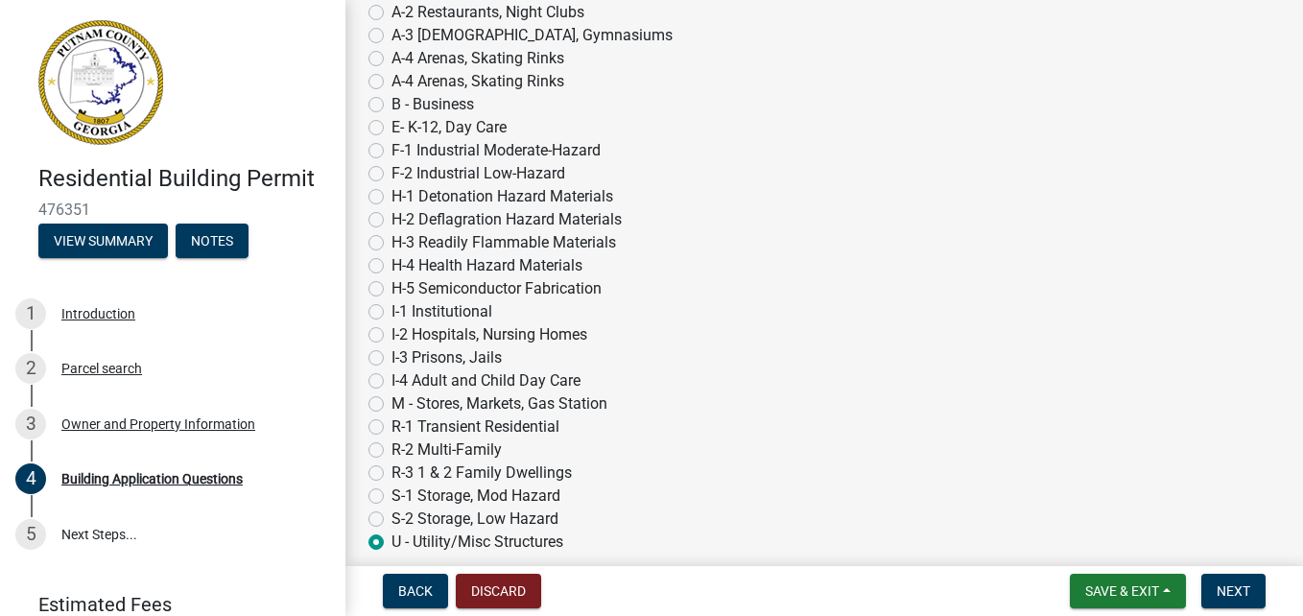
type input "1"
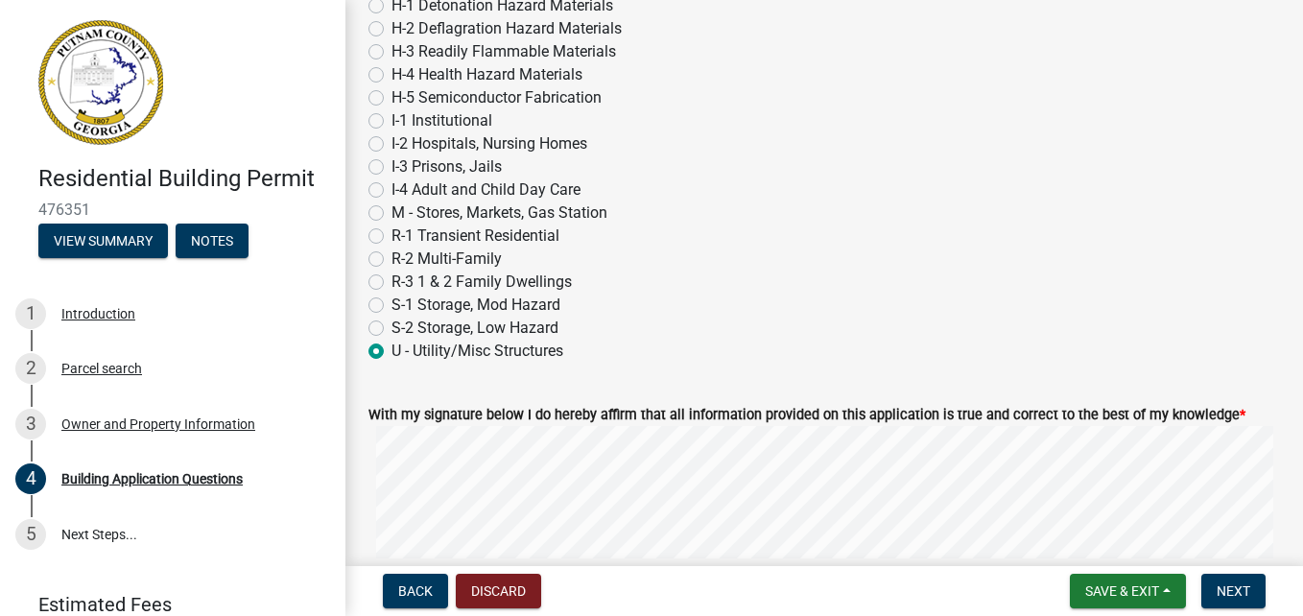
scroll to position [8110, 0]
type input "0"
click at [1244, 591] on span "Next" at bounding box center [1233, 590] width 34 height 15
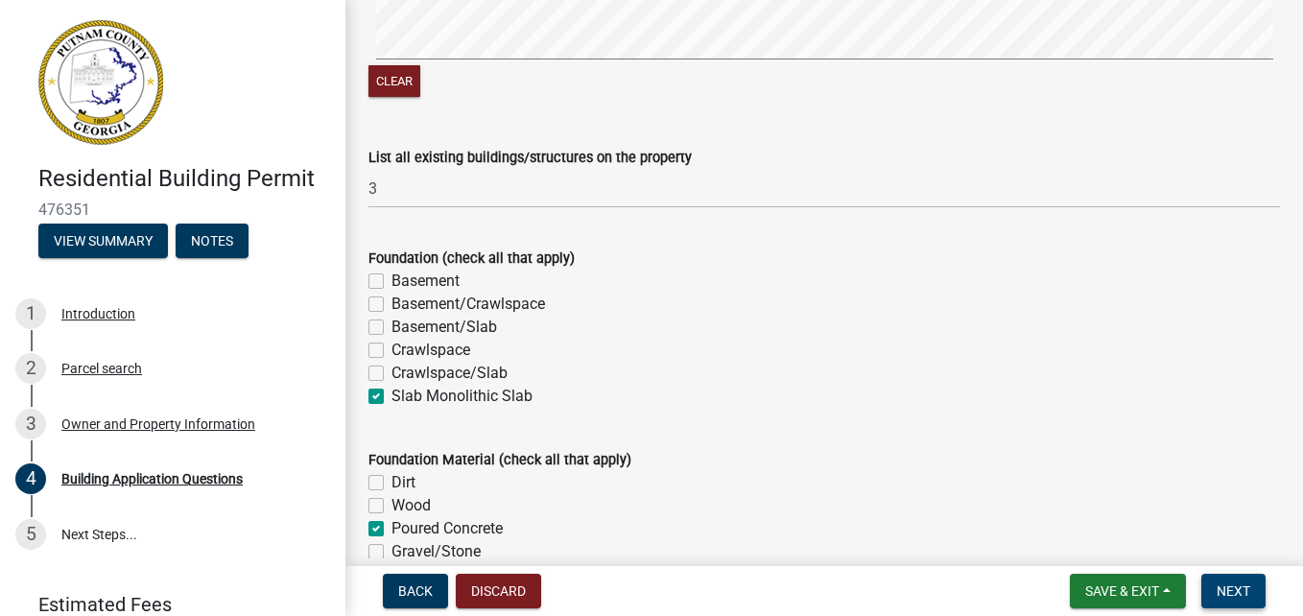
scroll to position [3506, 0]
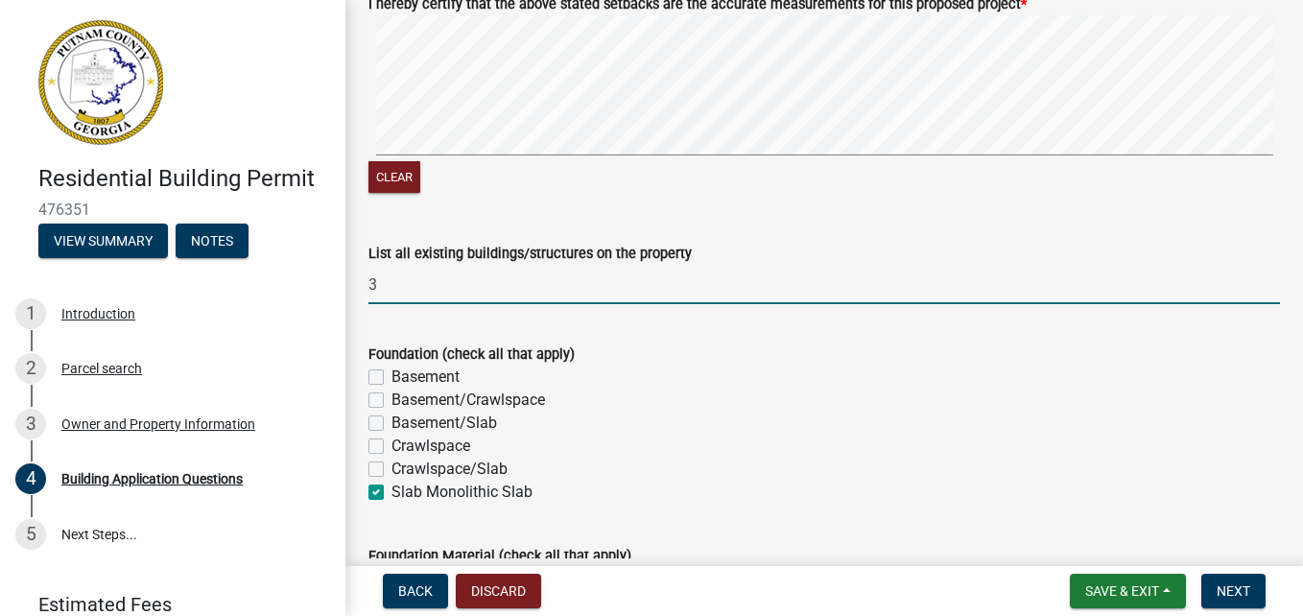
click at [378, 283] on input "3" at bounding box center [823, 284] width 911 height 39
type input "well house old garage mobile home"
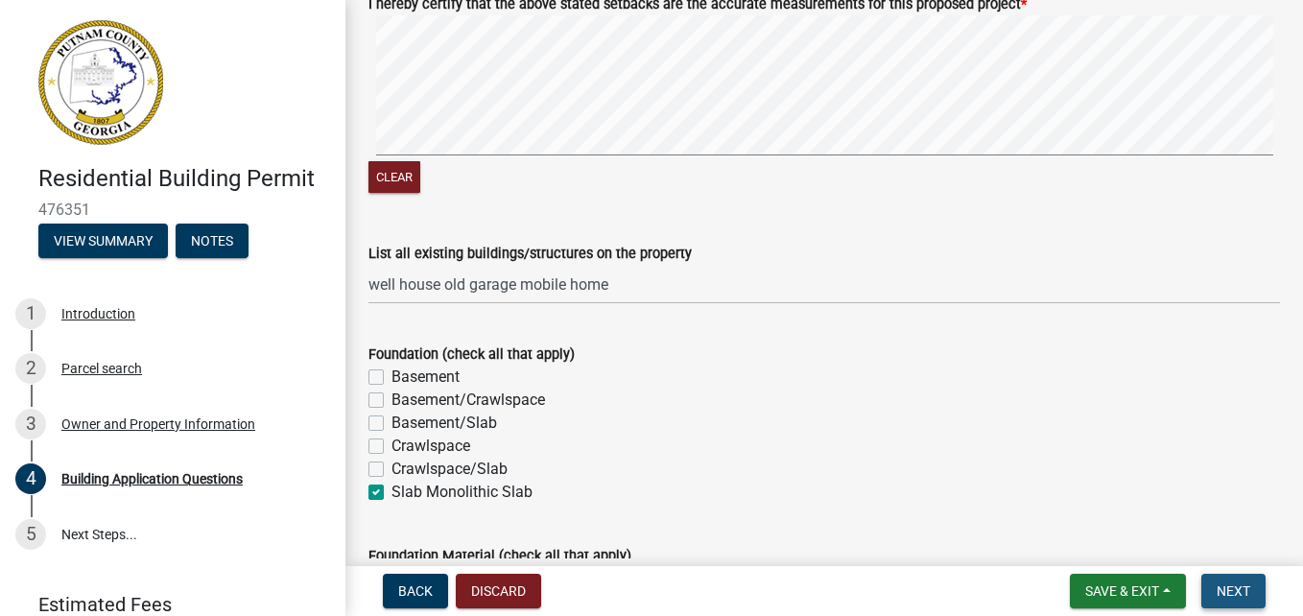
click at [1234, 592] on span "Next" at bounding box center [1233, 590] width 34 height 15
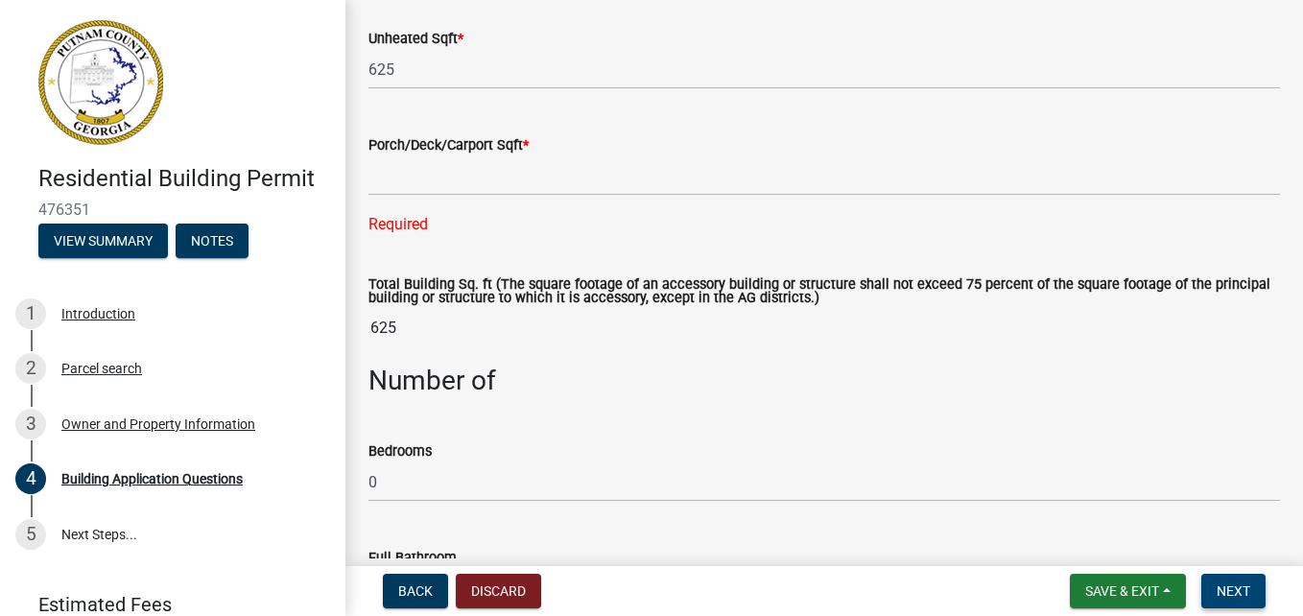
scroll to position [1535, 0]
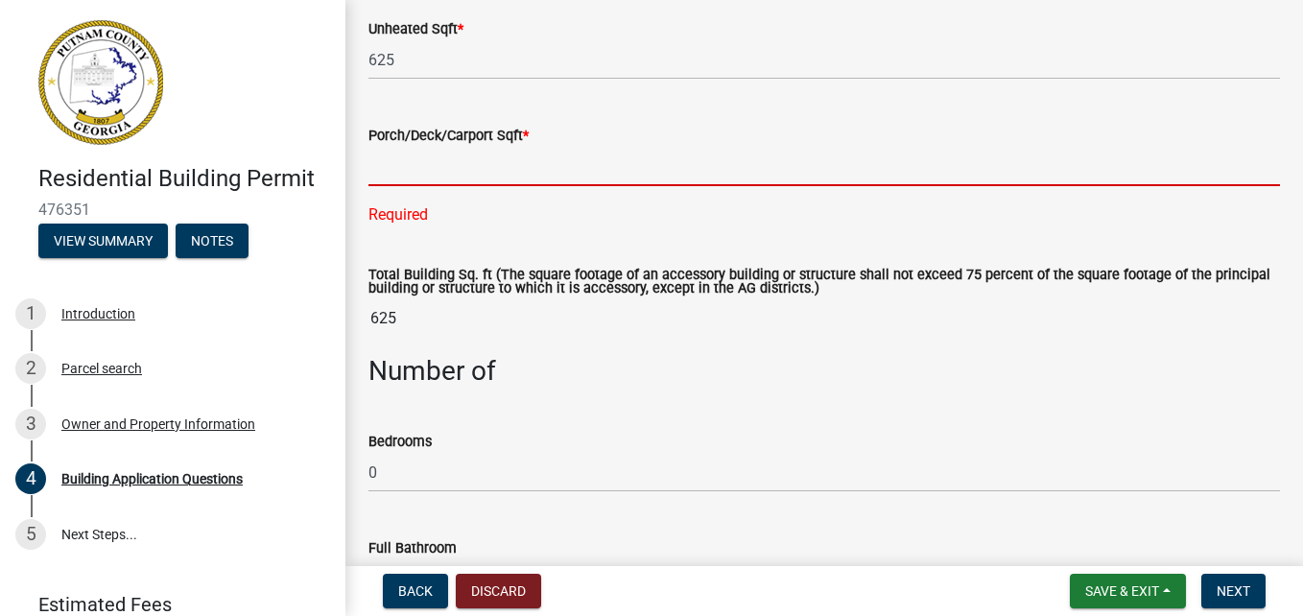
click at [430, 175] on input "text" at bounding box center [823, 166] width 911 height 39
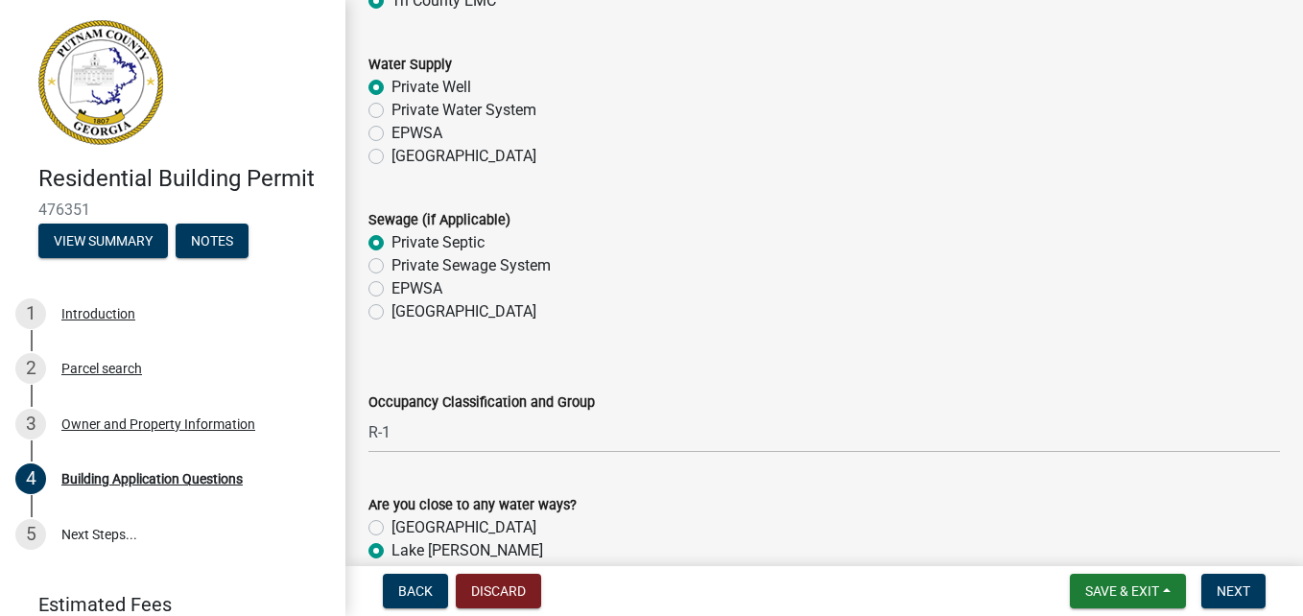
scroll to position [6427, 0]
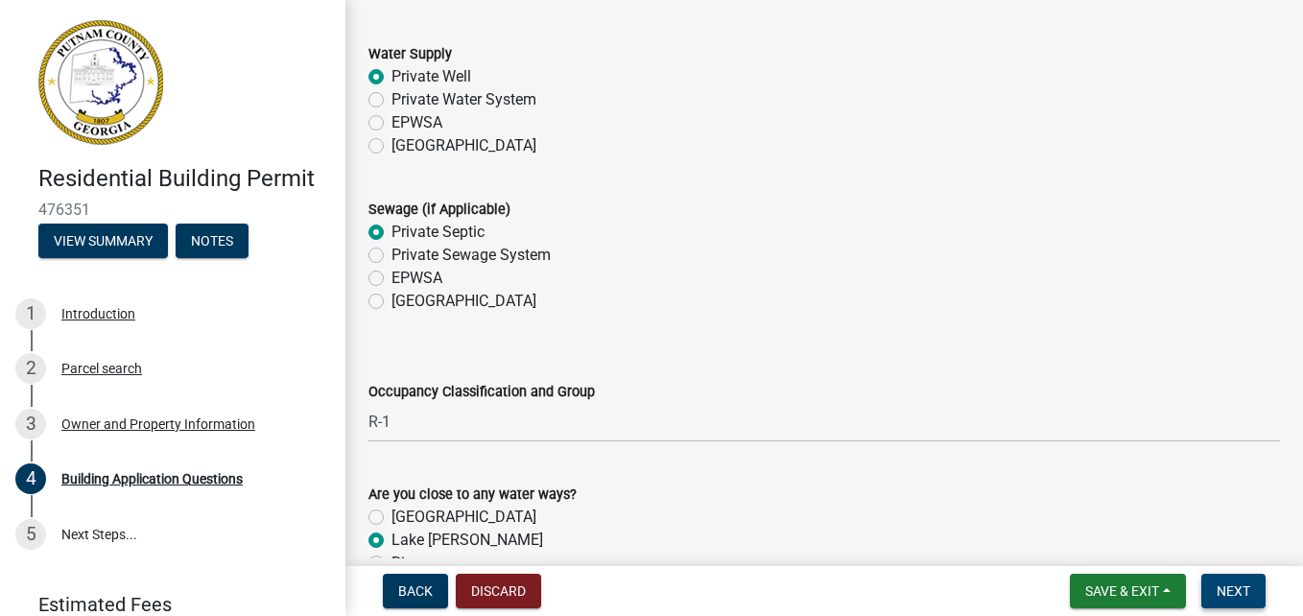
type input "0"
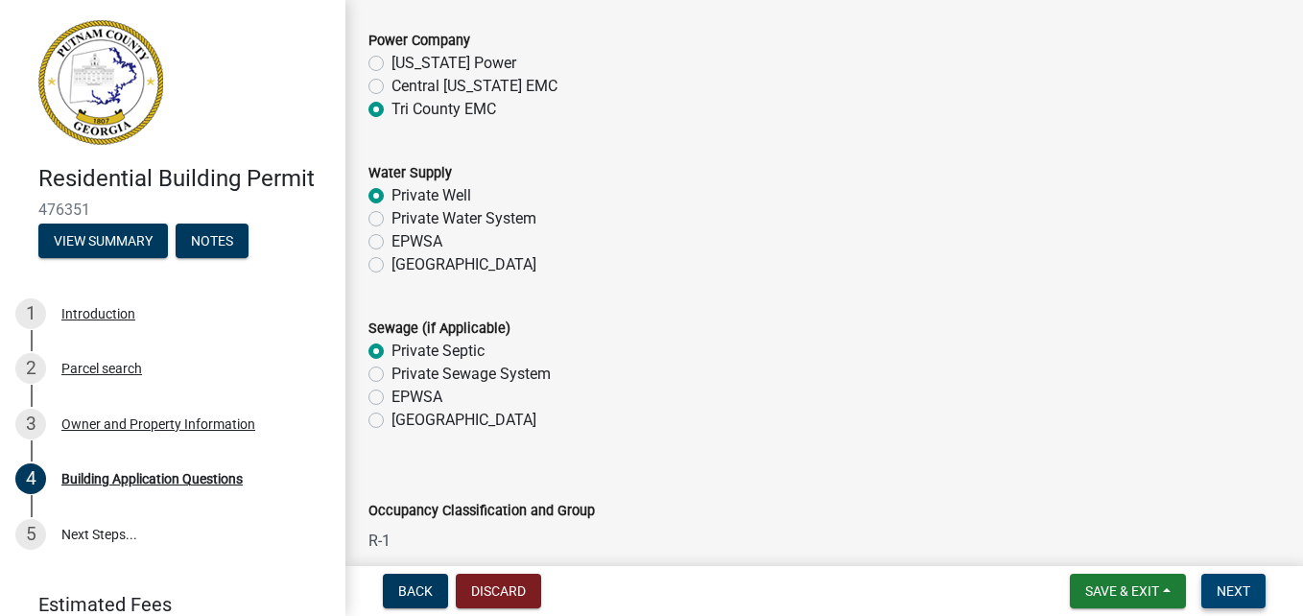
click at [1238, 587] on span "Next" at bounding box center [1233, 590] width 34 height 15
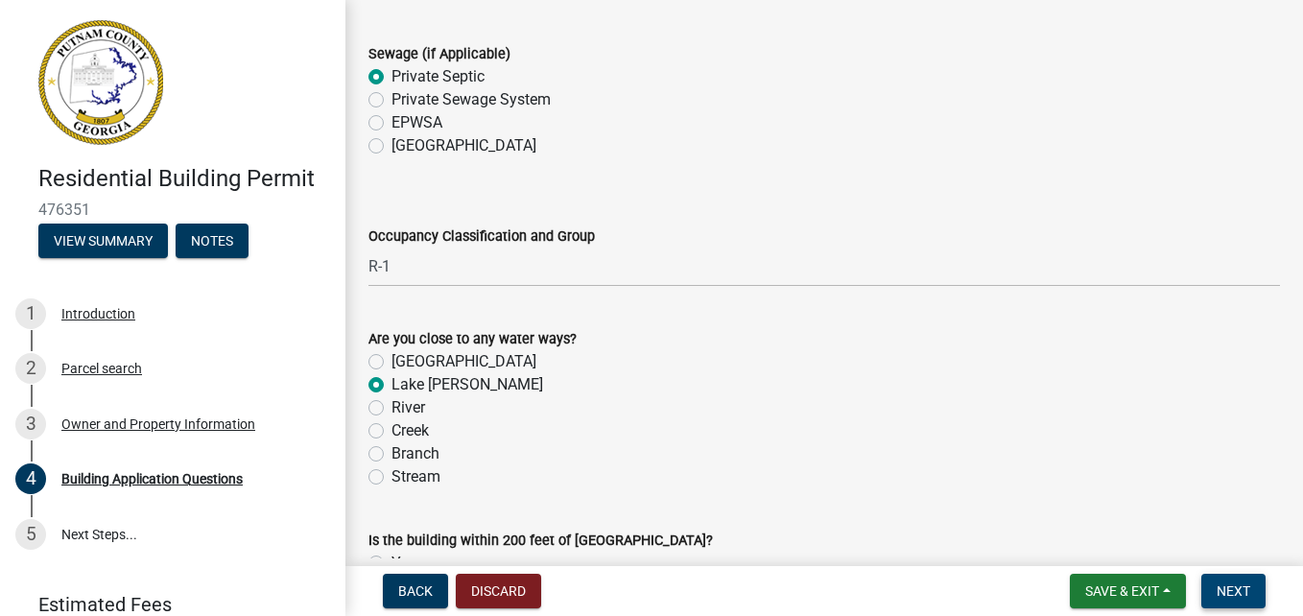
scroll to position [6676, 0]
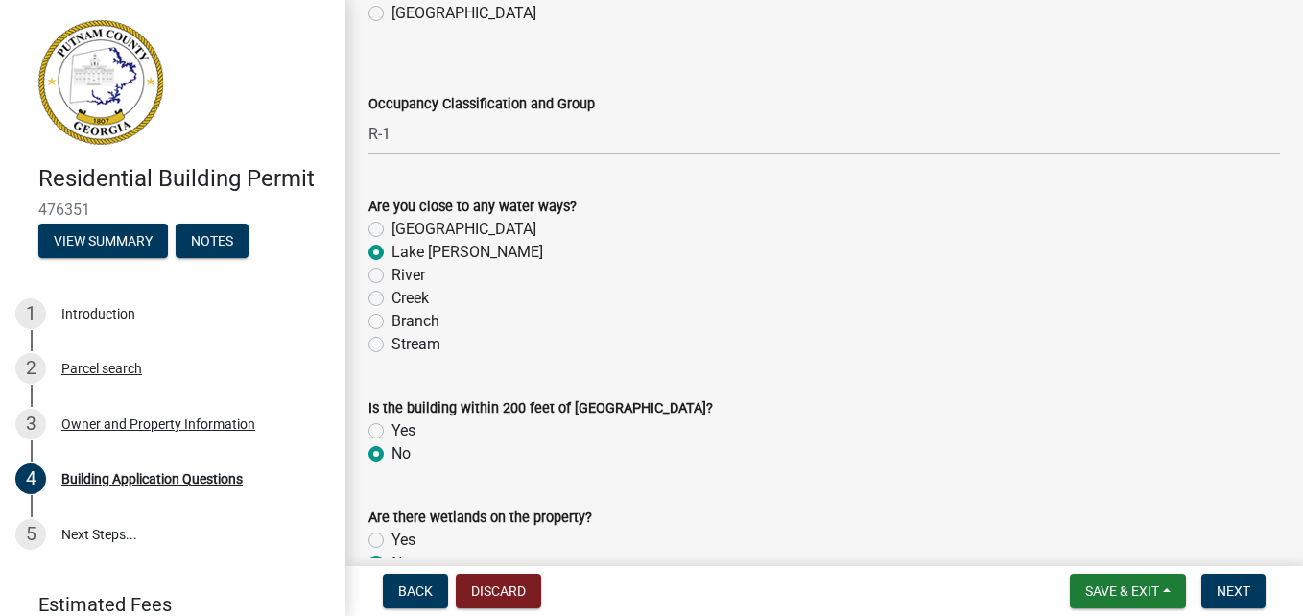
click at [412, 124] on select "Select Item... A-1 A-2 A-3 A-4 A-5 B M E F-1 F-2 R-1 R-2 R-3 R-4 H-1 H-2 H-4 H-…" at bounding box center [823, 134] width 911 height 39
click at [368, 116] on select "Select Item... A-1 A-2 A-3 A-4 A-5 B M E F-1 F-2 R-1 R-2 R-3 R-4 H-1 H-2 H-4 H-…" at bounding box center [823, 134] width 911 height 39
select select "4ca3eb50-5b53-4ed6-9b37-124f5458de6c"
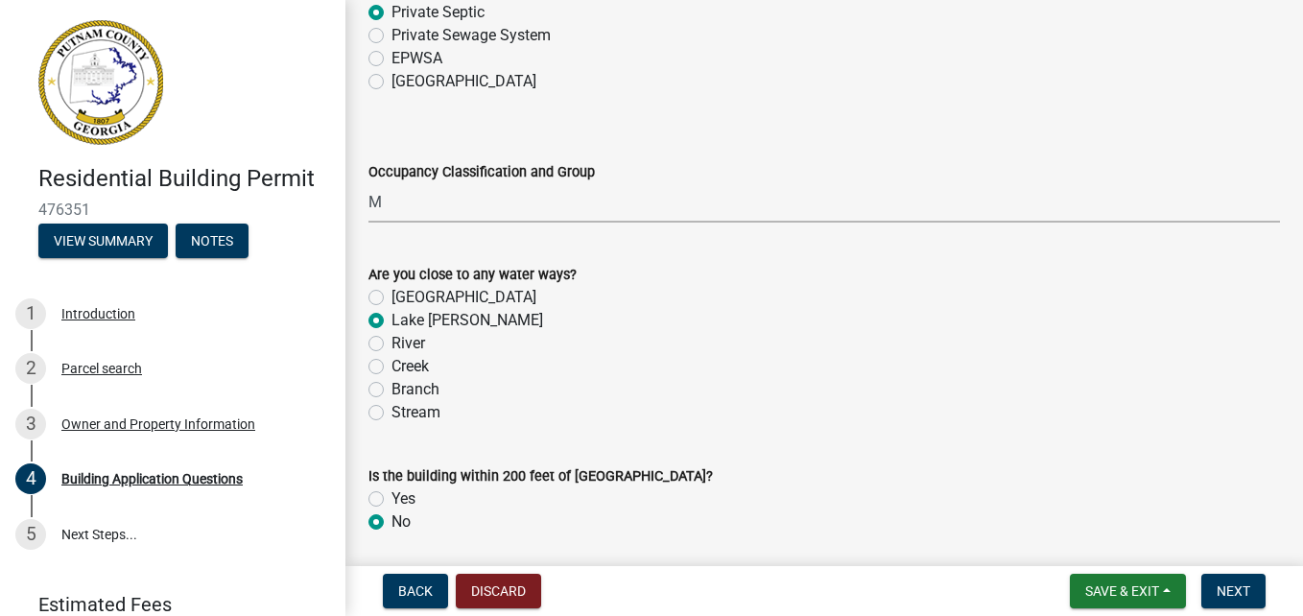
scroll to position [6580, 0]
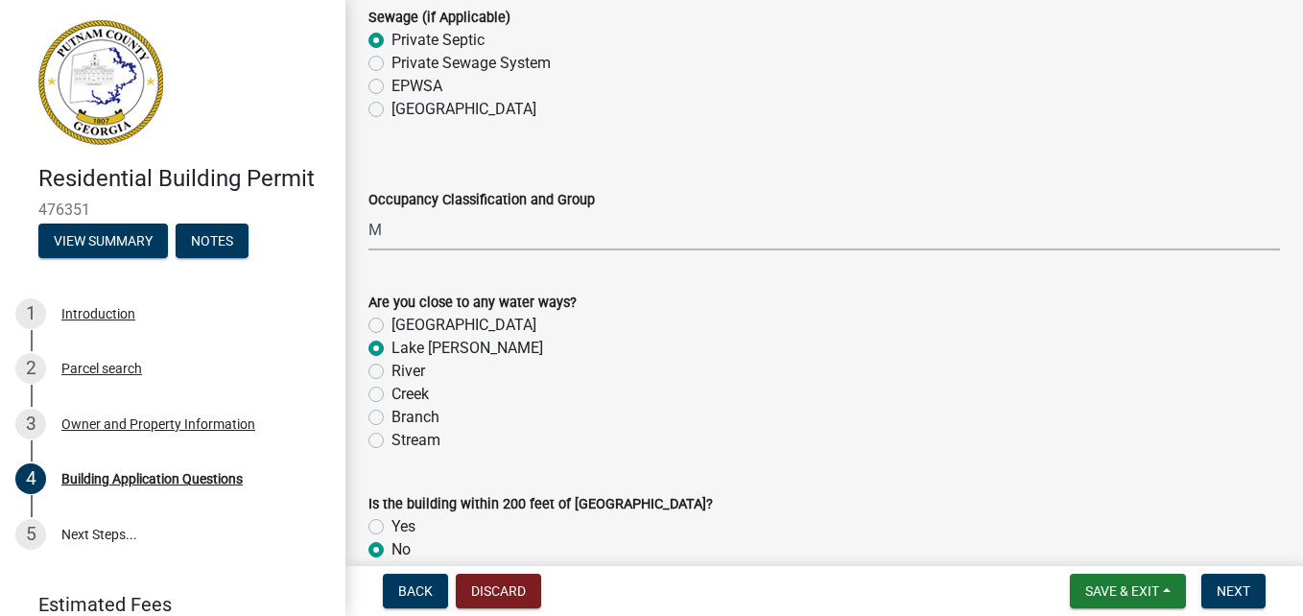
click at [509, 230] on select "Select Item... A-1 A-2 A-3 A-4 A-5 B M E F-1 F-2 R-1 R-2 R-3 R-4 H-1 H-2 H-4 H-…" at bounding box center [823, 230] width 911 height 39
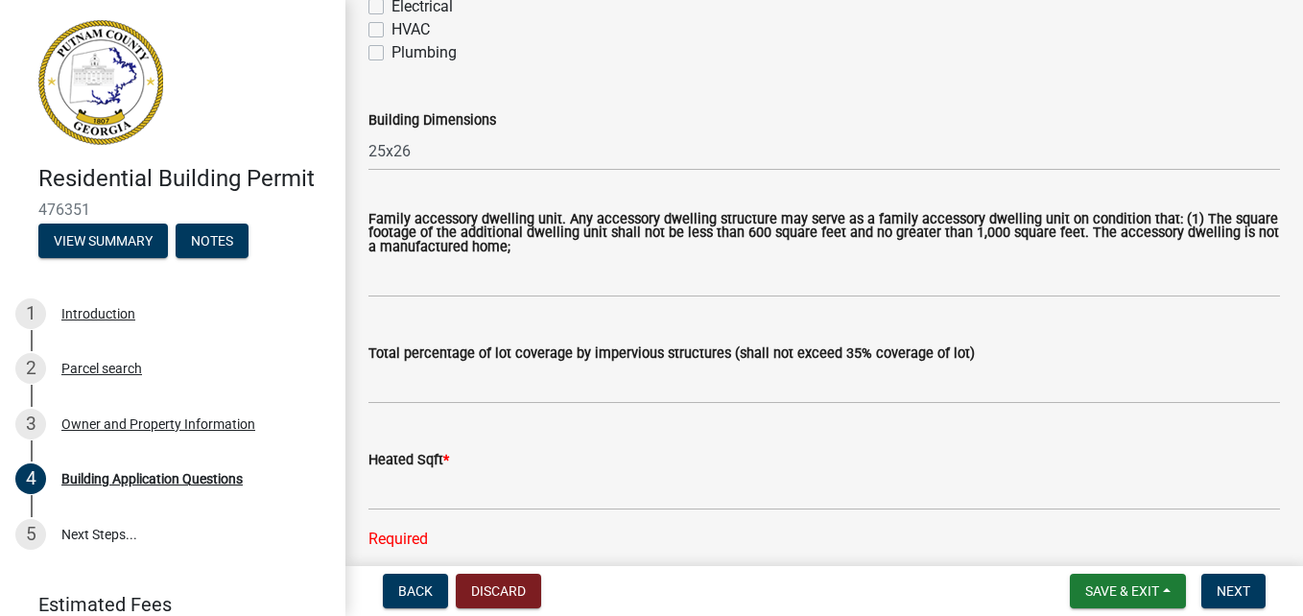
scroll to position [1055, 0]
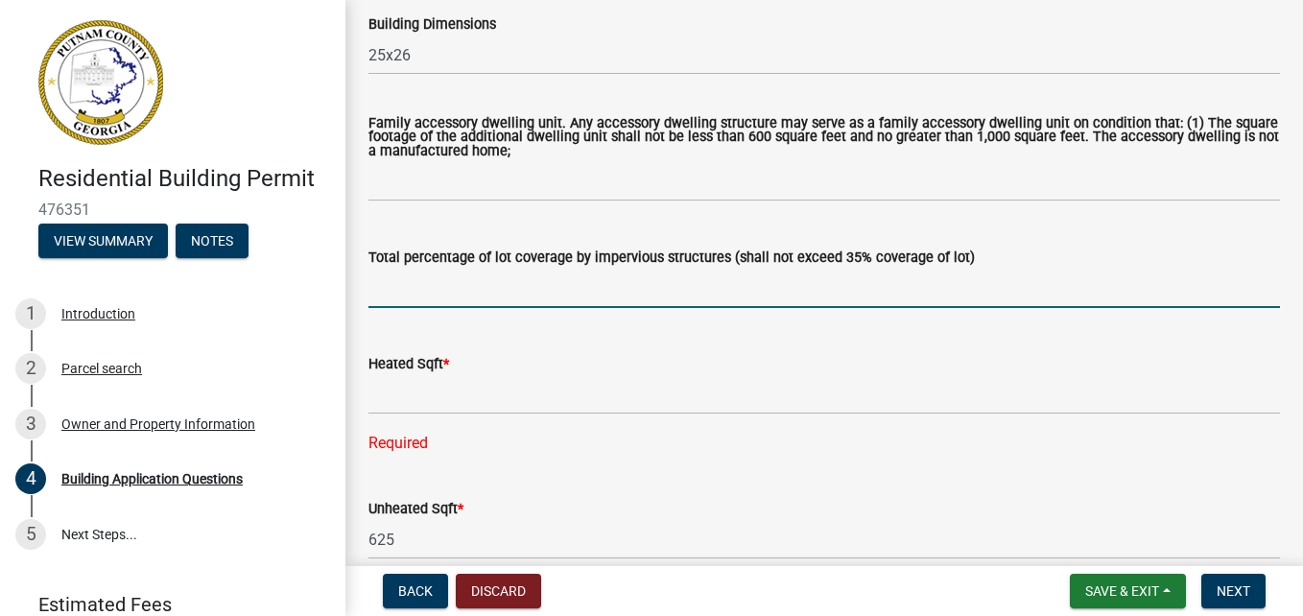
click at [460, 294] on input "text" at bounding box center [823, 288] width 911 height 39
type input "10"
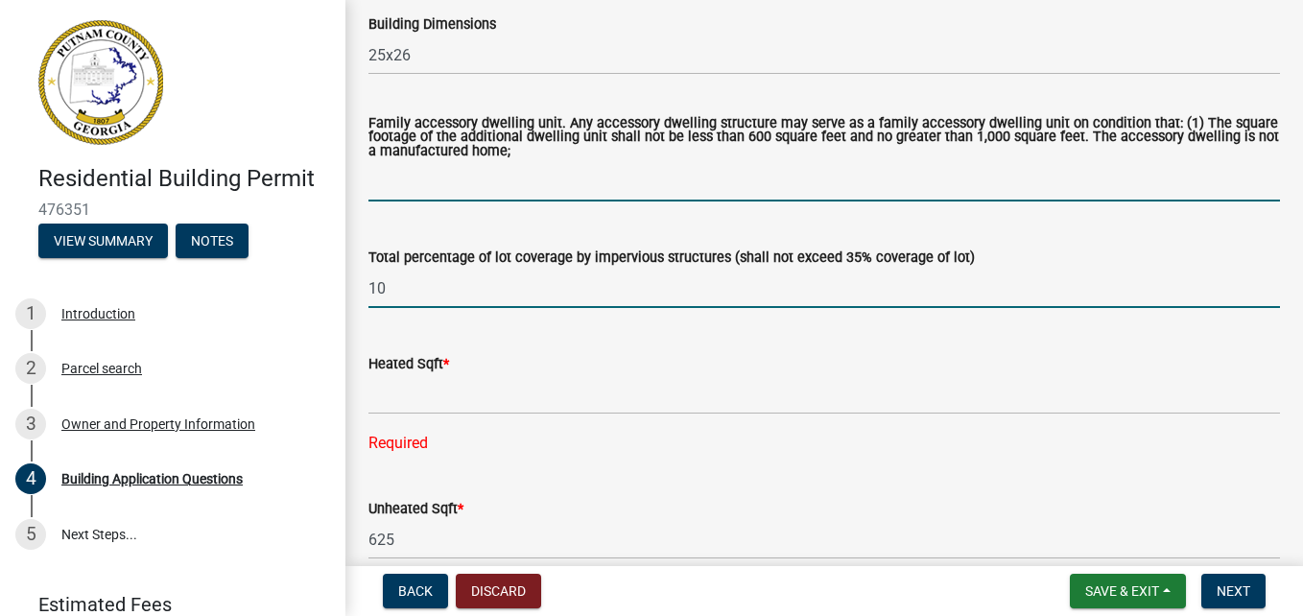
click at [424, 177] on input "text" at bounding box center [823, 181] width 911 height 39
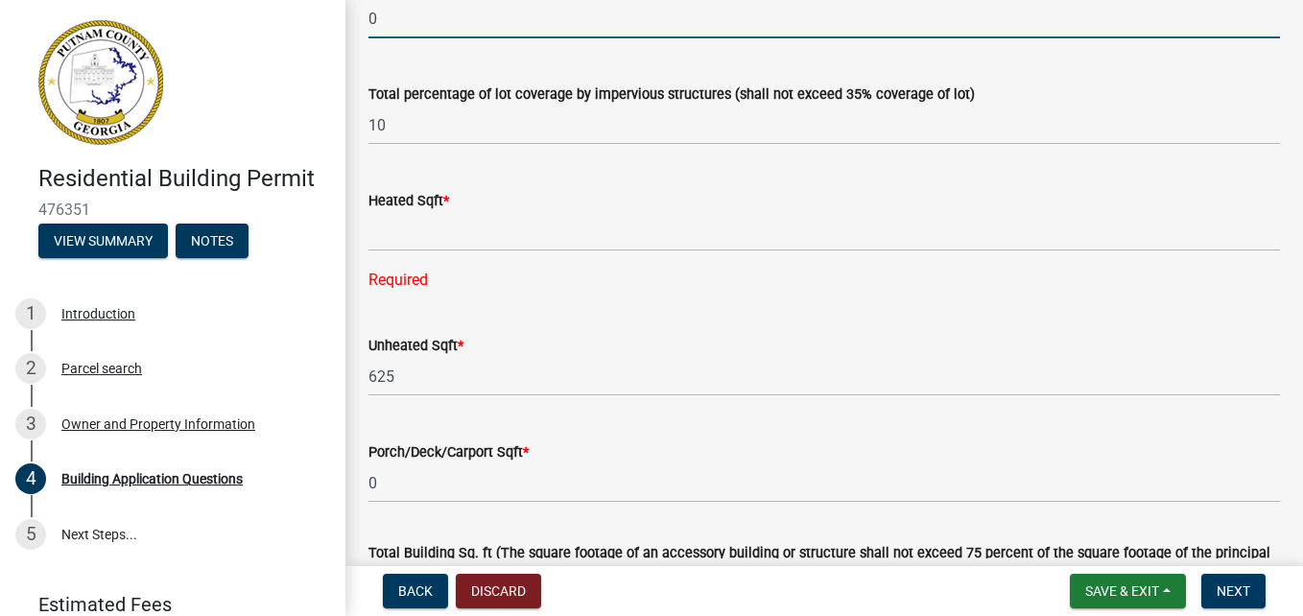
scroll to position [1247, 0]
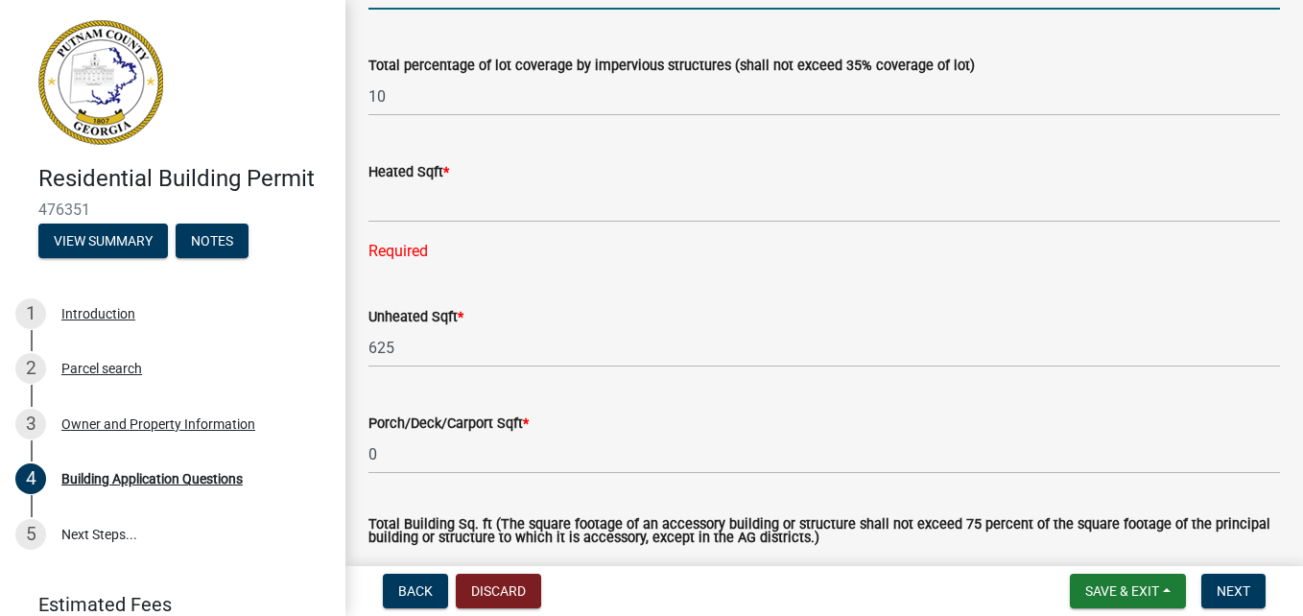
type input "0"
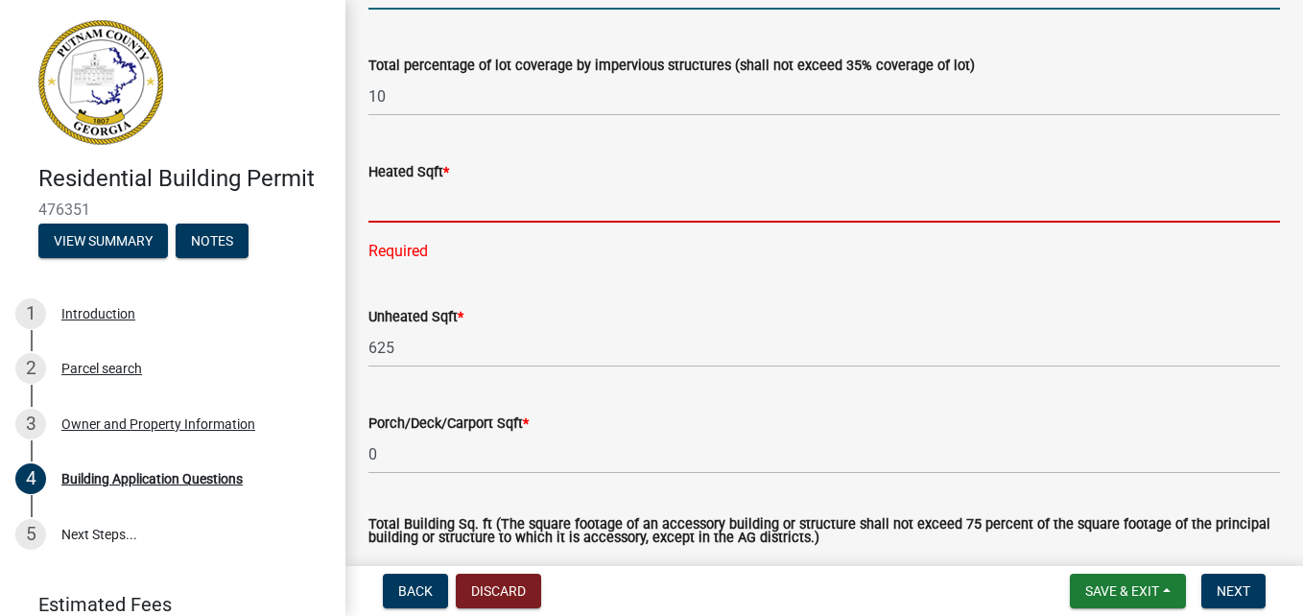
click at [418, 207] on form "Heated Sqft *" at bounding box center [823, 191] width 911 height 62
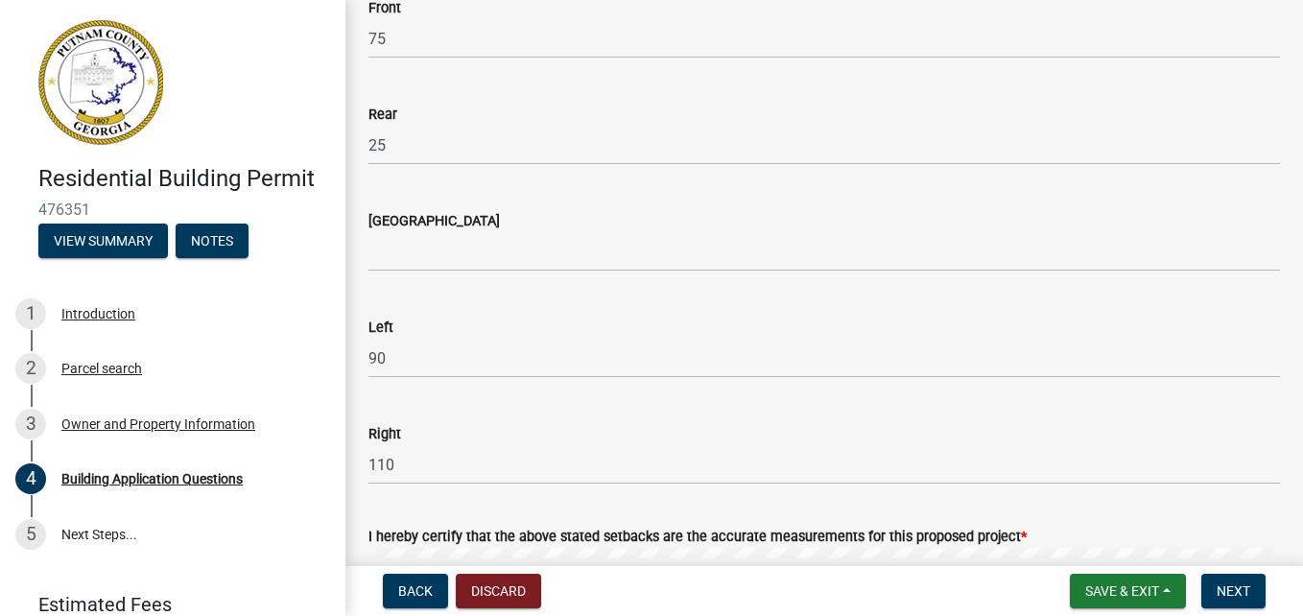
scroll to position [3070, 0]
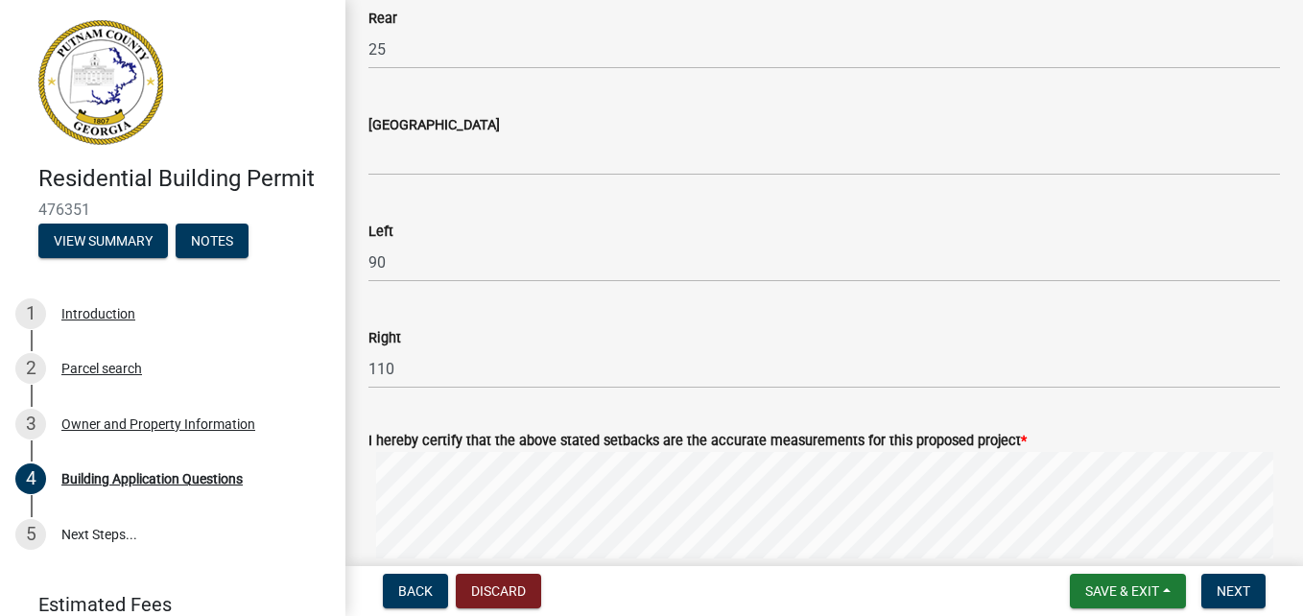
type input "0"
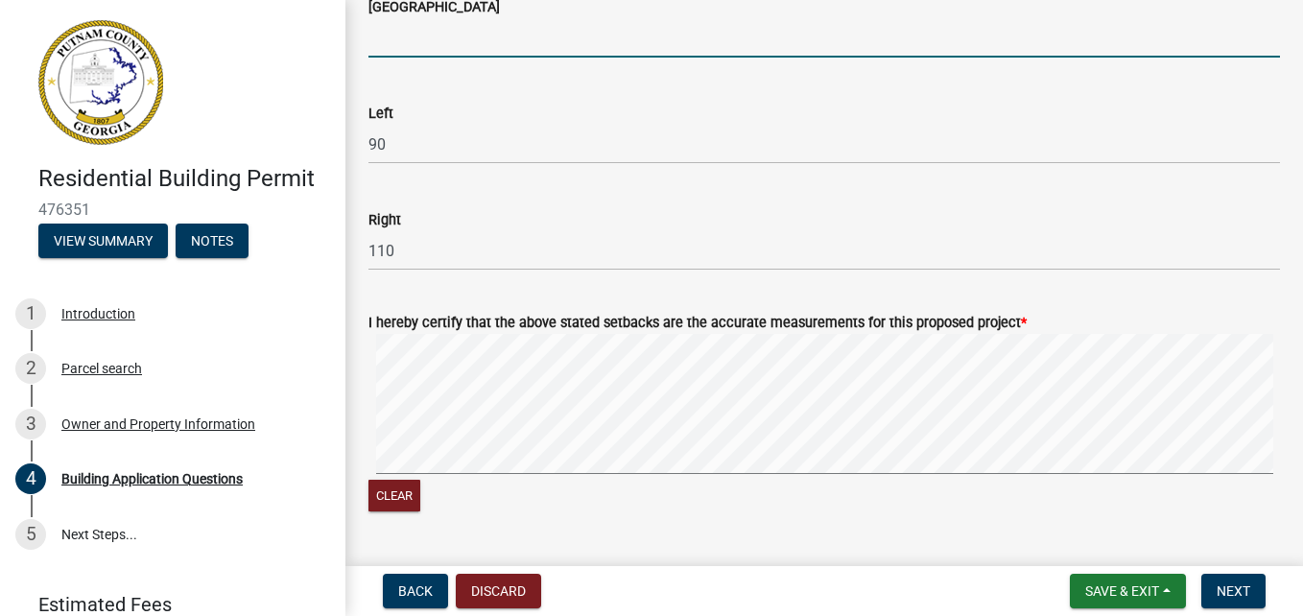
scroll to position [2951, 0]
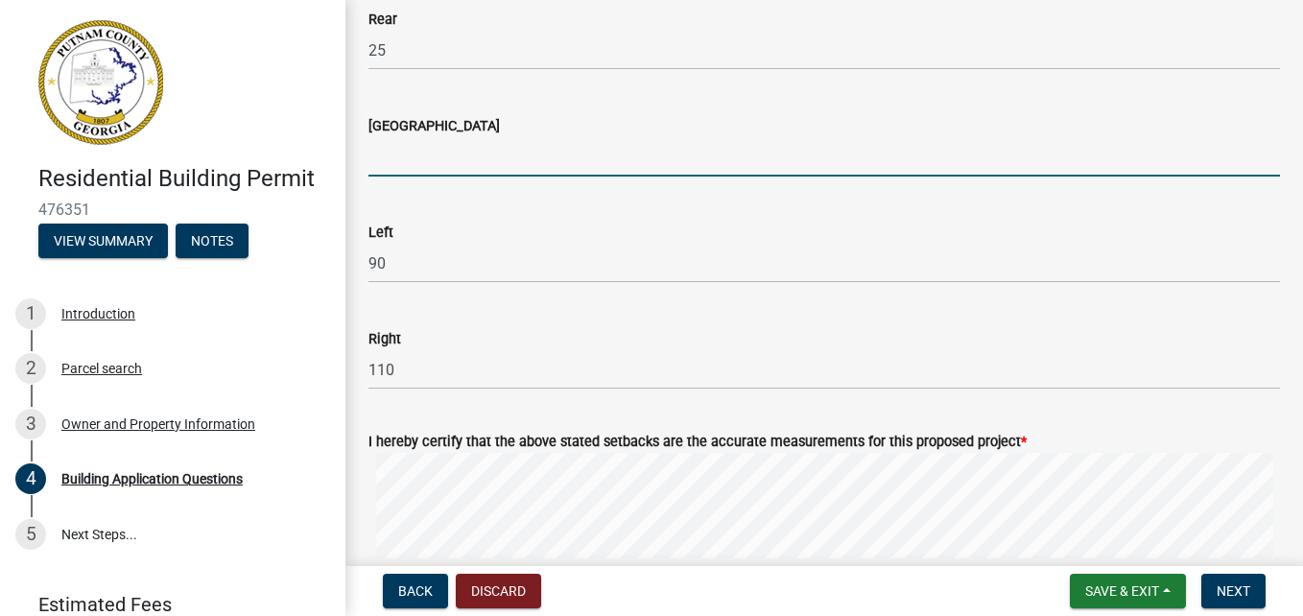
click at [391, 149] on input "text" at bounding box center [823, 156] width 911 height 39
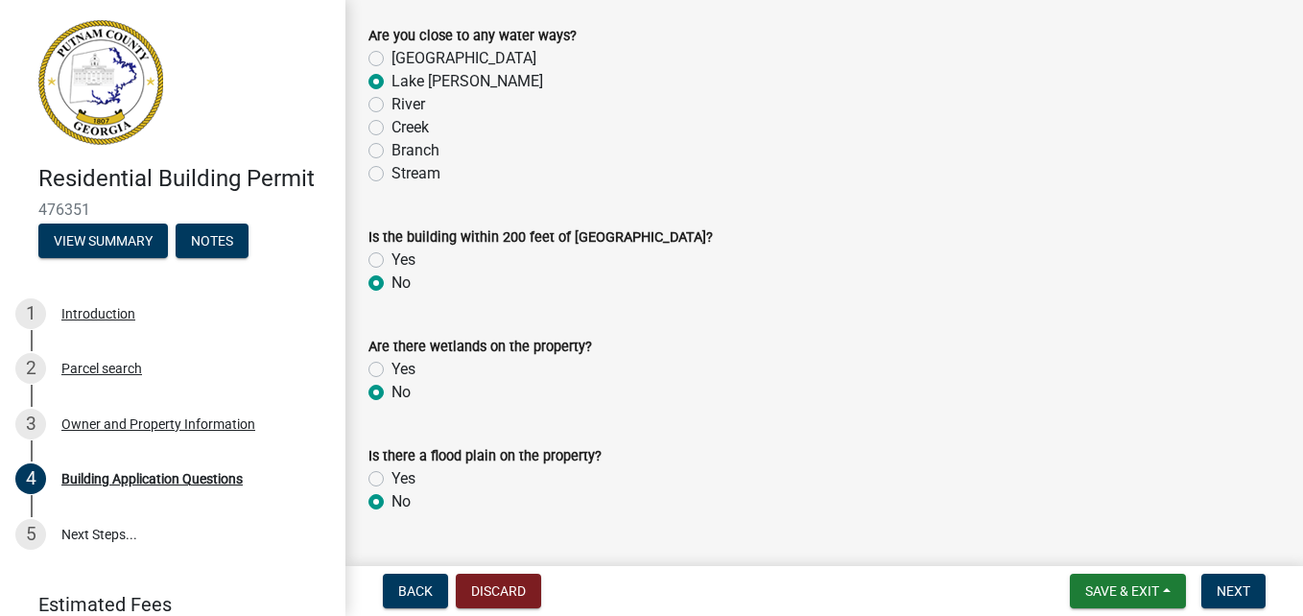
scroll to position [6868, 0]
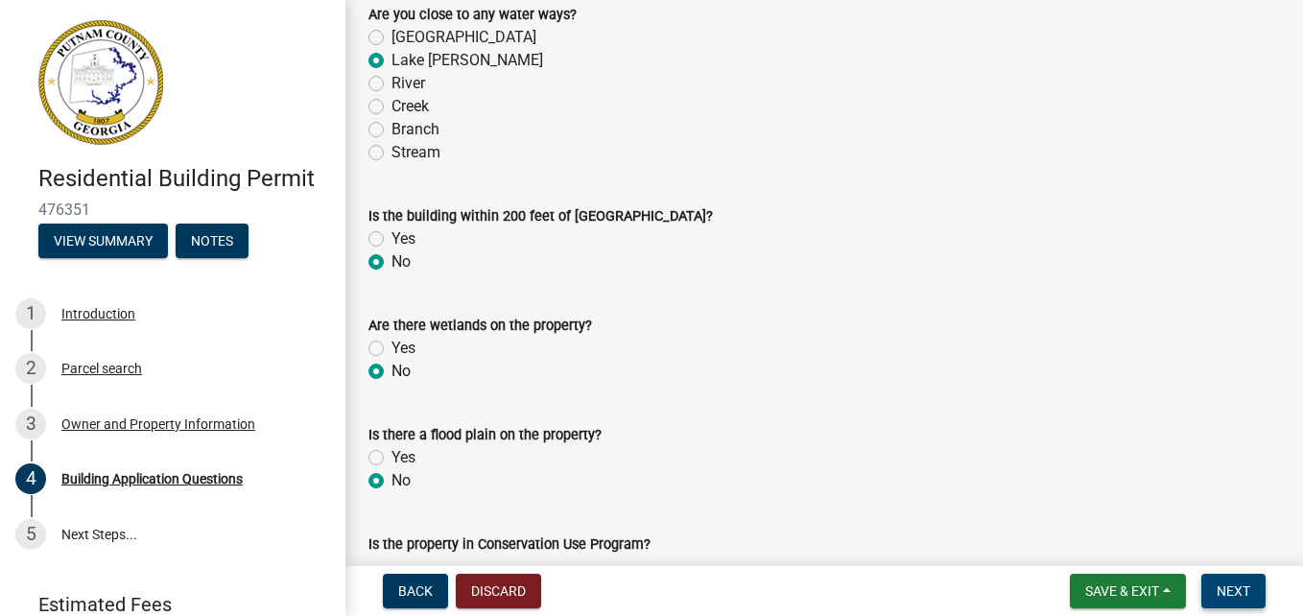
type input "0"
click at [1235, 589] on span "Next" at bounding box center [1233, 590] width 34 height 15
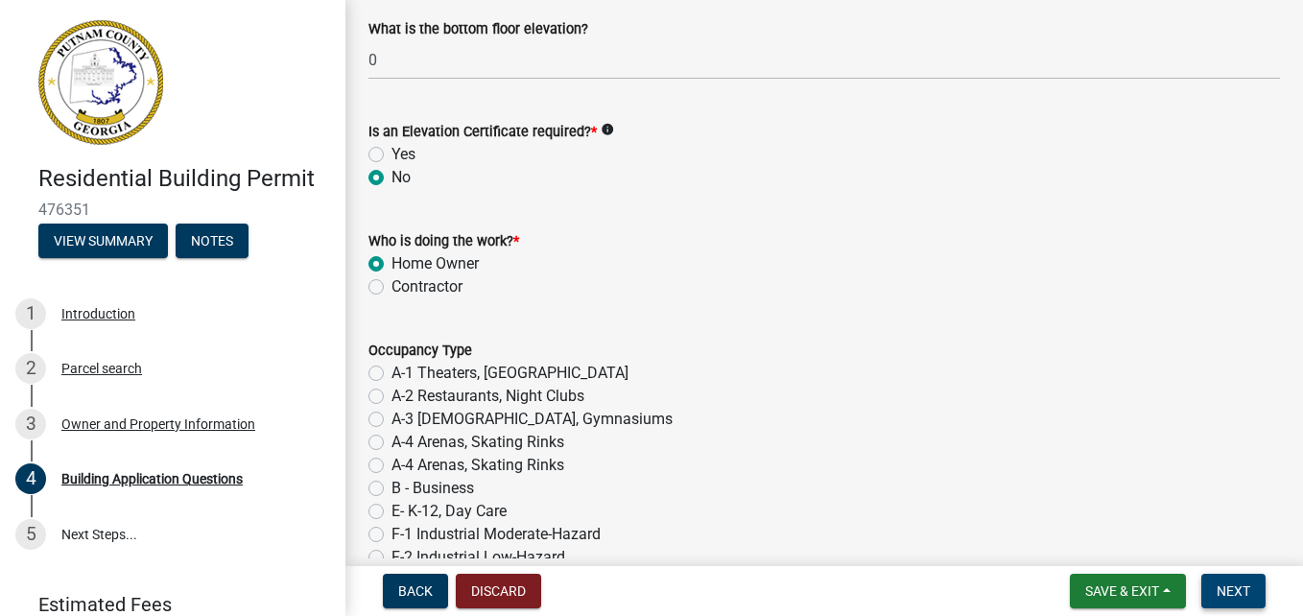
scroll to position [7401, 0]
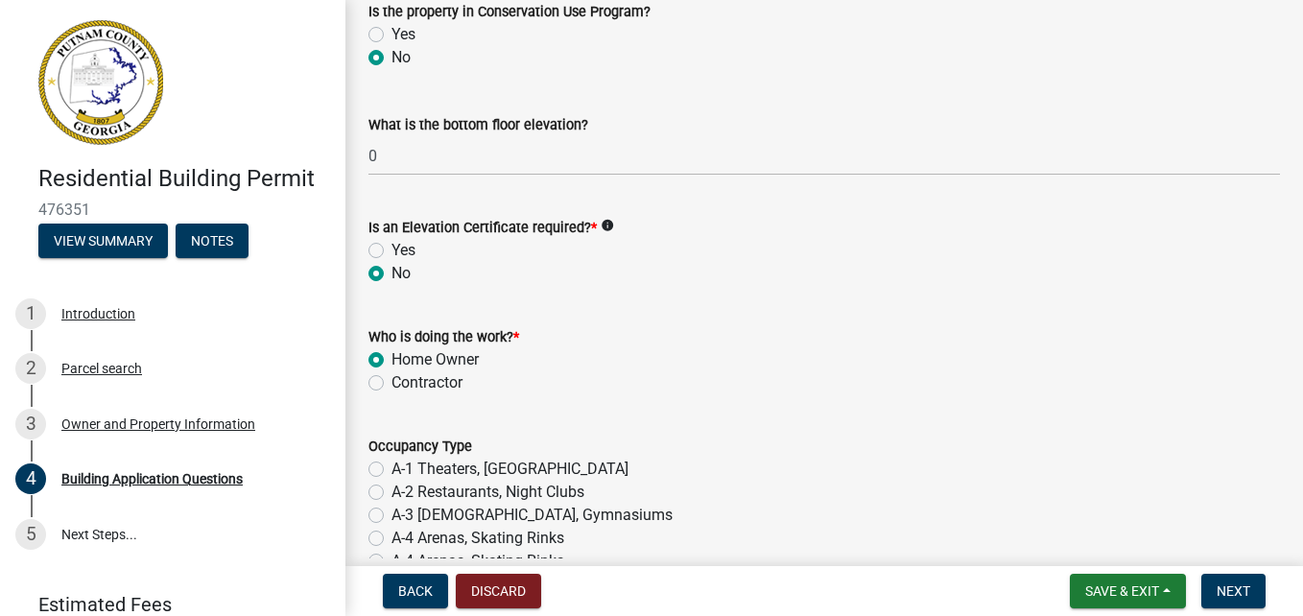
click at [391, 387] on label "Contractor" at bounding box center [426, 382] width 71 height 23
click at [391, 384] on input "Contractor" at bounding box center [397, 377] width 12 height 12
radio input "true"
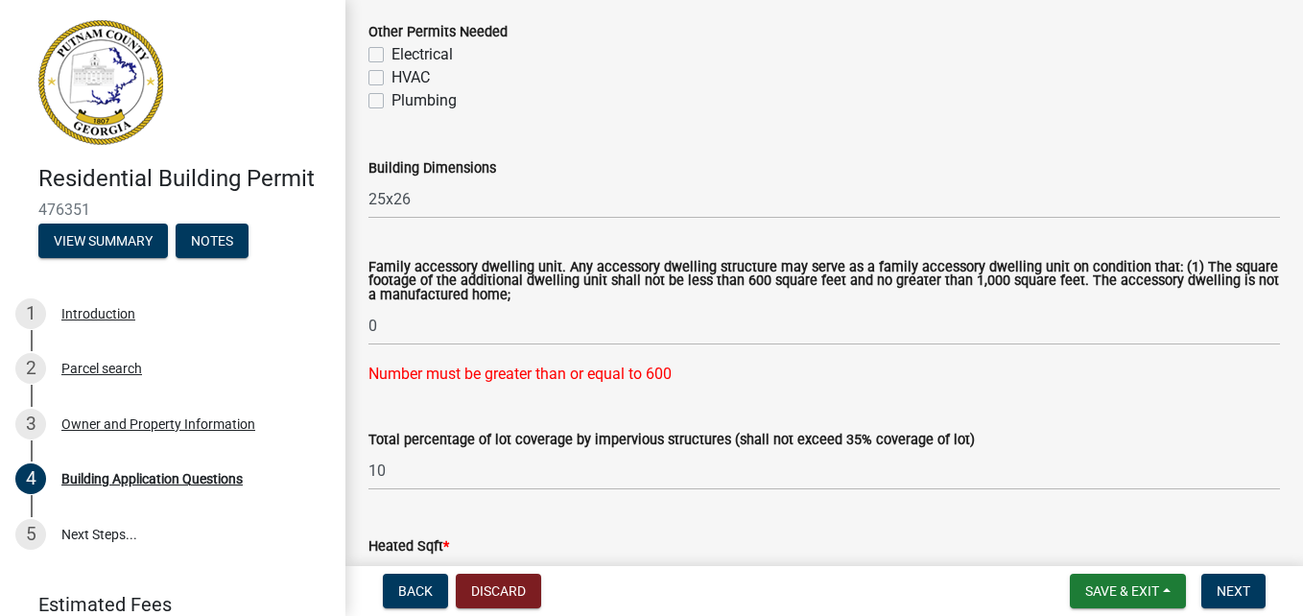
scroll to position [878, 0]
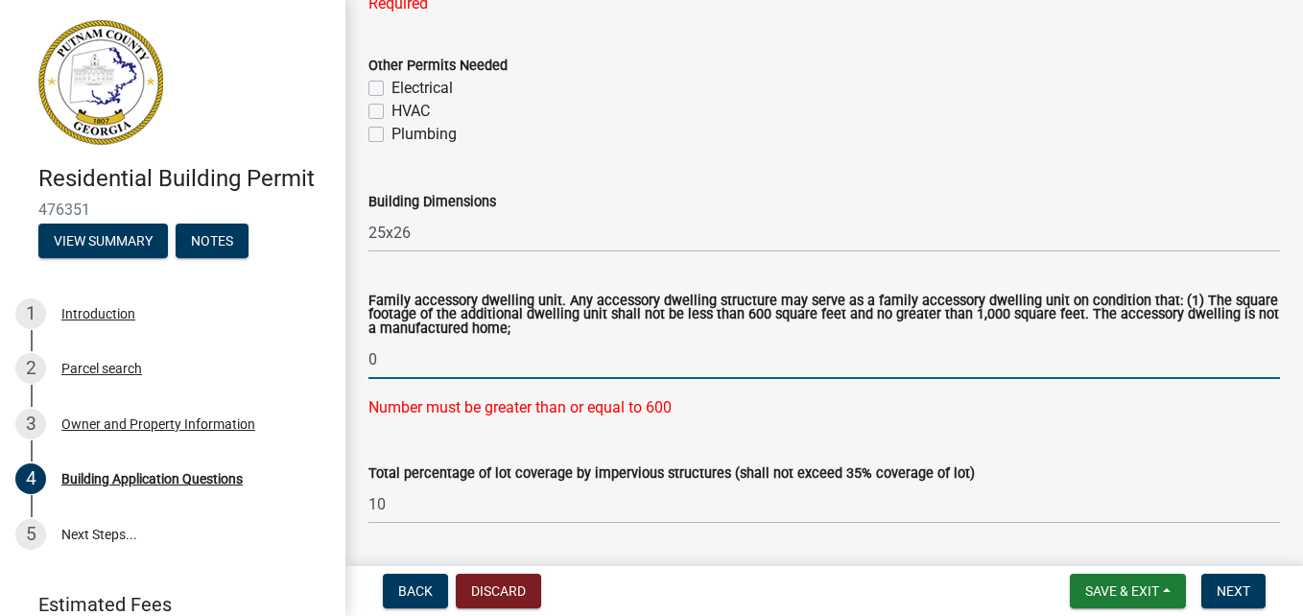
click at [381, 353] on input "0" at bounding box center [823, 359] width 911 height 39
type input "625"
click at [1234, 590] on span "Next" at bounding box center [1233, 590] width 34 height 15
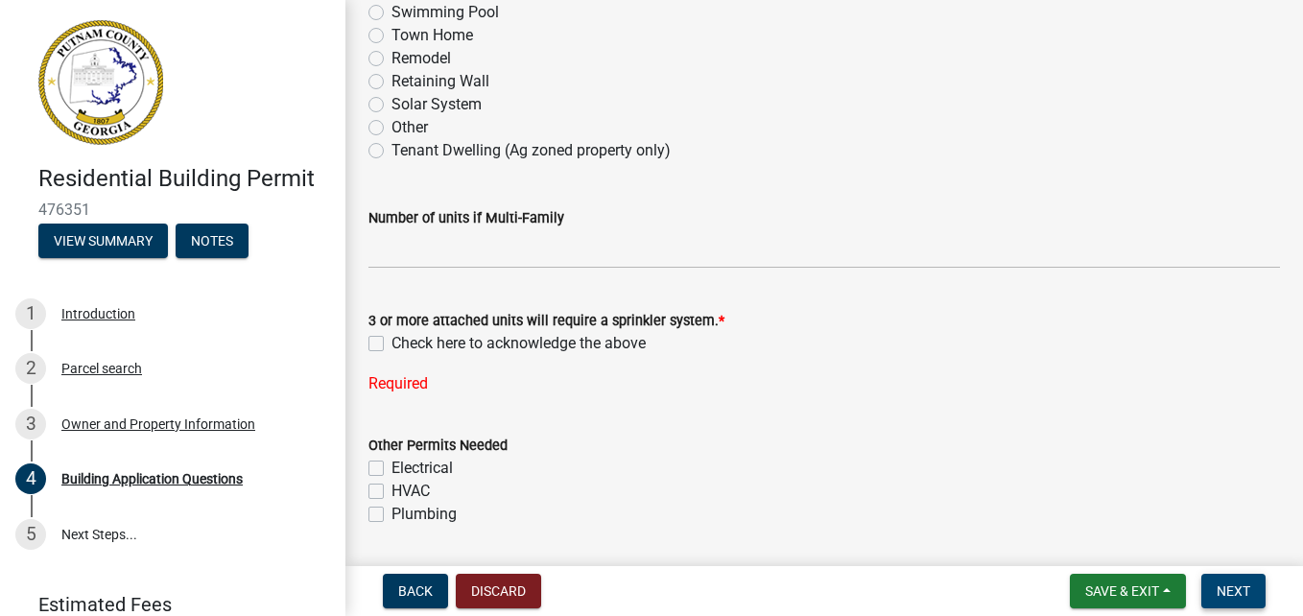
scroll to position [480, 0]
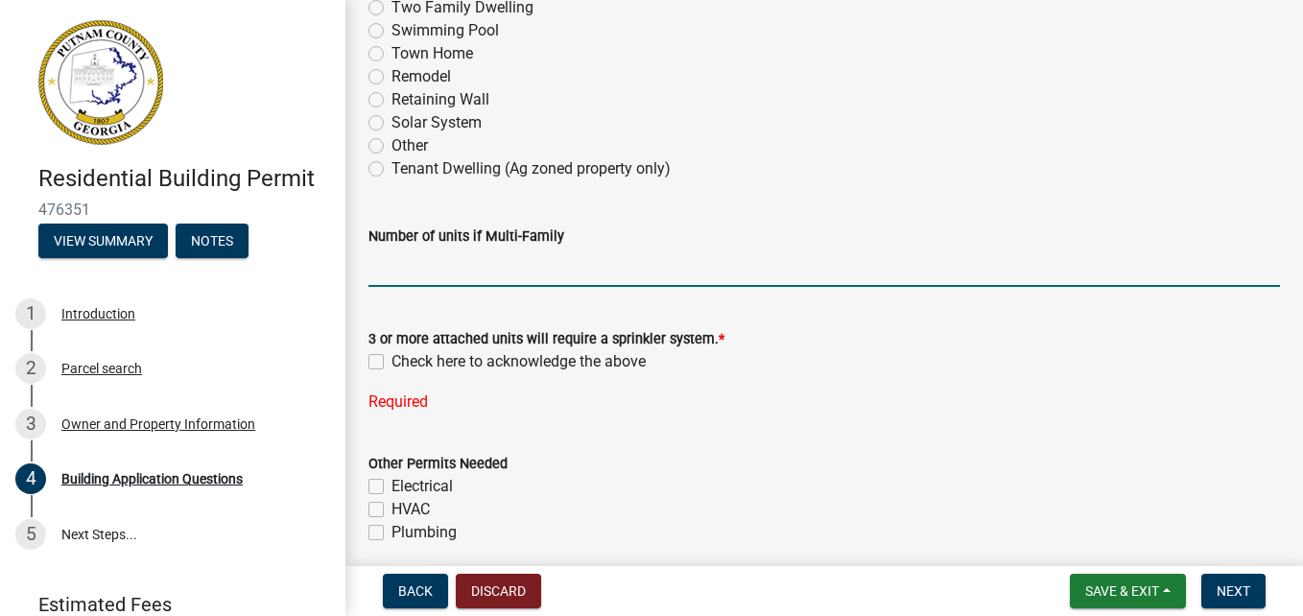
click at [403, 269] on input "text" at bounding box center [823, 266] width 911 height 39
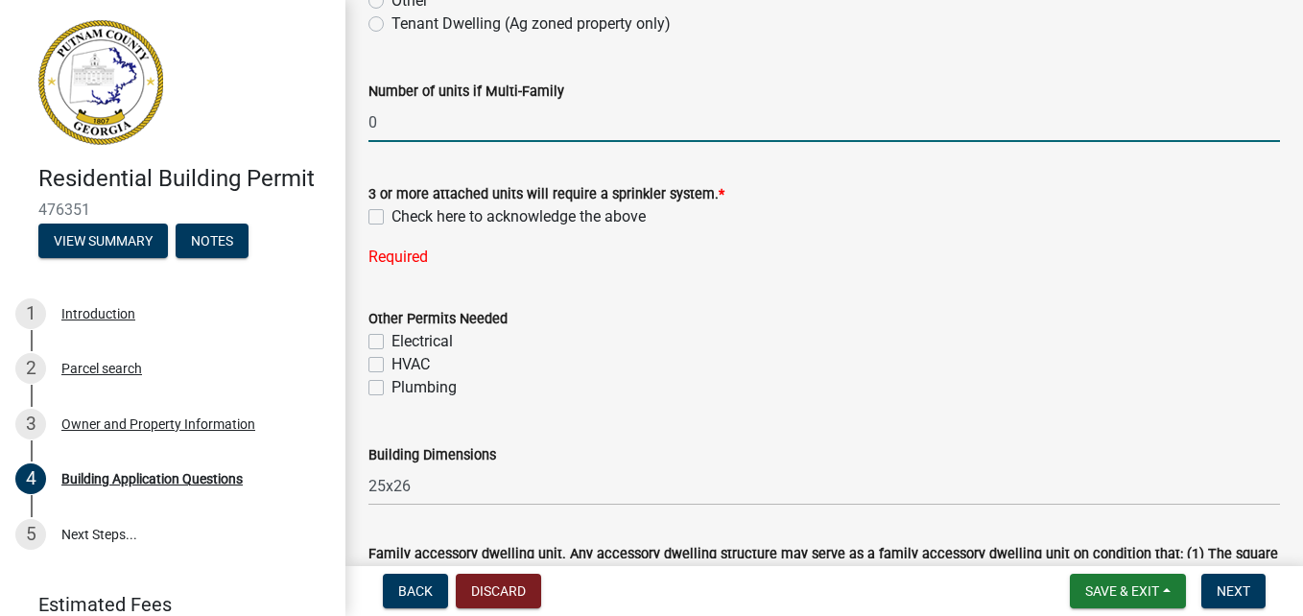
scroll to position [767, 0]
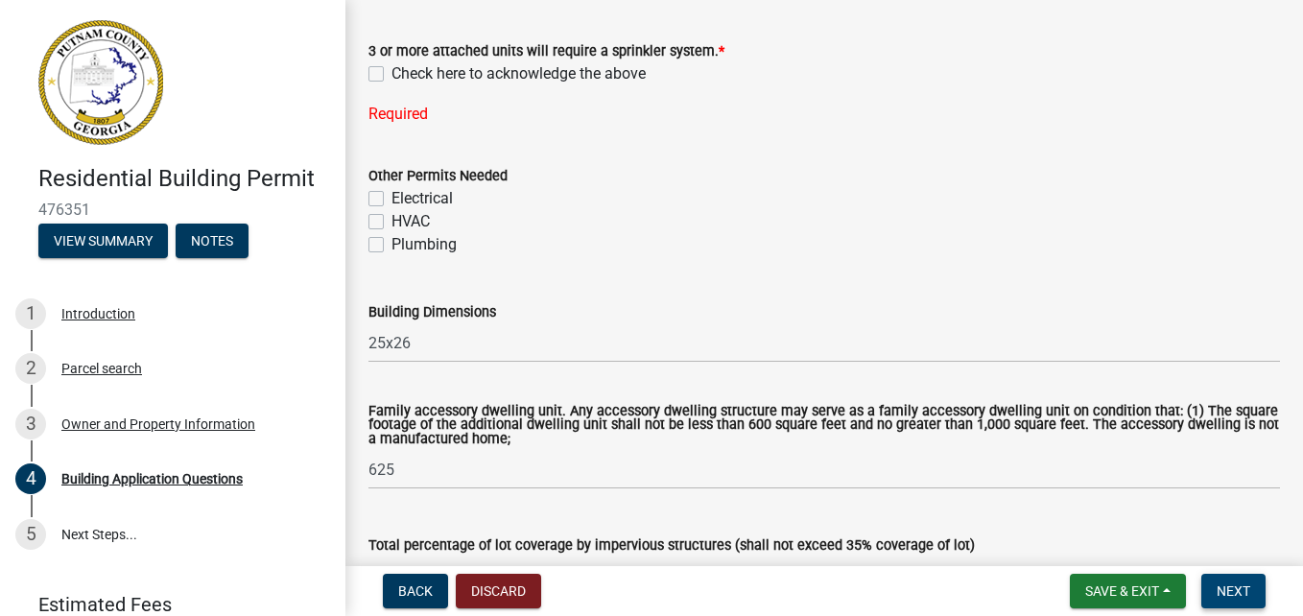
type input "0"
click at [1235, 598] on span "Next" at bounding box center [1233, 590] width 34 height 15
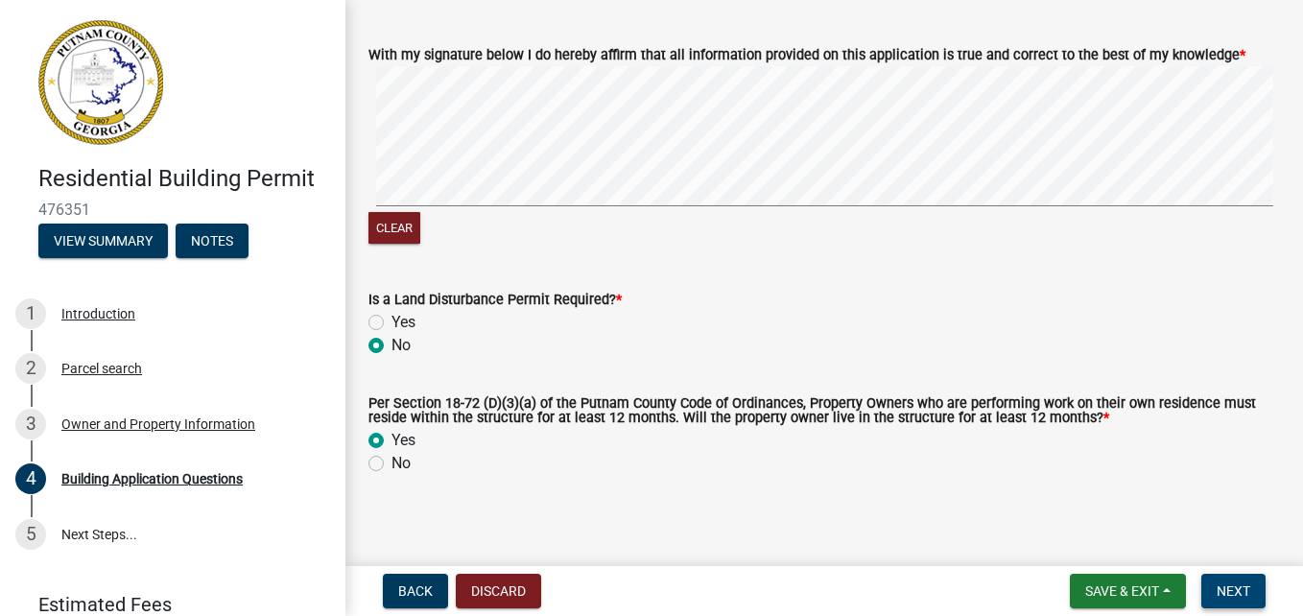
scroll to position [8404, 0]
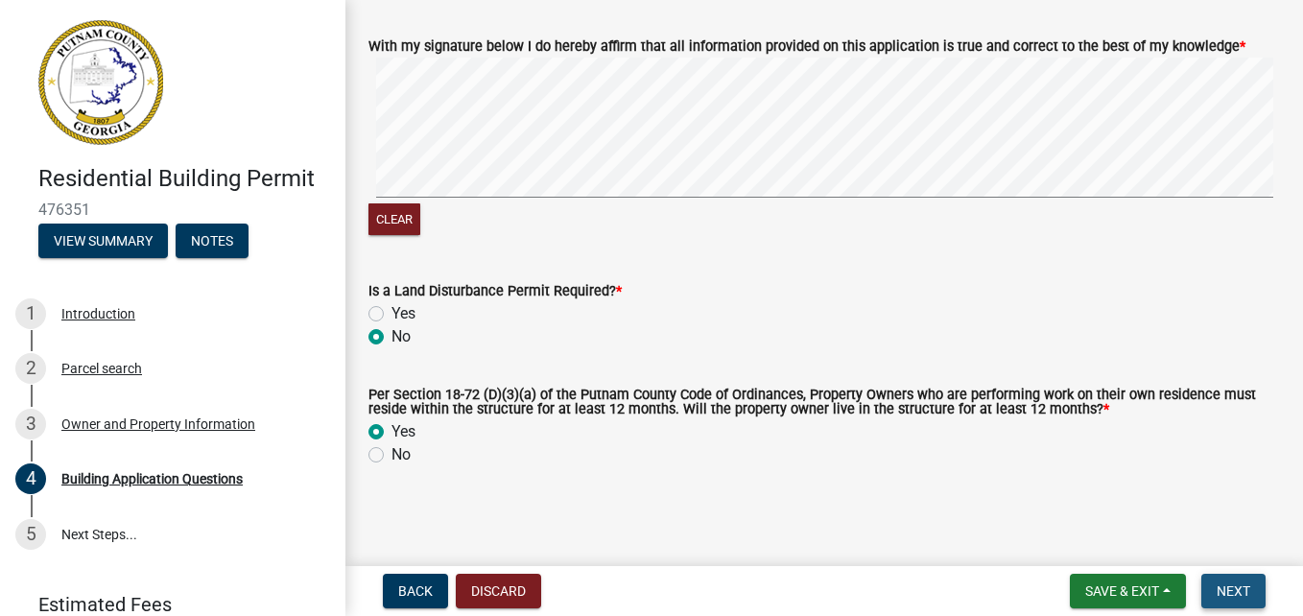
click at [1219, 595] on span "Next" at bounding box center [1233, 590] width 34 height 15
click at [1130, 585] on span "Save & Exit" at bounding box center [1122, 590] width 74 height 15
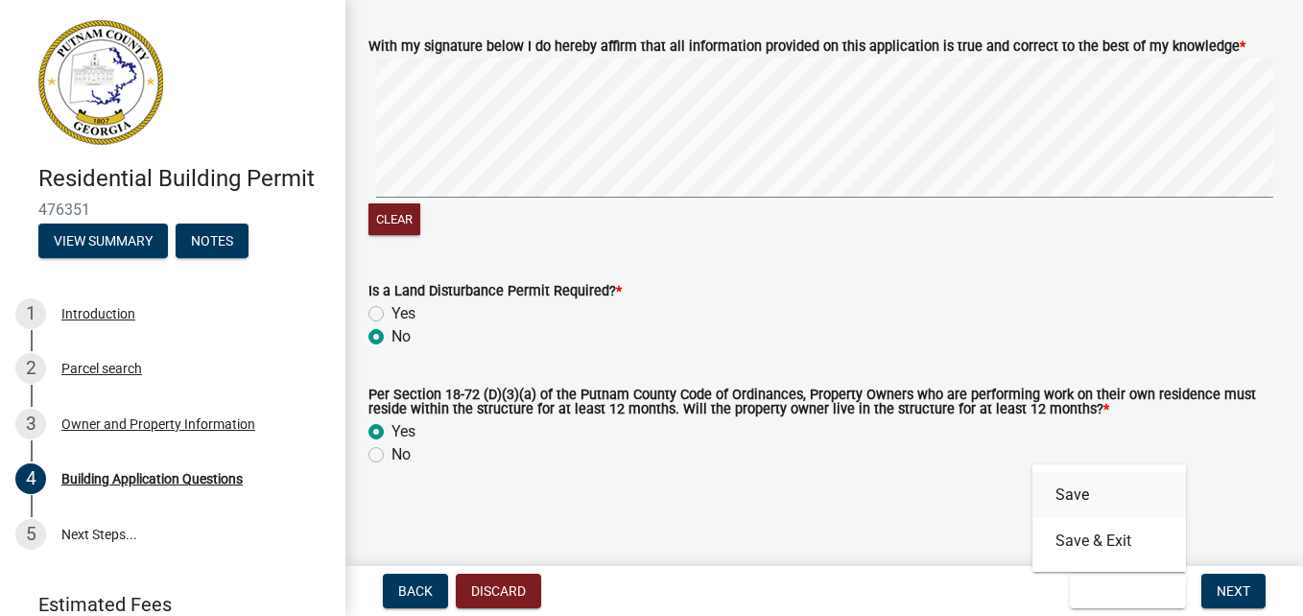
click at [1083, 496] on button "Save" at bounding box center [1108, 495] width 153 height 46
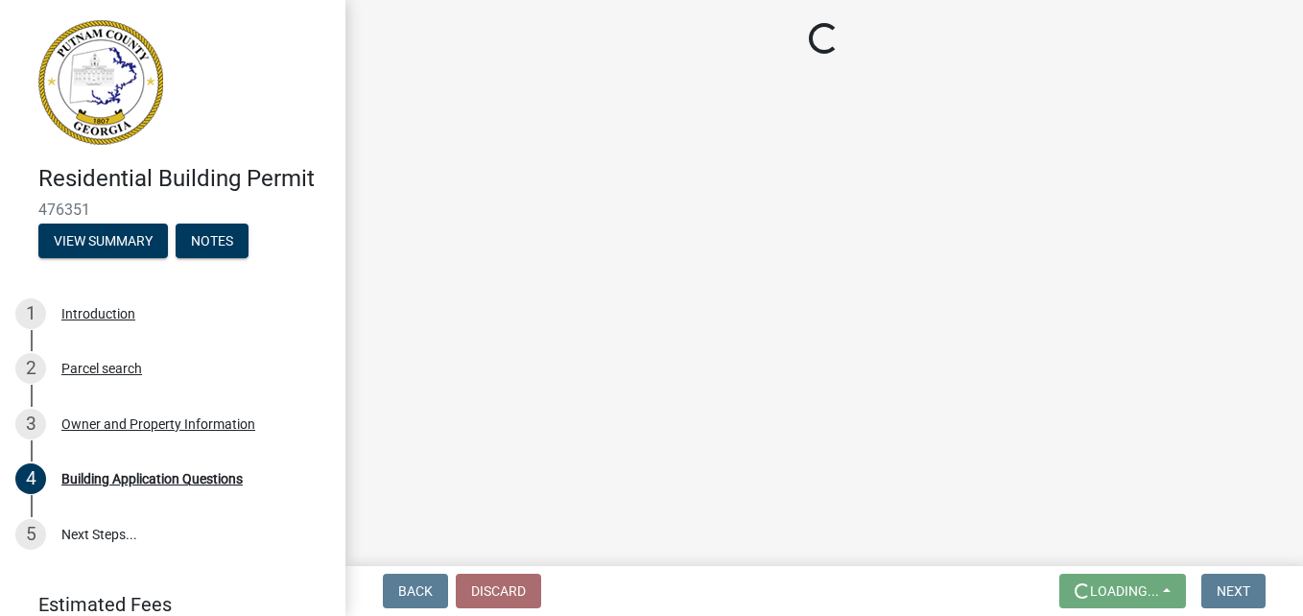
scroll to position [0, 0]
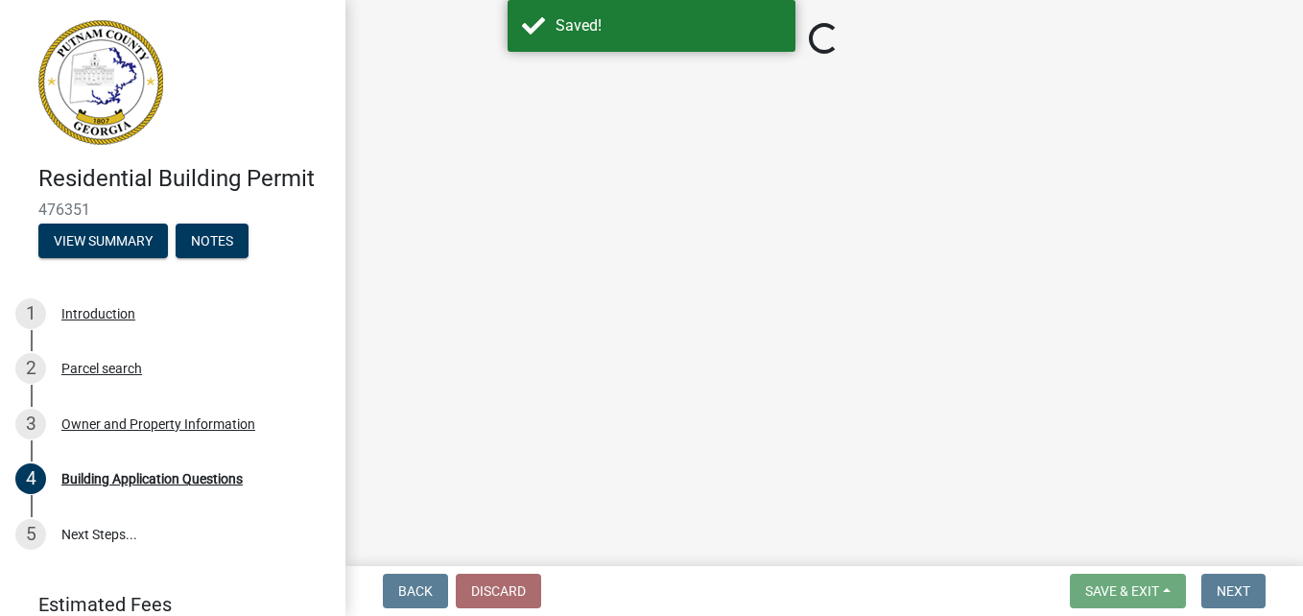
select select "4ca3eb50-5b53-4ed6-9b37-124f5458de6c"
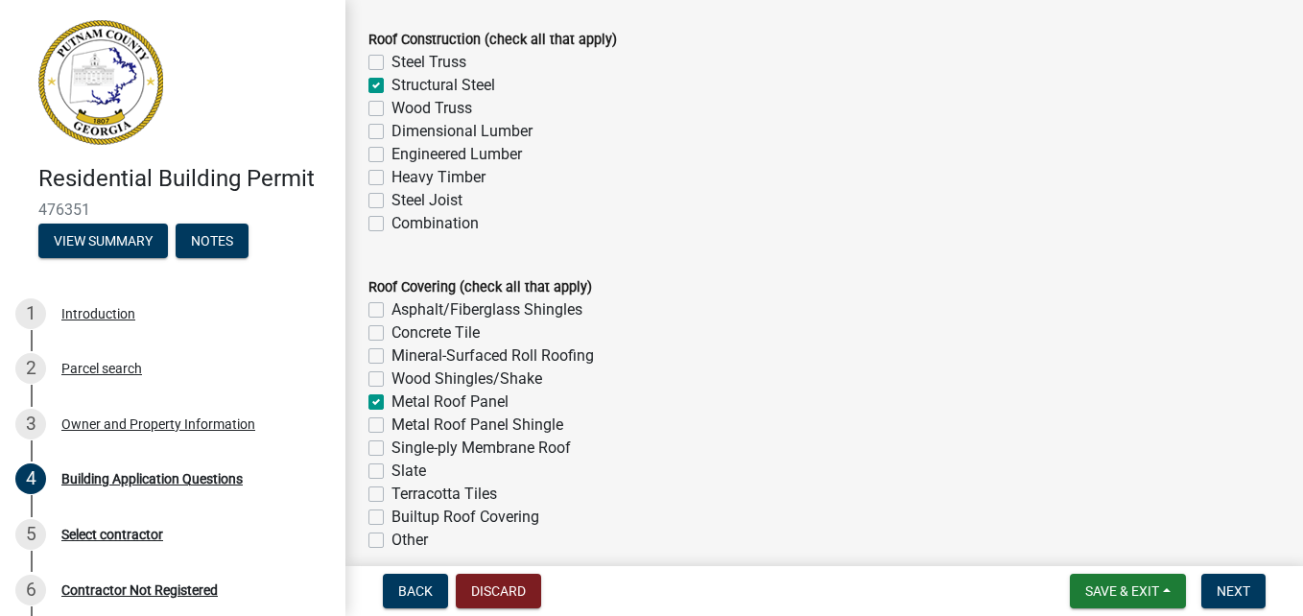
scroll to position [4796, 0]
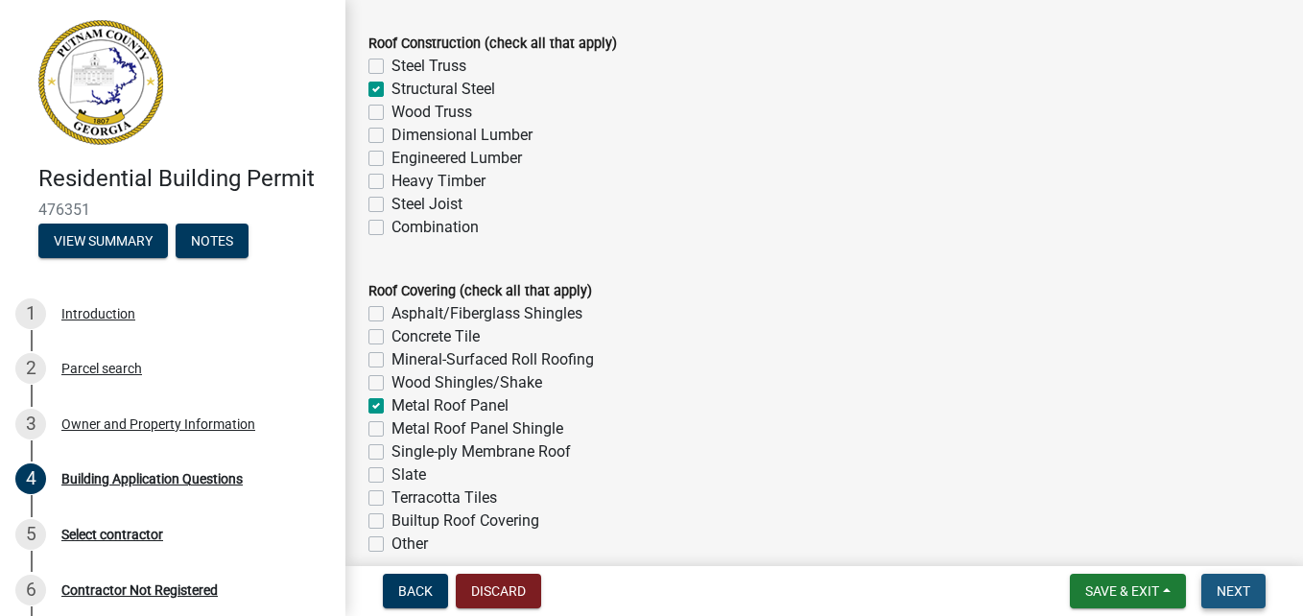
click at [1242, 597] on span "Next" at bounding box center [1233, 590] width 34 height 15
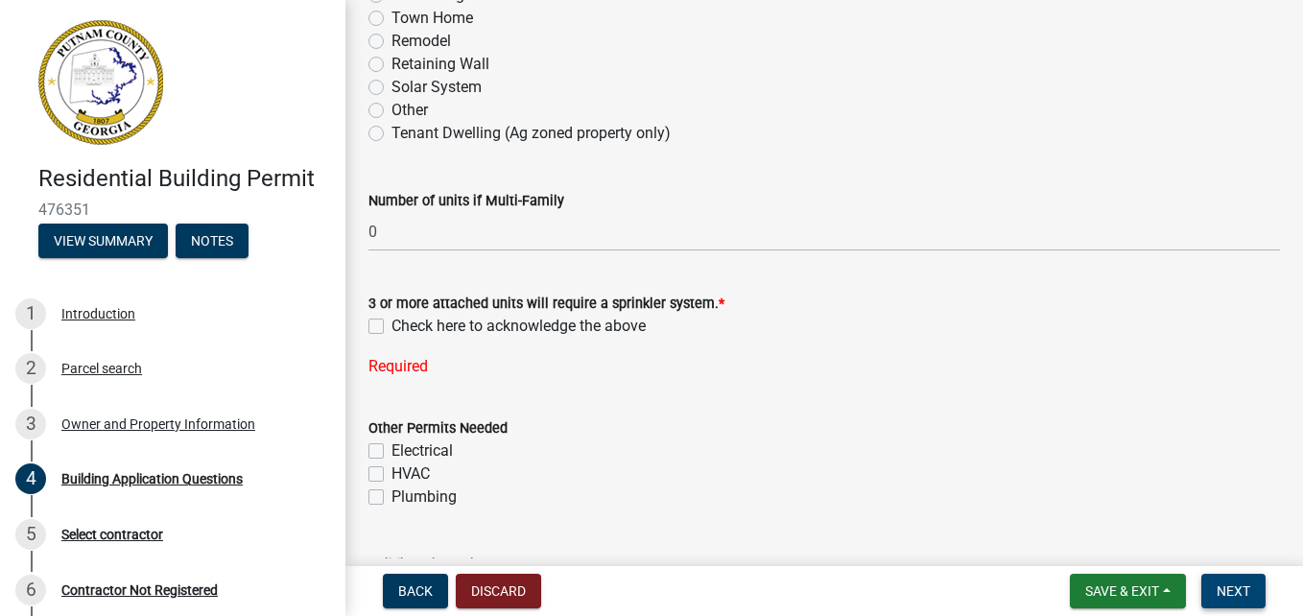
scroll to position [576, 0]
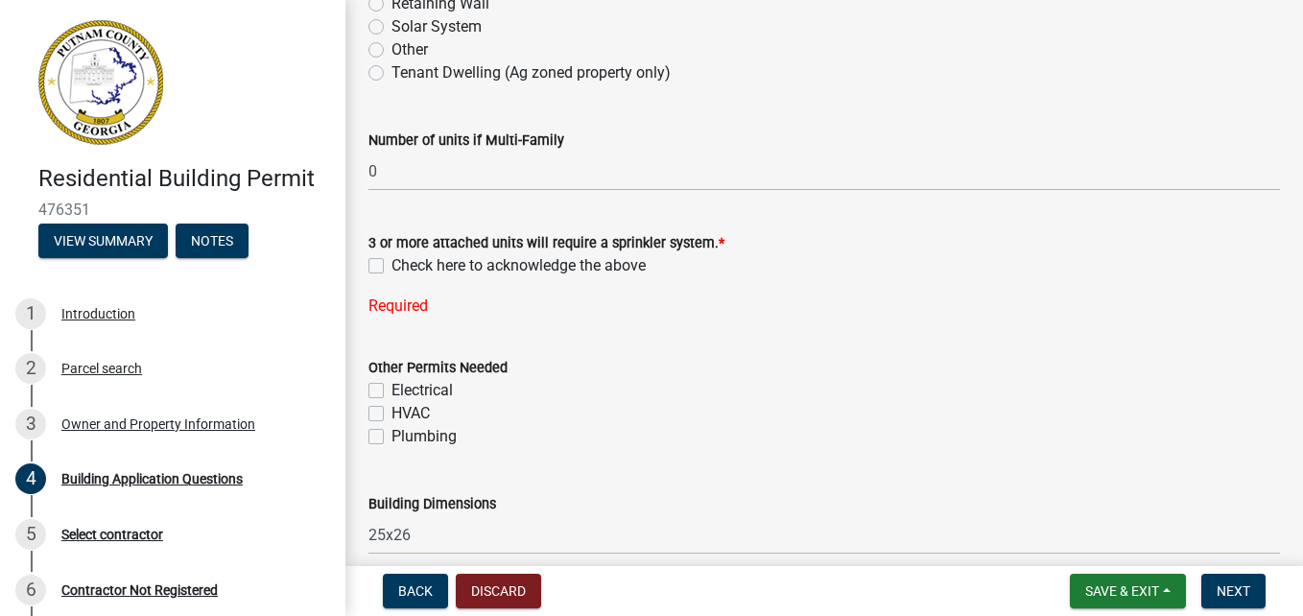
click at [391, 268] on label "Check here to acknowledge the above" at bounding box center [518, 265] width 254 height 23
click at [391, 267] on input "Check here to acknowledge the above" at bounding box center [397, 260] width 12 height 12
checkbox input "true"
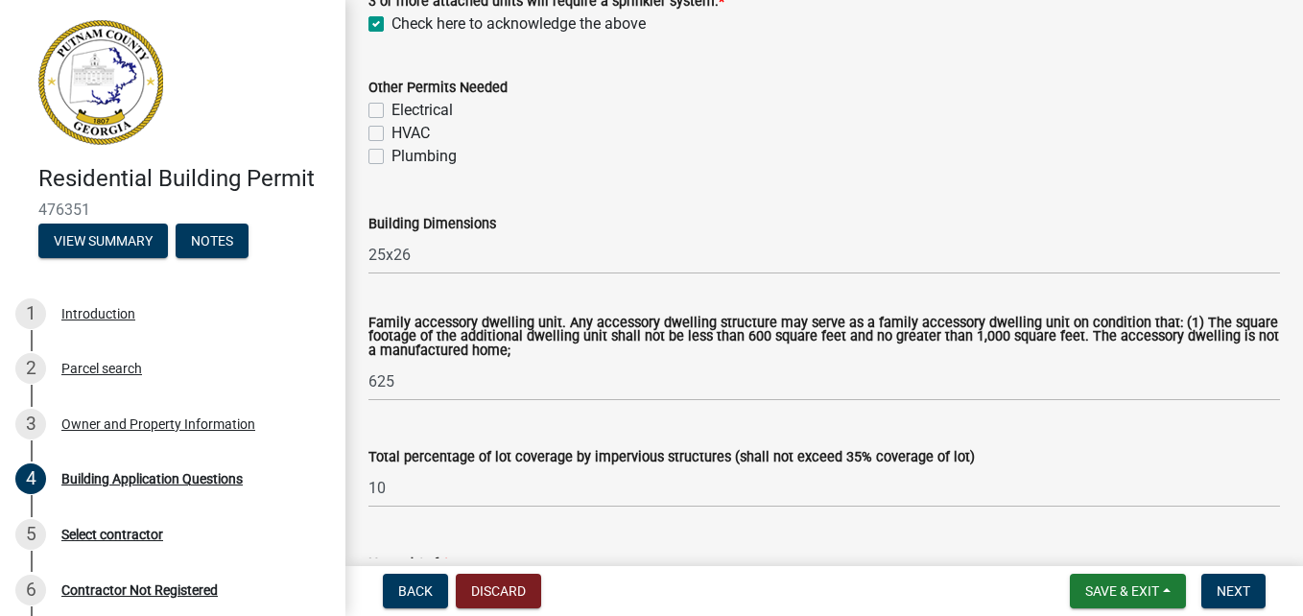
scroll to position [863, 0]
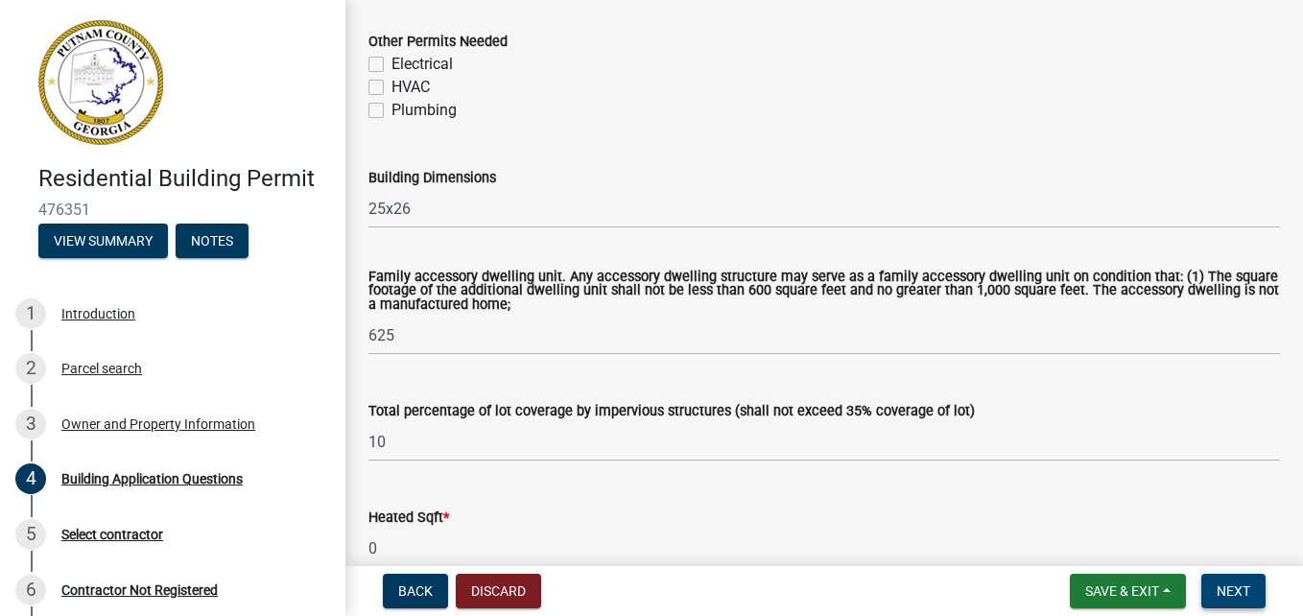
click at [1229, 591] on span "Next" at bounding box center [1233, 590] width 34 height 15
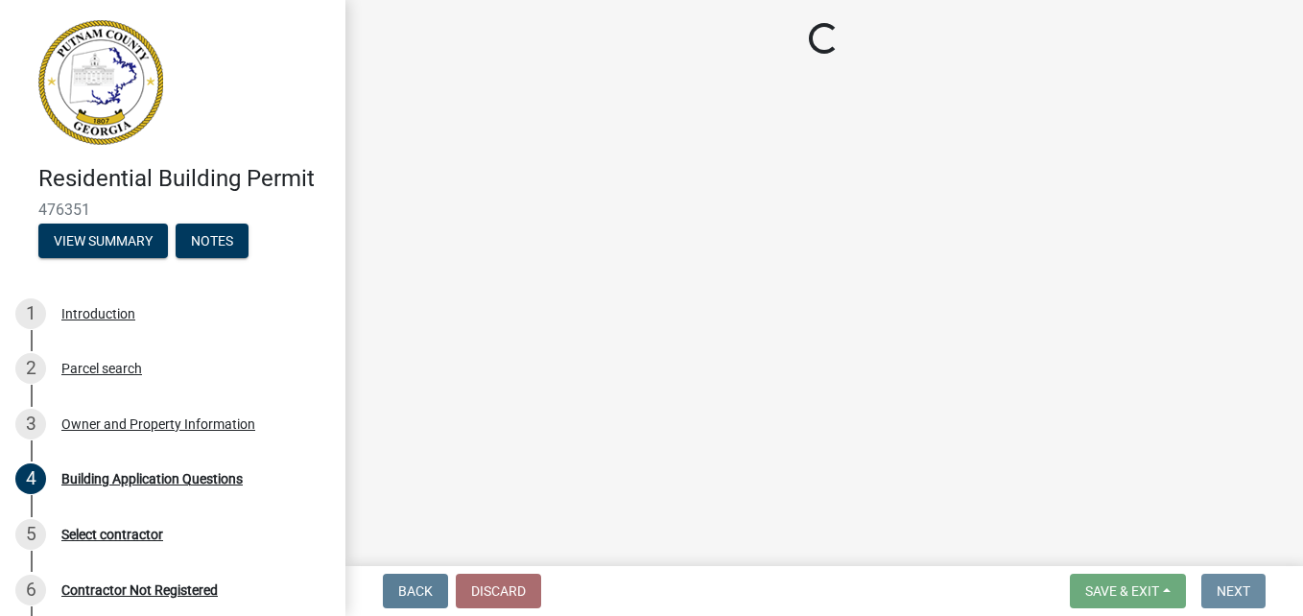
scroll to position [0, 0]
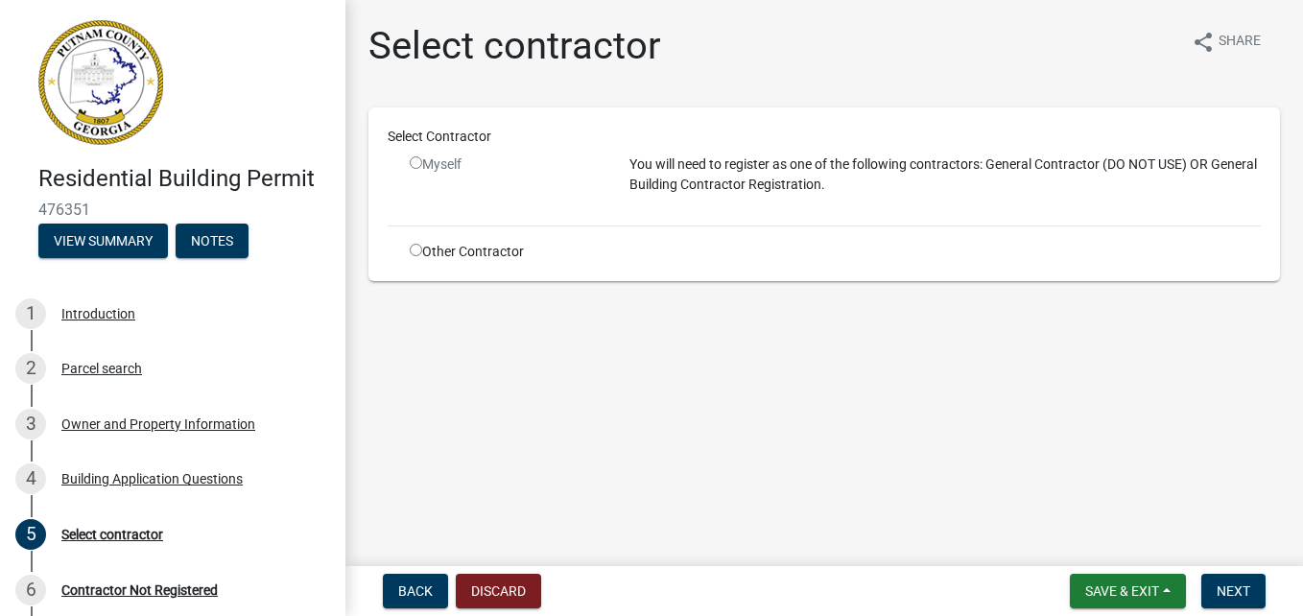
click at [414, 251] on input "radio" at bounding box center [416, 250] width 12 height 12
radio input "true"
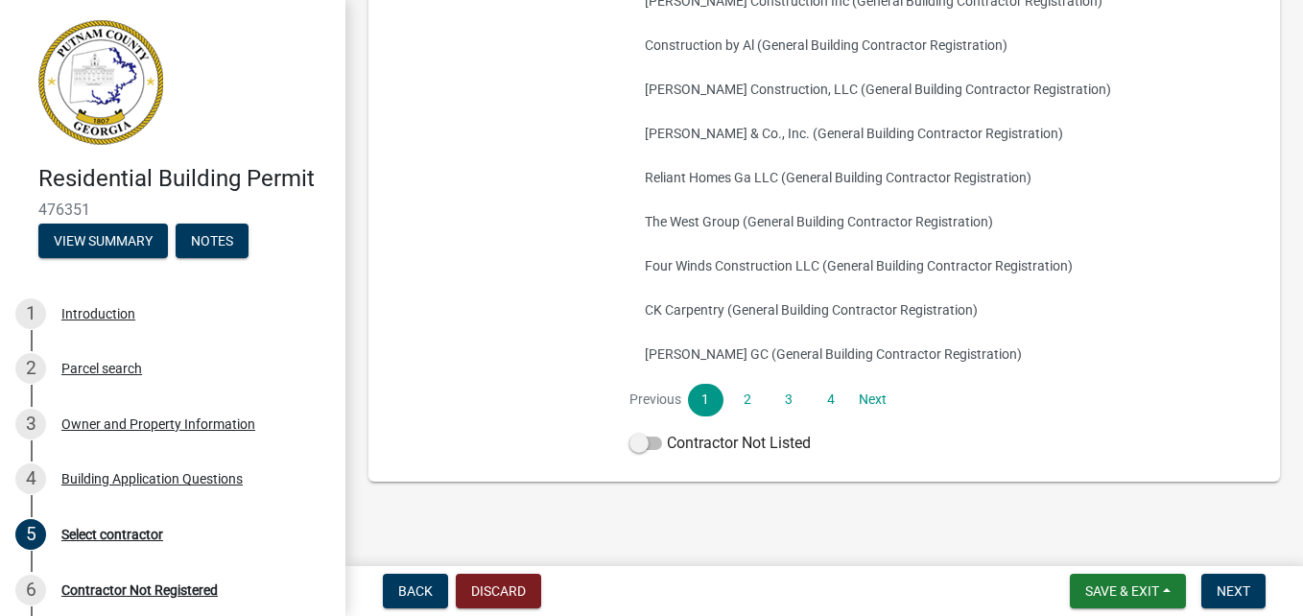
scroll to position [435, 0]
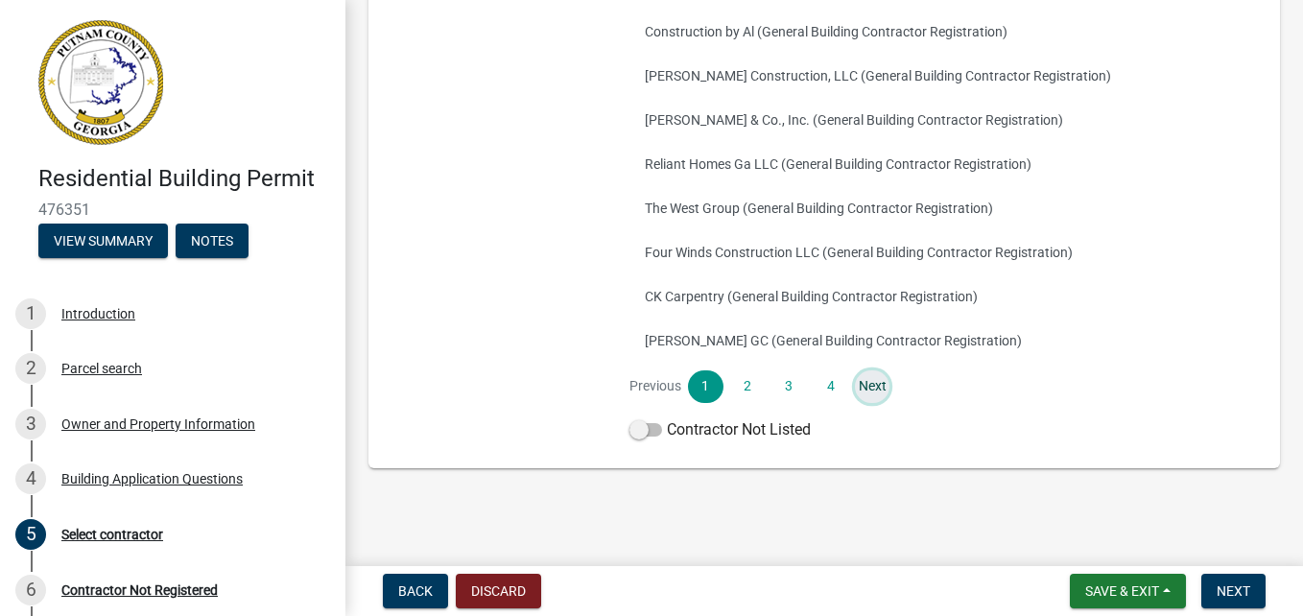
click at [859, 388] on link "Next" at bounding box center [872, 386] width 35 height 33
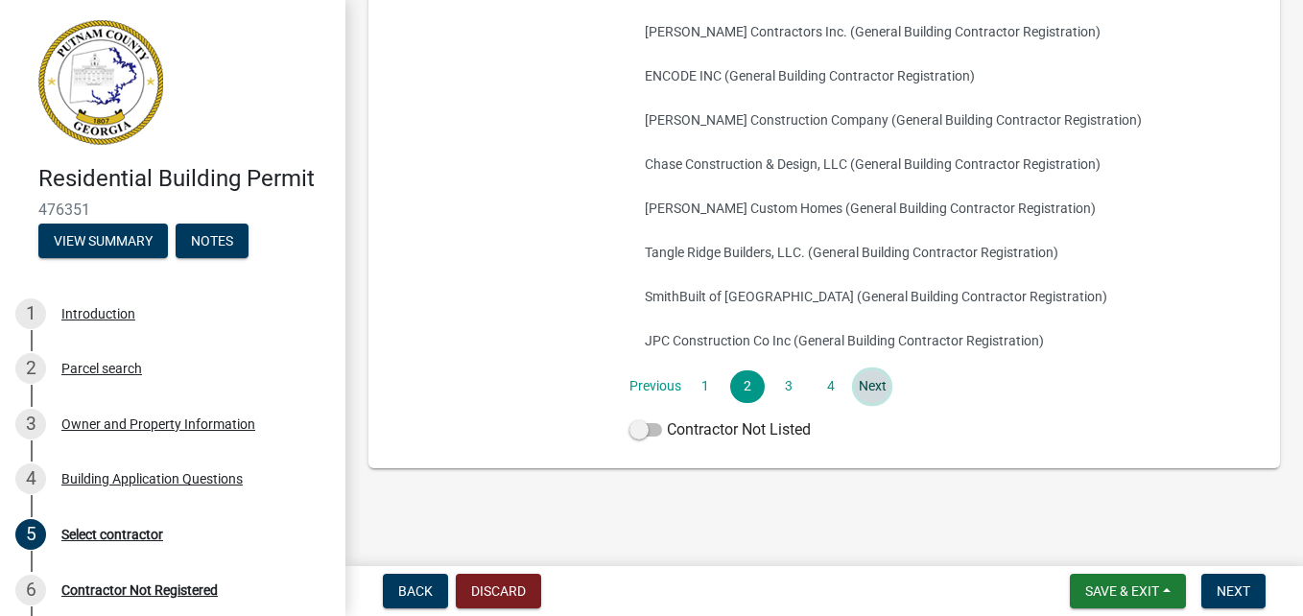
click at [864, 388] on link "Next" at bounding box center [872, 386] width 35 height 33
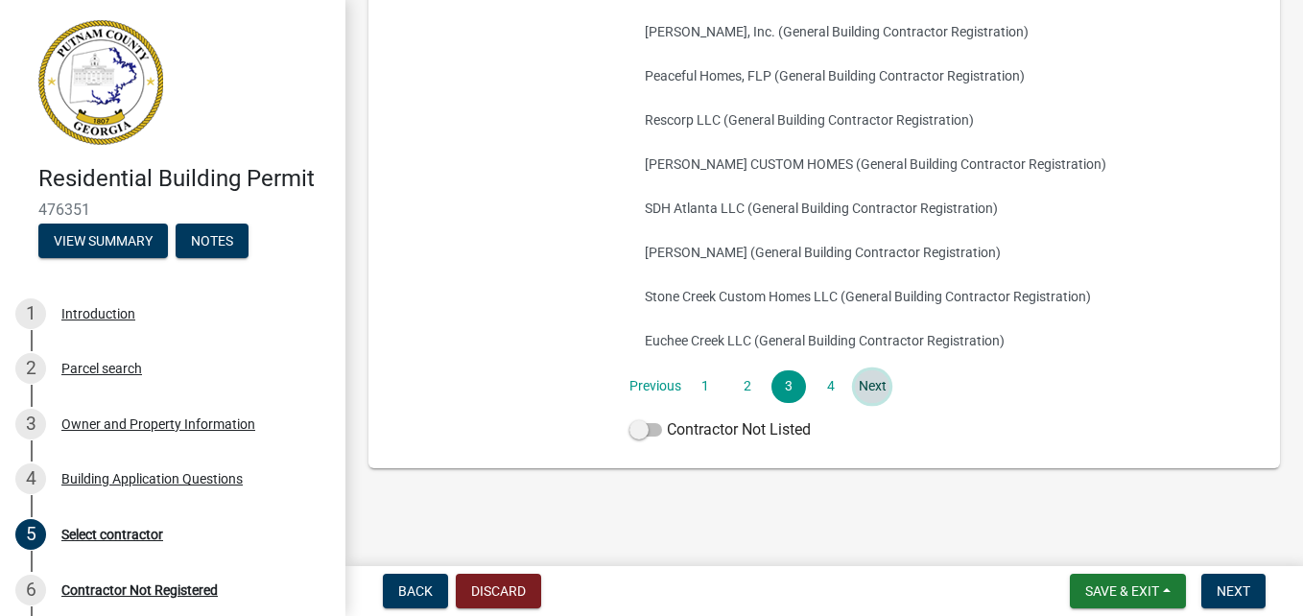
click at [862, 387] on link "Next" at bounding box center [872, 386] width 35 height 33
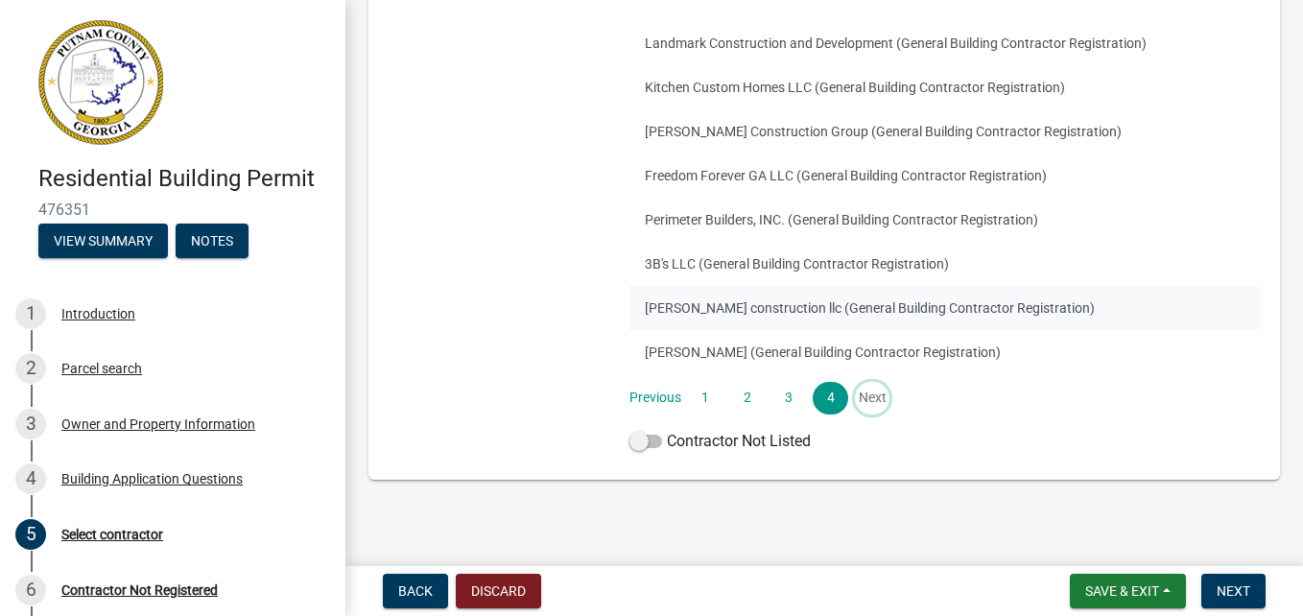
scroll to position [346, 0]
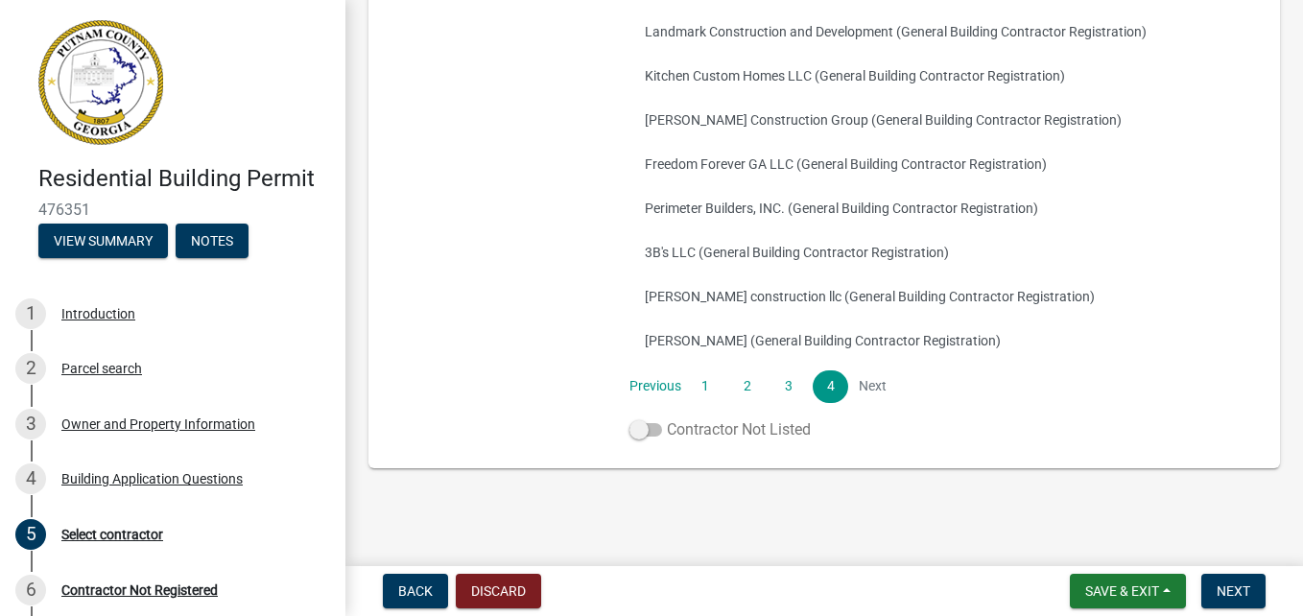
click at [634, 428] on span at bounding box center [645, 429] width 33 height 13
click at [667, 418] on input "Contractor Not Listed" at bounding box center [667, 418] width 0 height 0
click at [1219, 585] on span "Next" at bounding box center [1233, 590] width 34 height 15
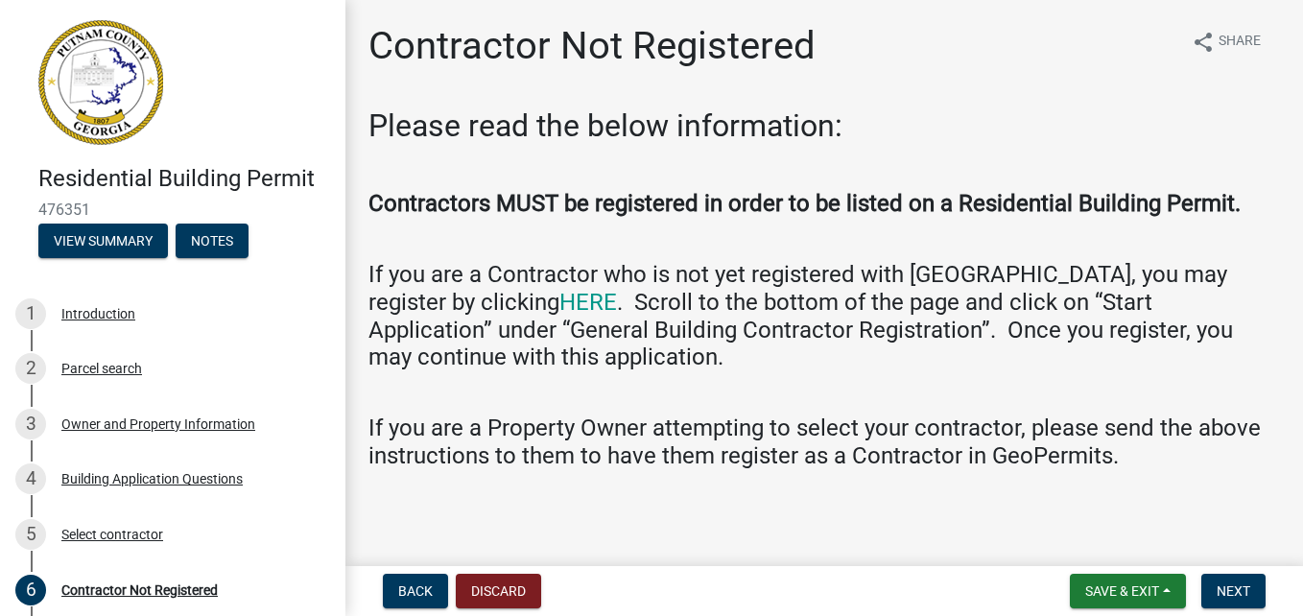
scroll to position [2, 0]
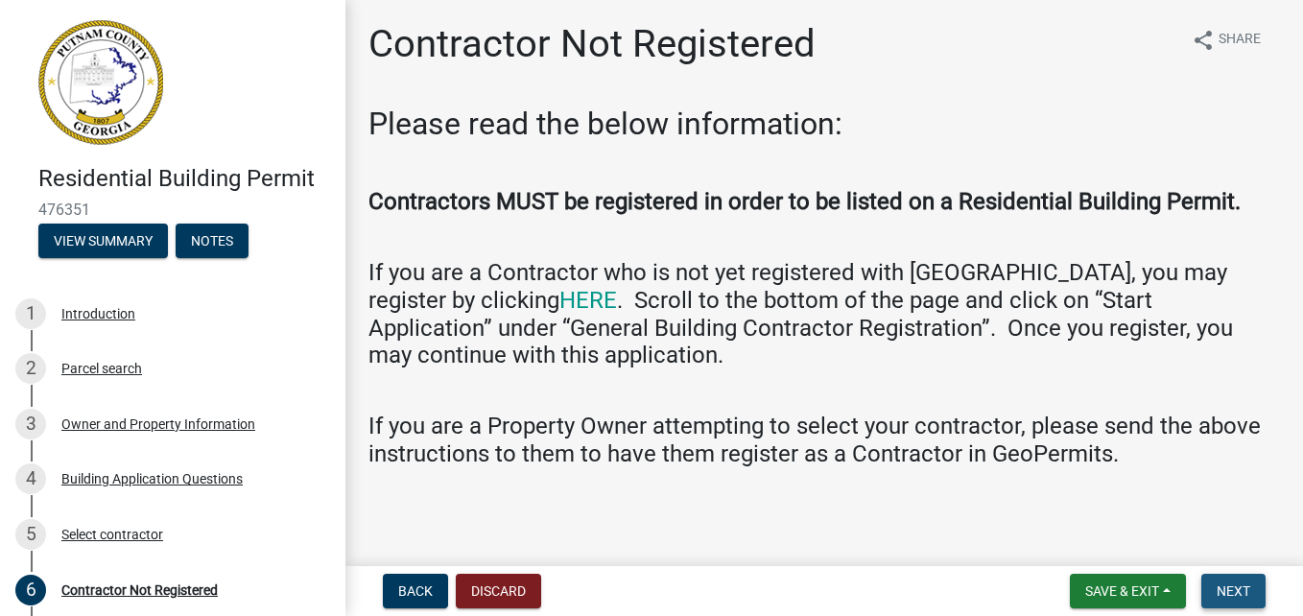
click at [1230, 585] on span "Next" at bounding box center [1233, 590] width 34 height 15
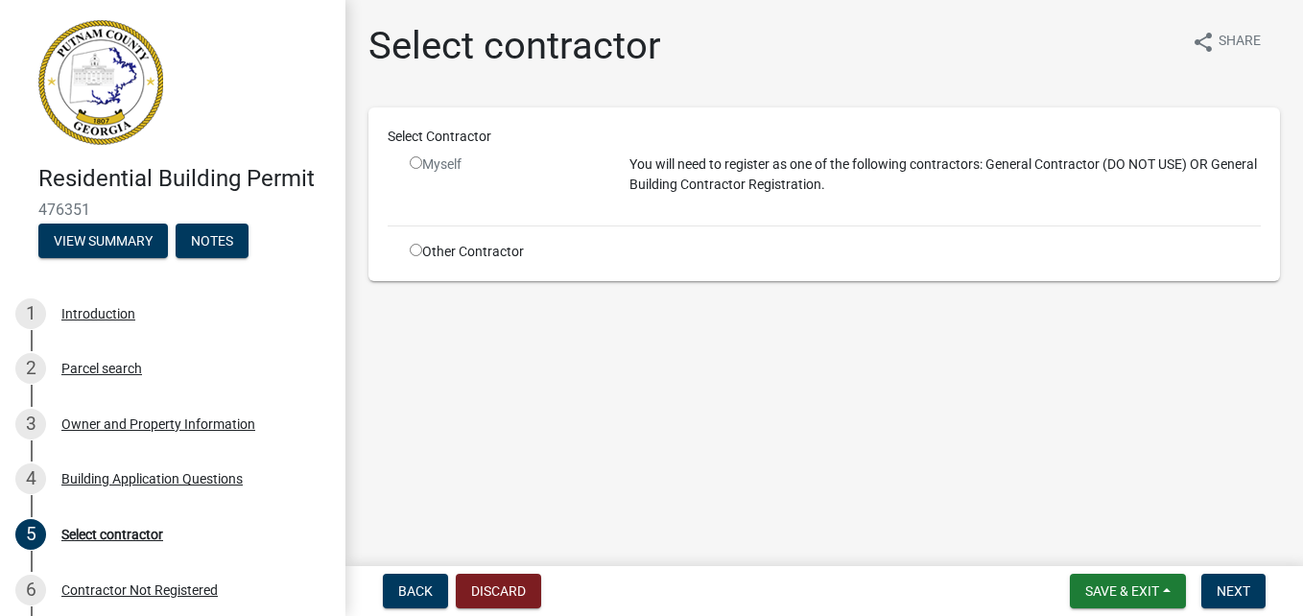
click at [418, 254] on input "radio" at bounding box center [416, 250] width 12 height 12
radio input "true"
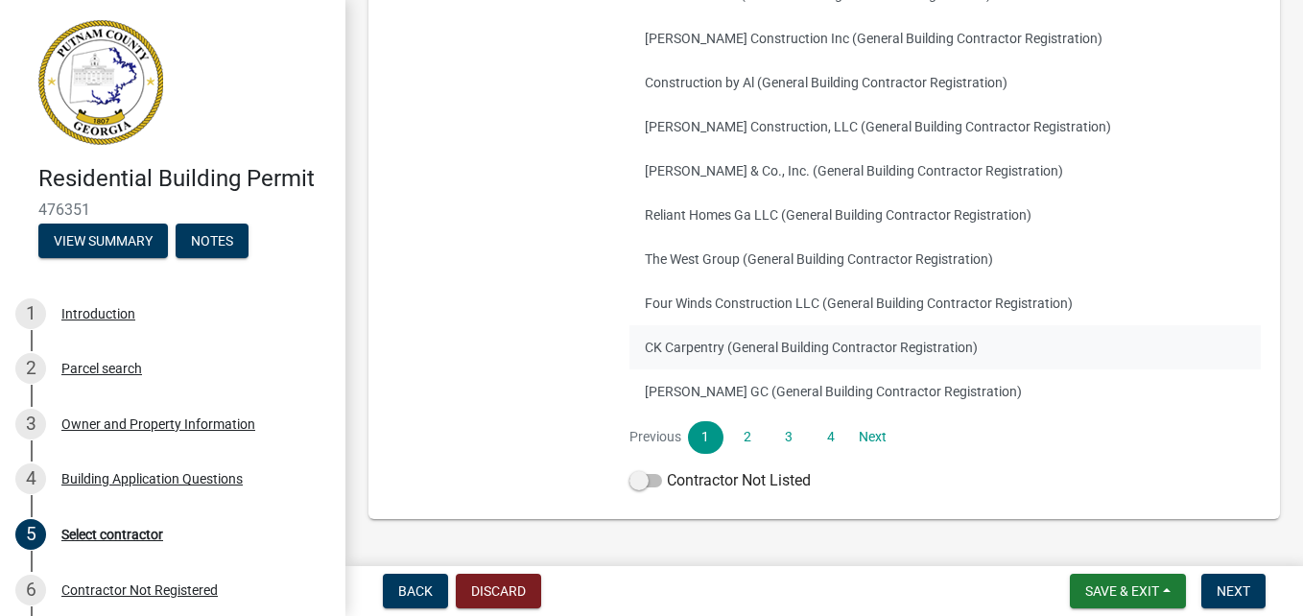
scroll to position [435, 0]
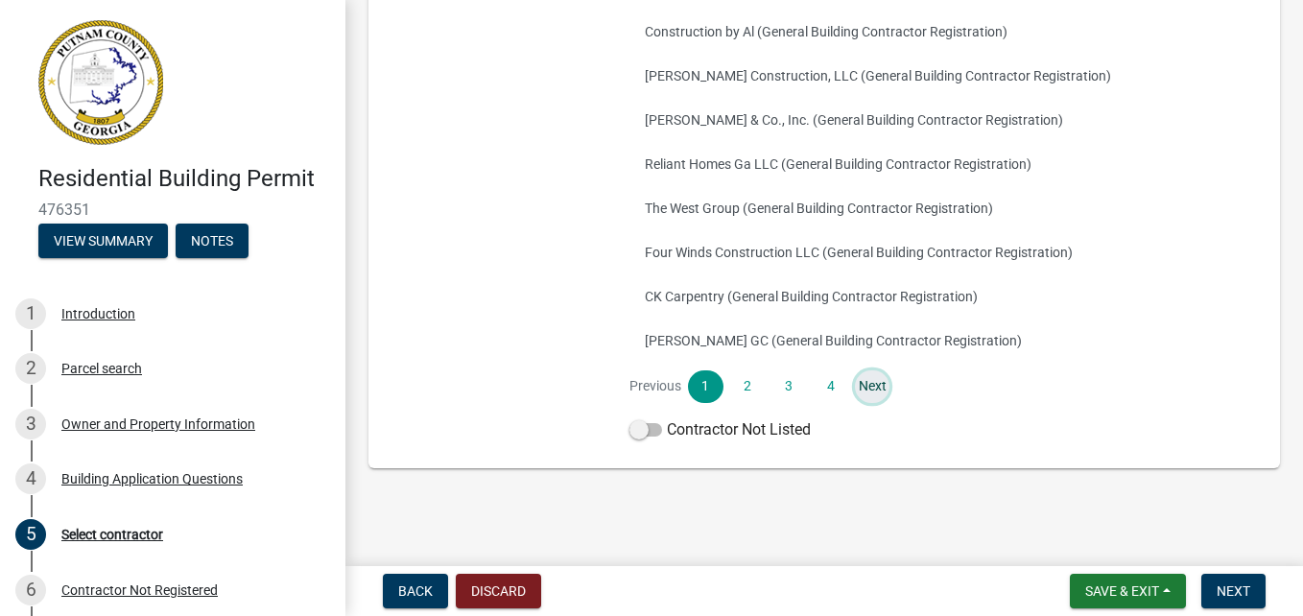
click at [864, 387] on link "Next" at bounding box center [872, 386] width 35 height 33
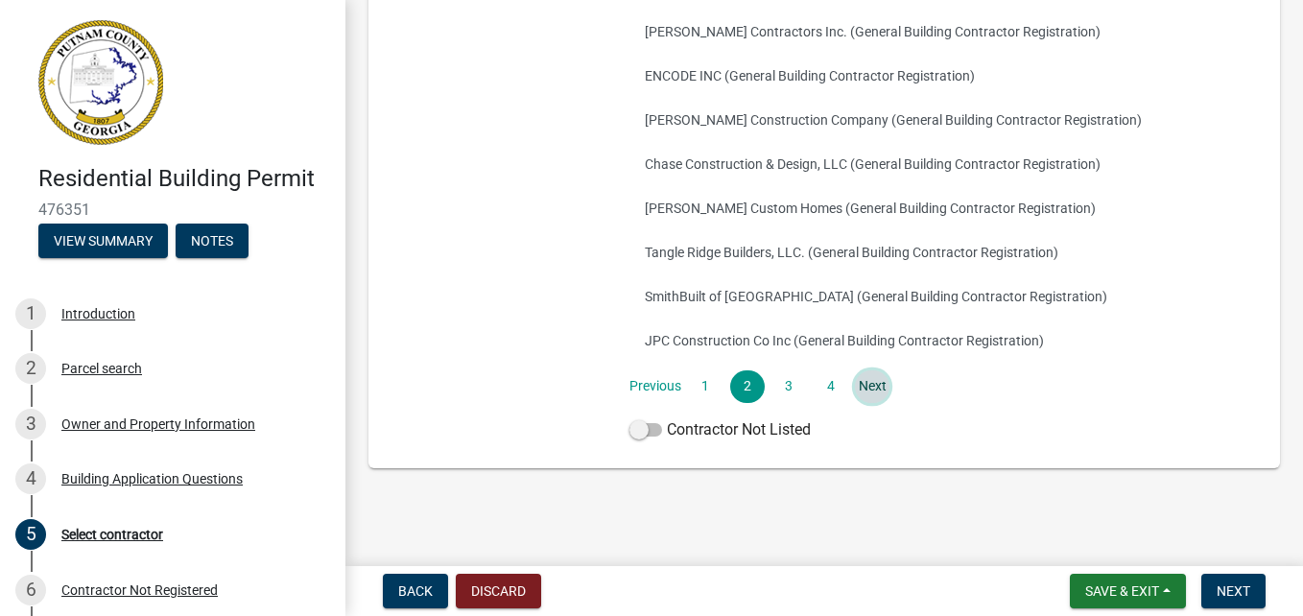
click at [876, 392] on link "Next" at bounding box center [872, 386] width 35 height 33
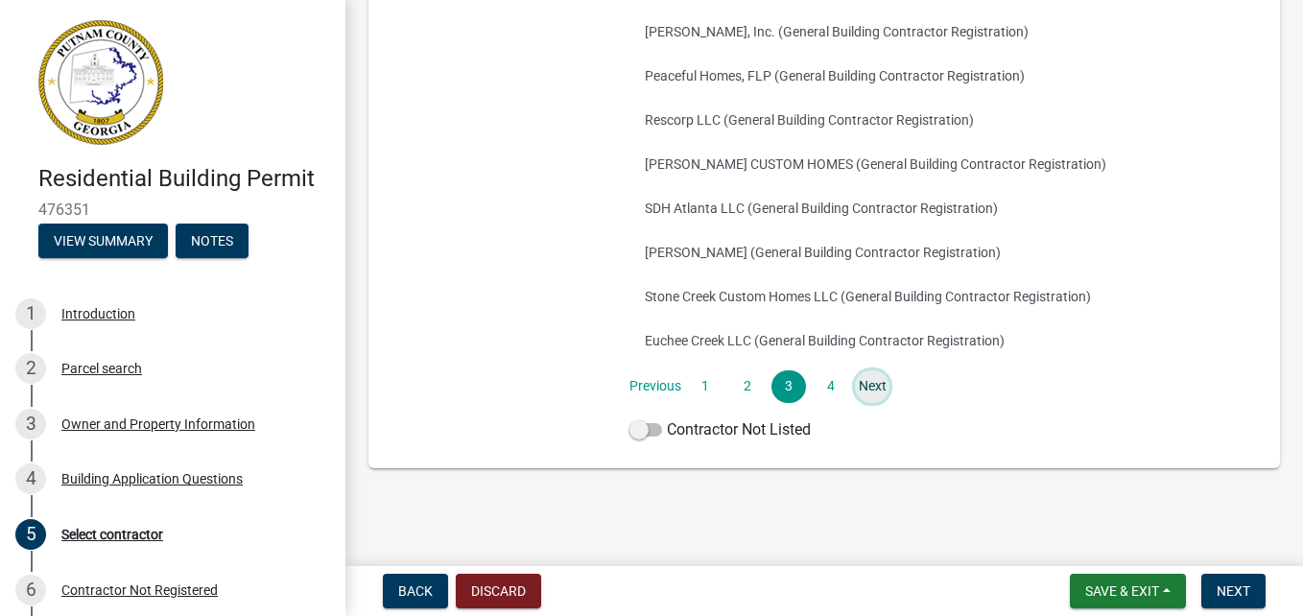
click at [870, 390] on link "Next" at bounding box center [872, 386] width 35 height 33
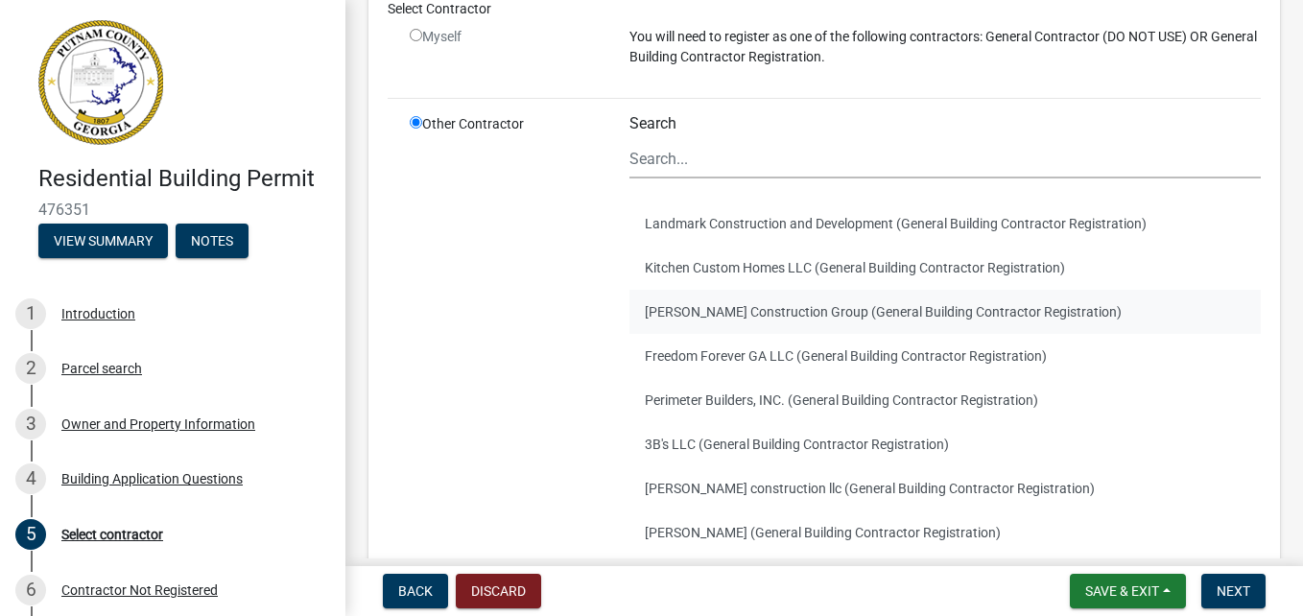
scroll to position [250, 0]
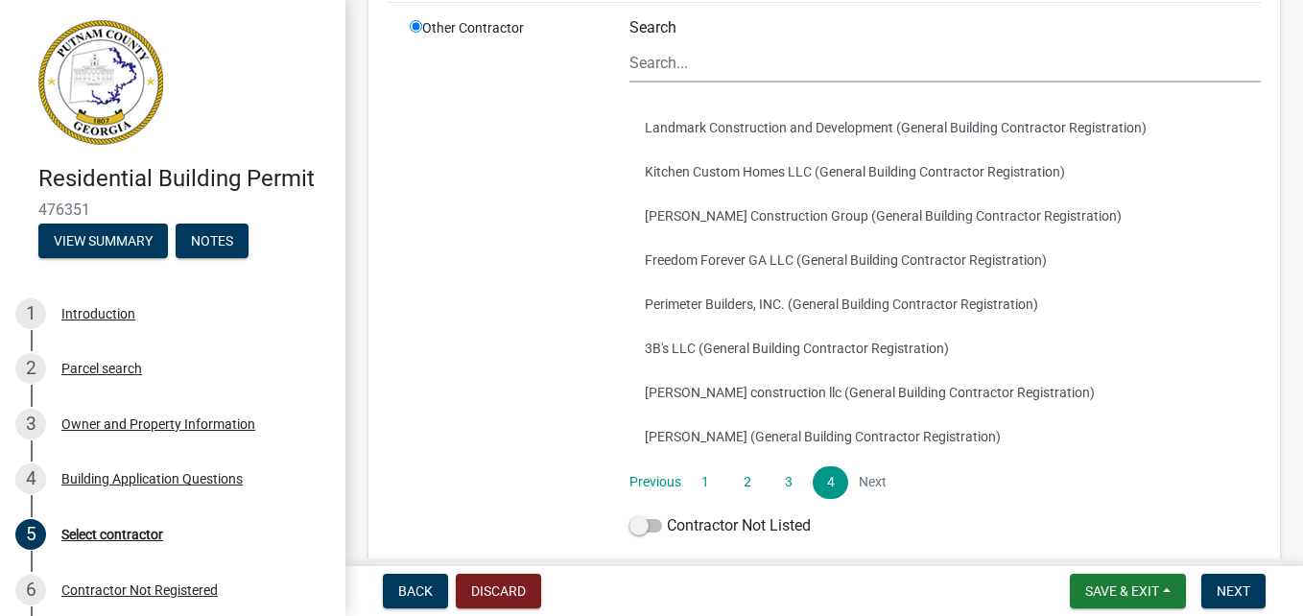
click at [876, 488] on li "Next" at bounding box center [872, 482] width 35 height 33
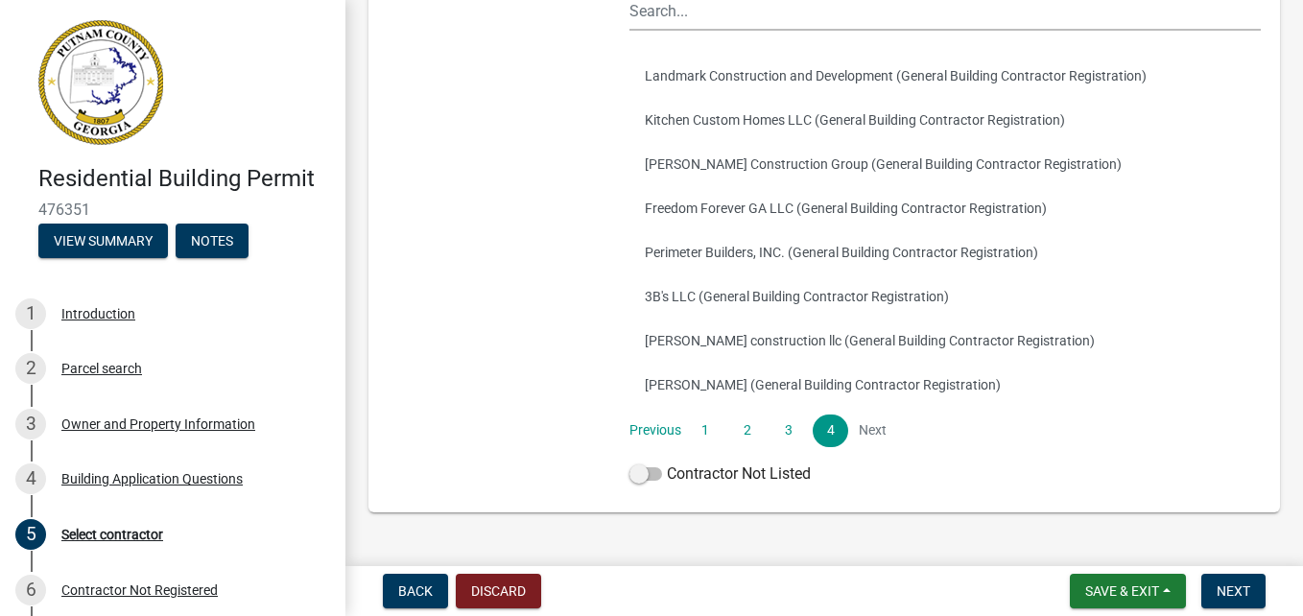
scroll to position [346, 0]
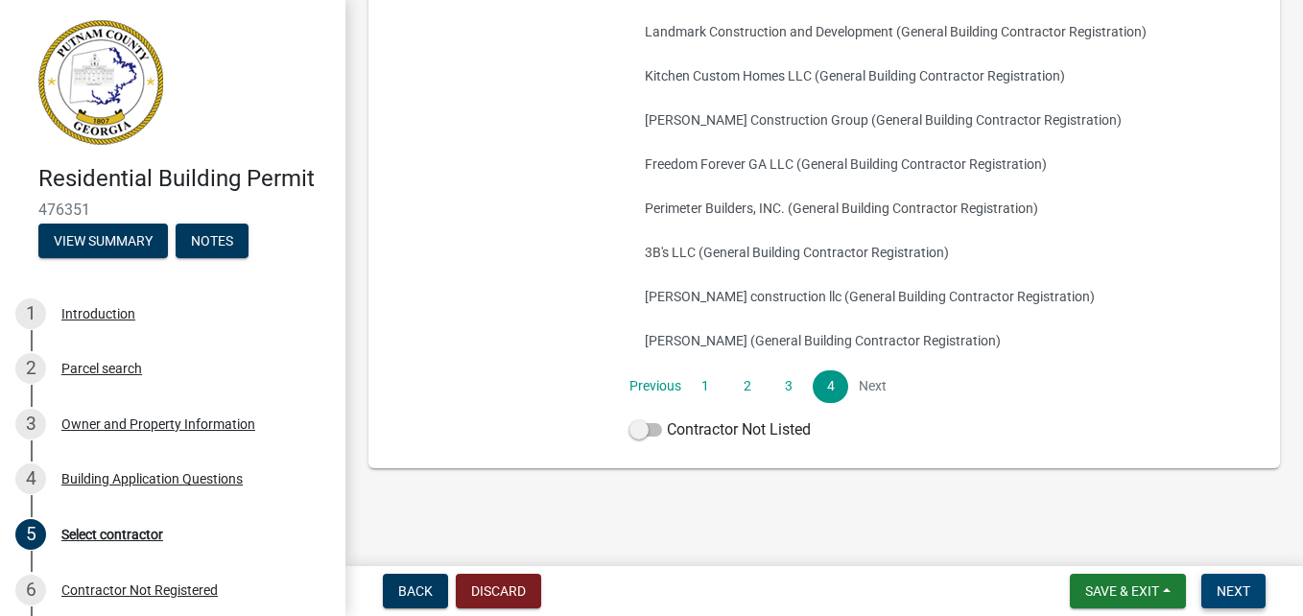
click at [1232, 586] on span "Next" at bounding box center [1233, 590] width 34 height 15
click at [1218, 591] on span "Next" at bounding box center [1233, 590] width 34 height 15
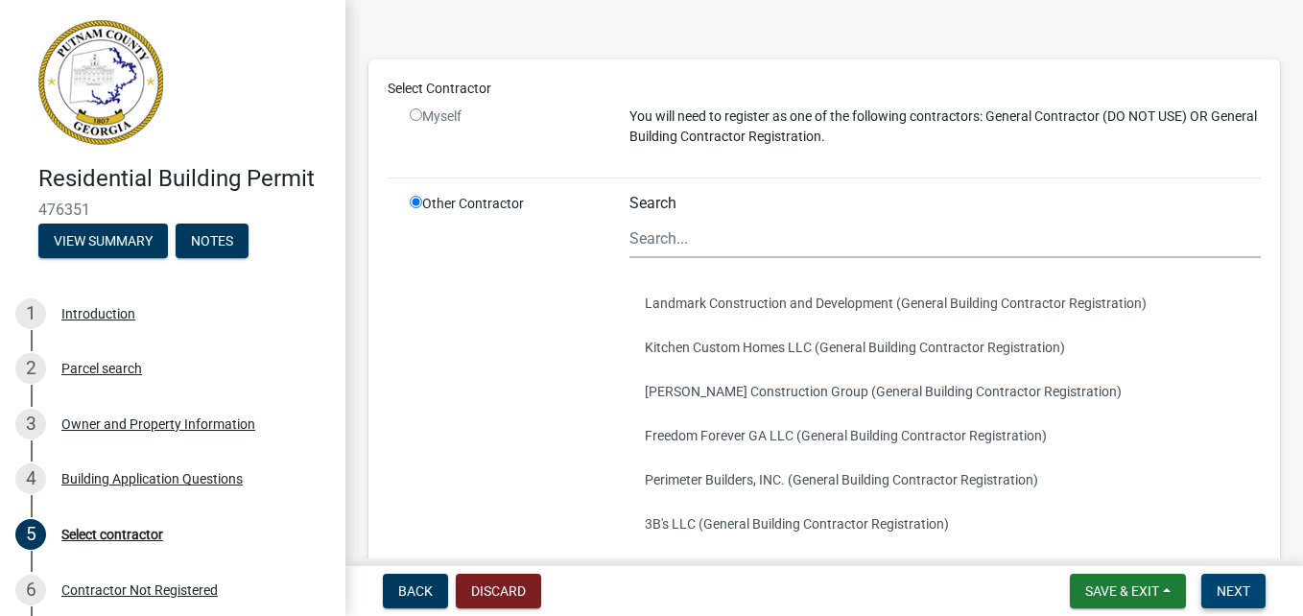
scroll to position [59, 0]
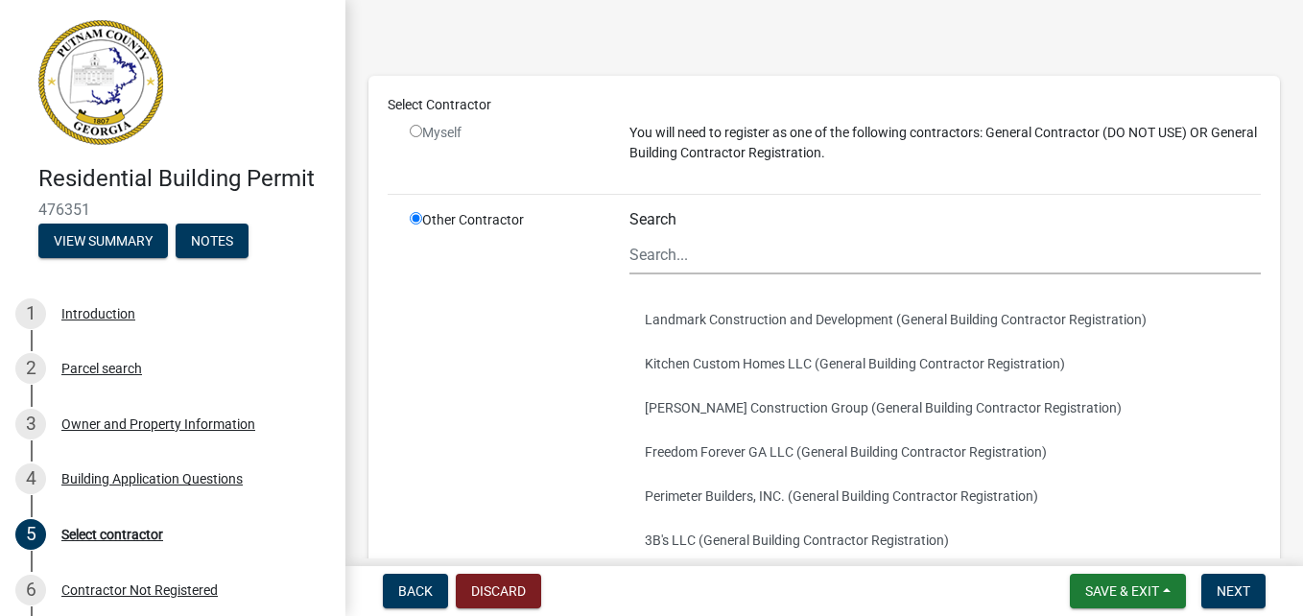
click at [412, 134] on input "radio" at bounding box center [416, 131] width 12 height 12
radio input "false"
radio input "true"
click at [412, 223] on input "radio" at bounding box center [416, 218] width 12 height 12
click at [414, 210] on div "Other Contractor" at bounding box center [505, 473] width 220 height 527
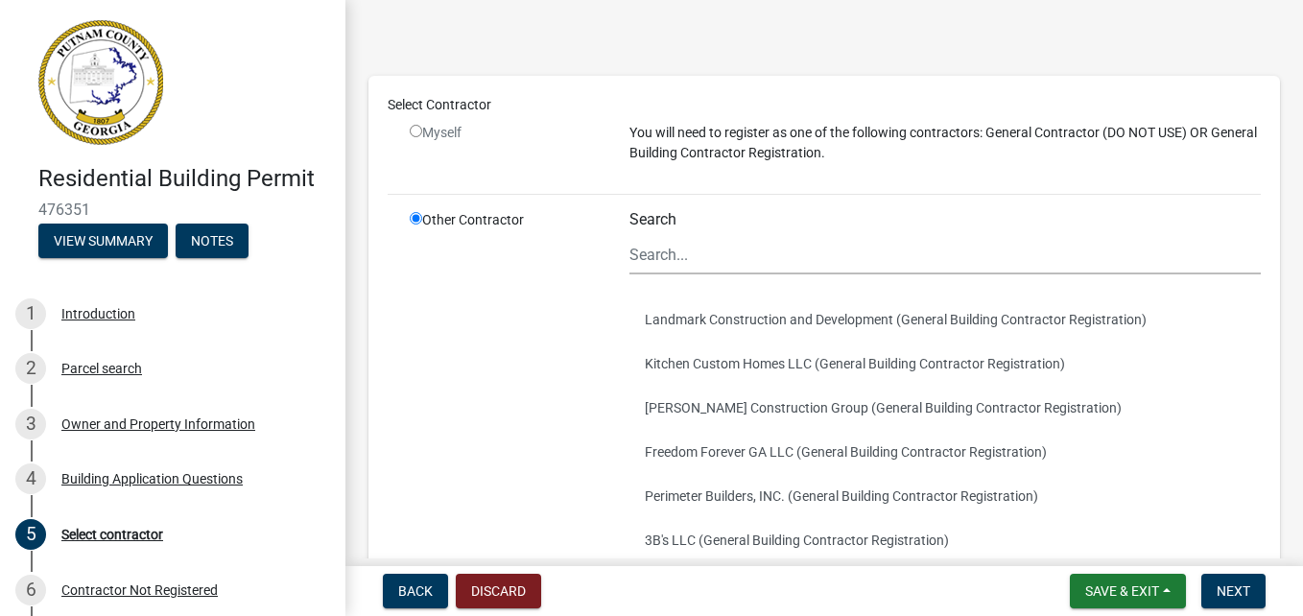
click at [415, 225] on div "Other Contractor" at bounding box center [505, 473] width 220 height 527
click at [413, 134] on input "radio" at bounding box center [416, 131] width 12 height 12
radio input "false"
radio input "true"
click at [415, 133] on input "radio" at bounding box center [416, 131] width 12 height 12
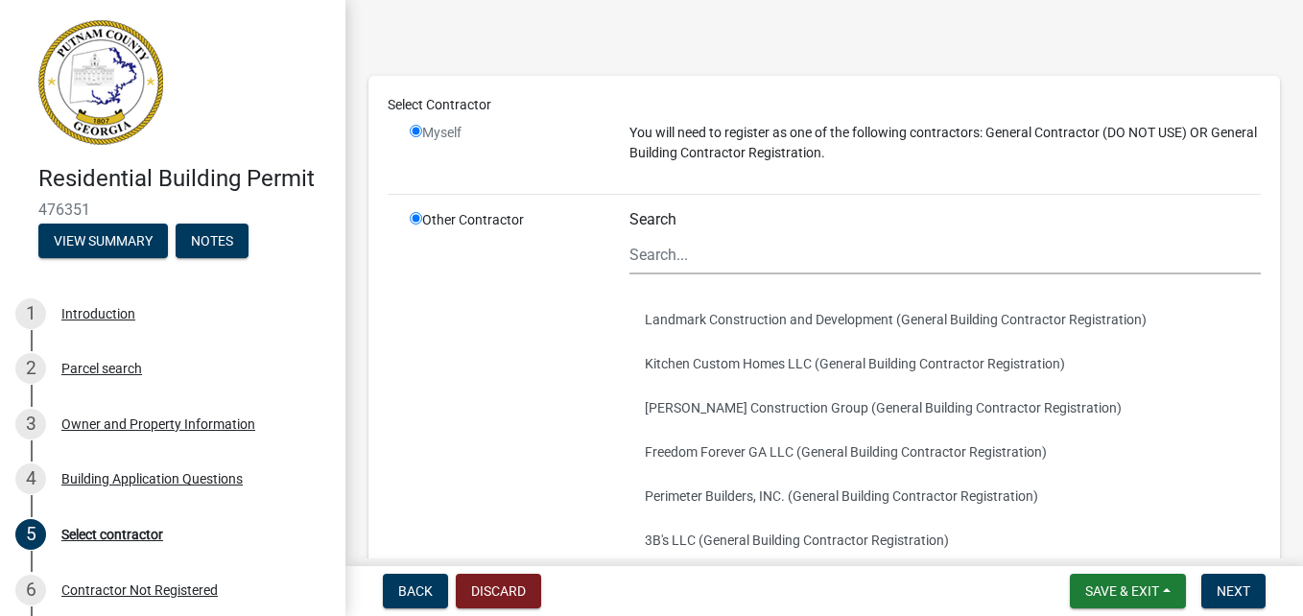
radio input "false"
radio input "true"
click at [415, 133] on input "radio" at bounding box center [416, 131] width 12 height 12
radio input "false"
radio input "true"
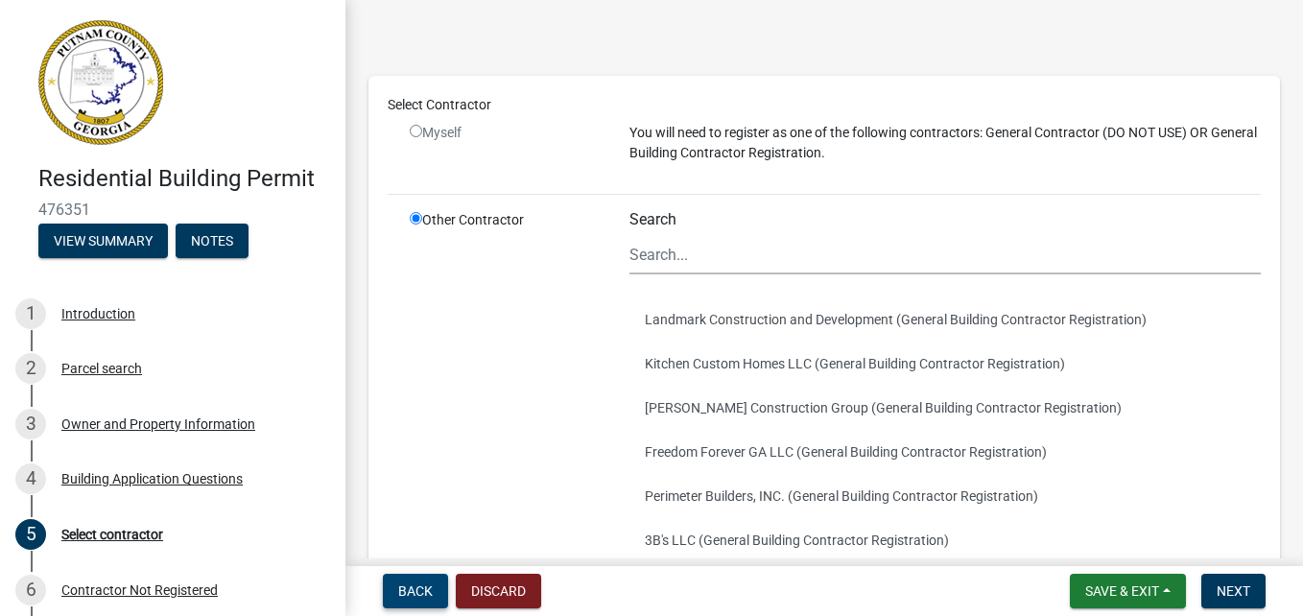
click at [413, 593] on span "Back" at bounding box center [415, 590] width 35 height 15
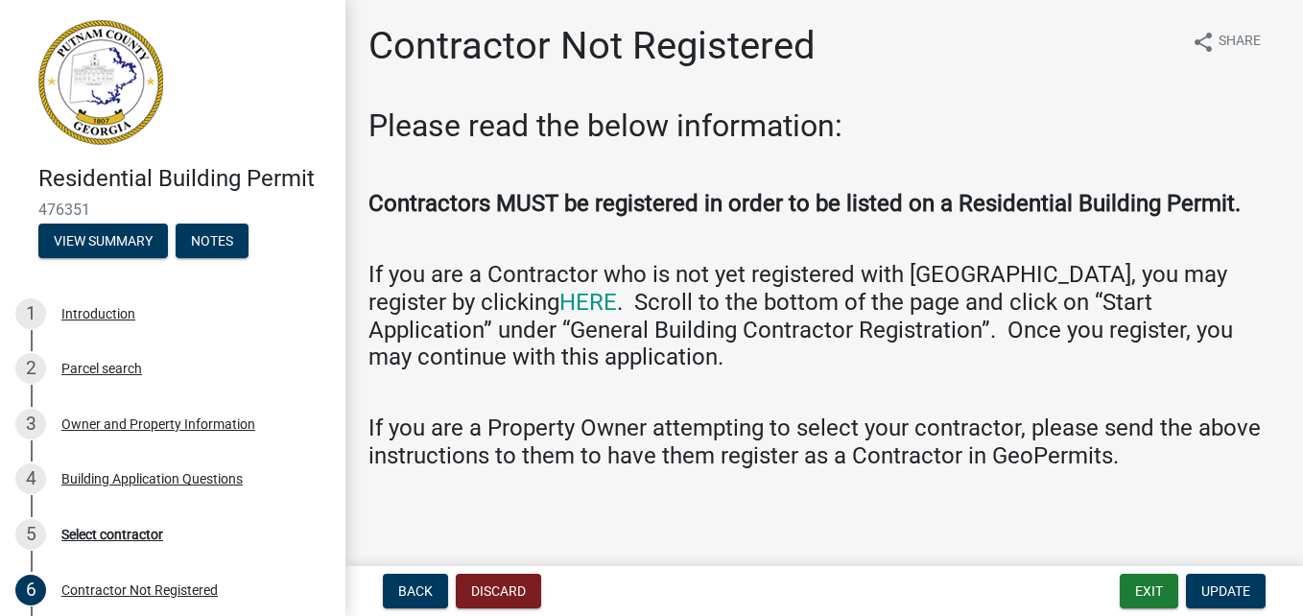
scroll to position [2, 0]
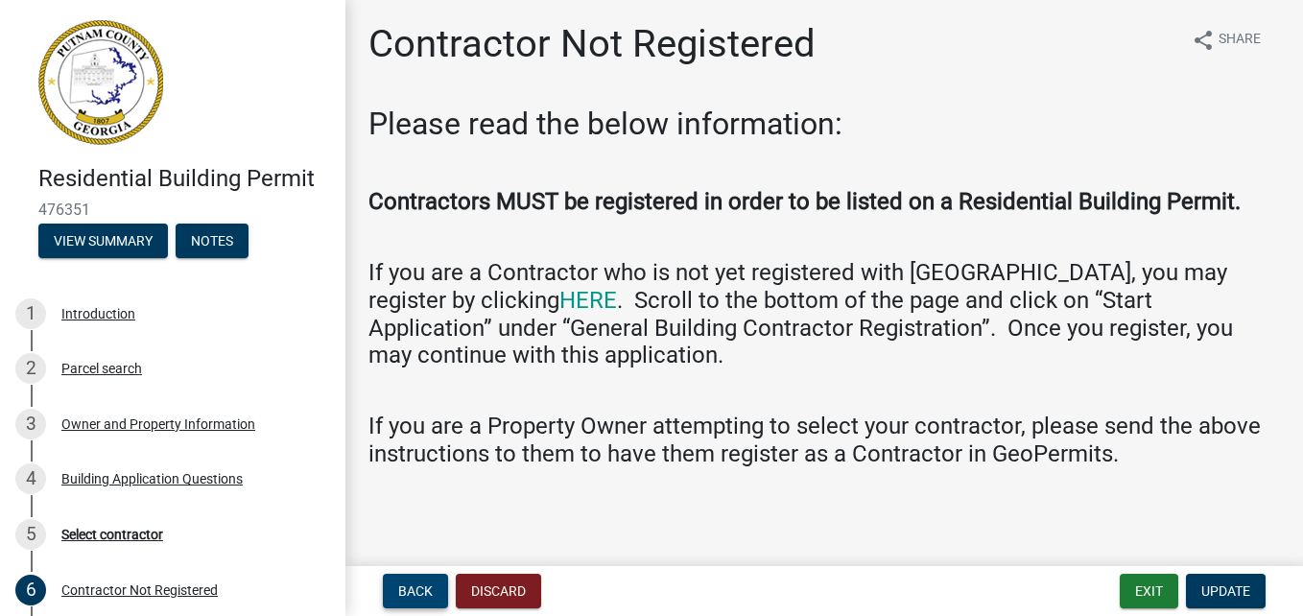
click at [412, 597] on span "Back" at bounding box center [415, 590] width 35 height 15
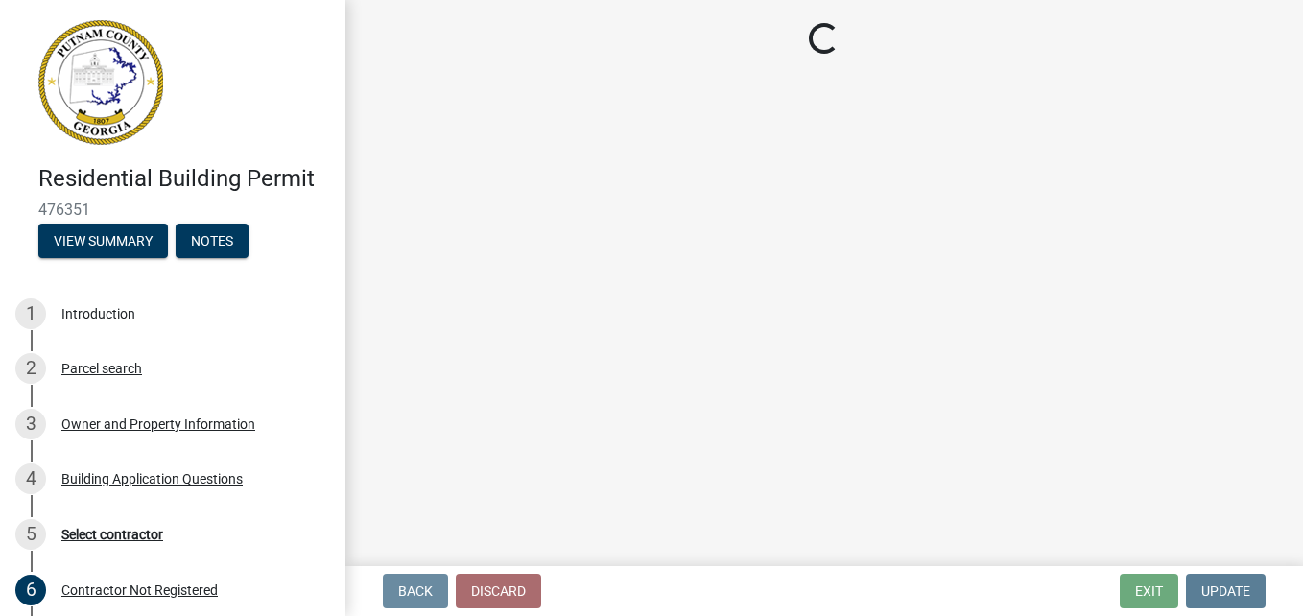
scroll to position [0, 0]
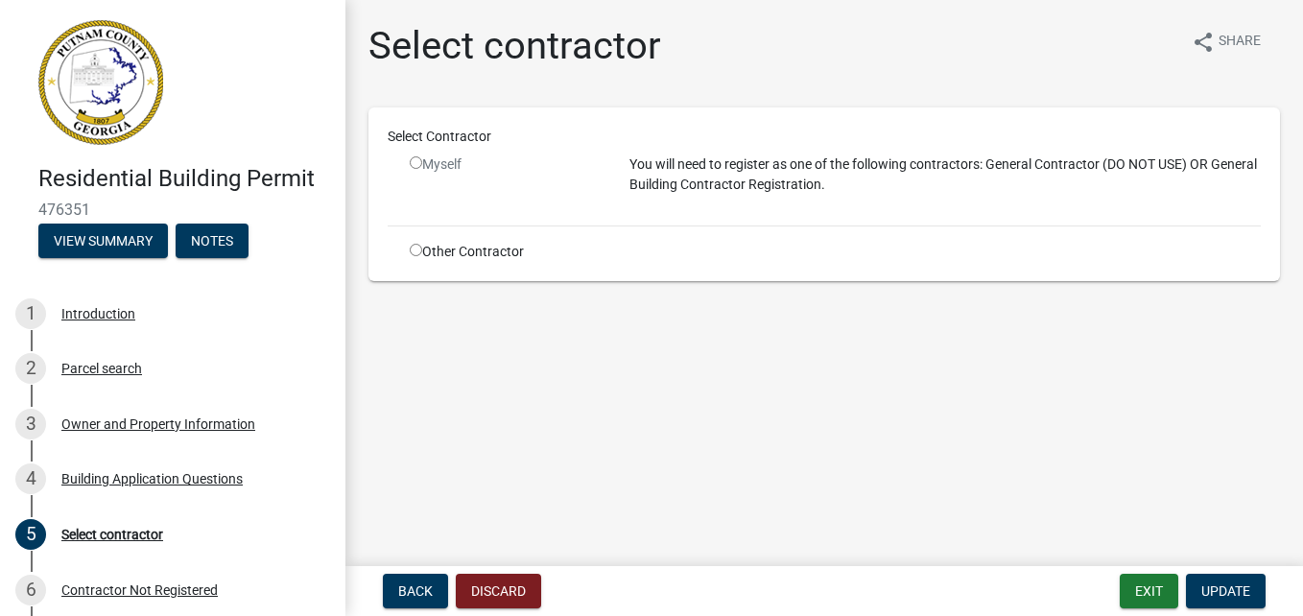
click at [415, 254] on input "radio" at bounding box center [416, 250] width 12 height 12
radio input "true"
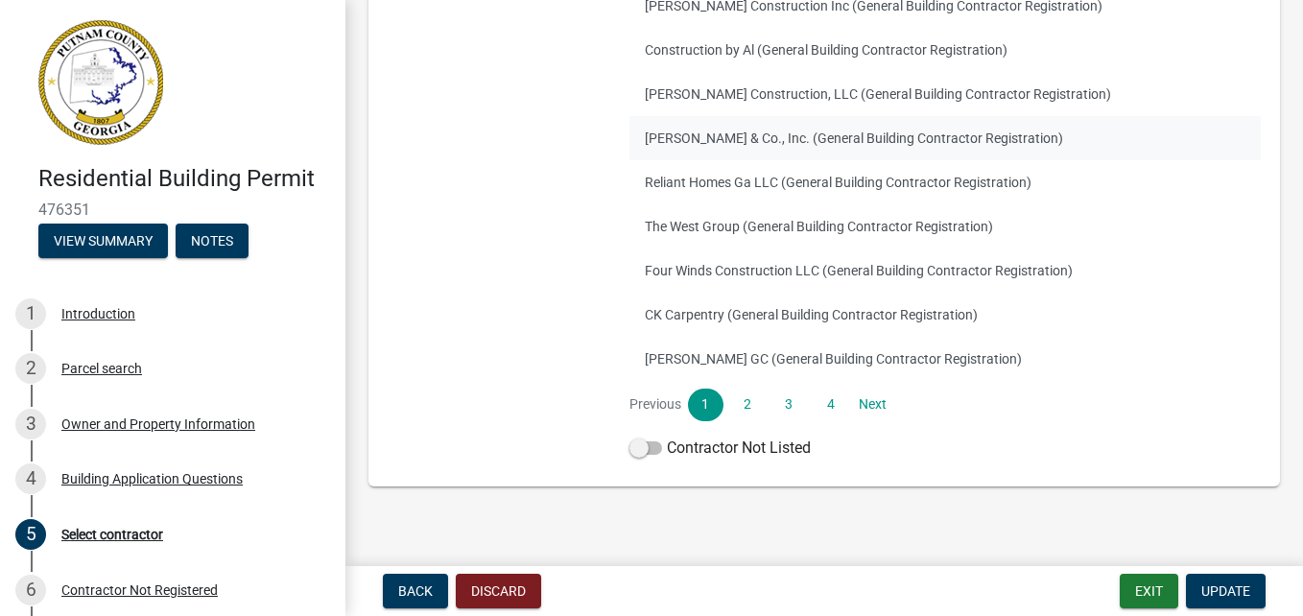
scroll to position [435, 0]
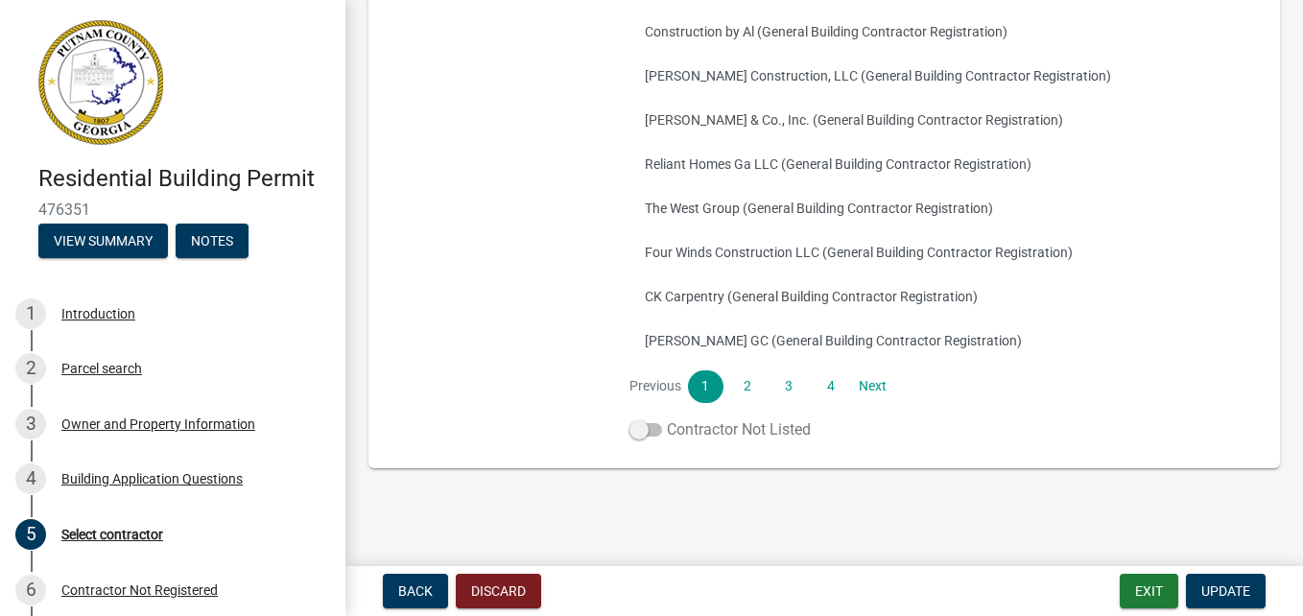
click at [641, 430] on span at bounding box center [645, 429] width 33 height 13
click at [667, 418] on input "Contractor Not Listed" at bounding box center [667, 418] width 0 height 0
click at [1228, 595] on span "Update" at bounding box center [1225, 590] width 49 height 15
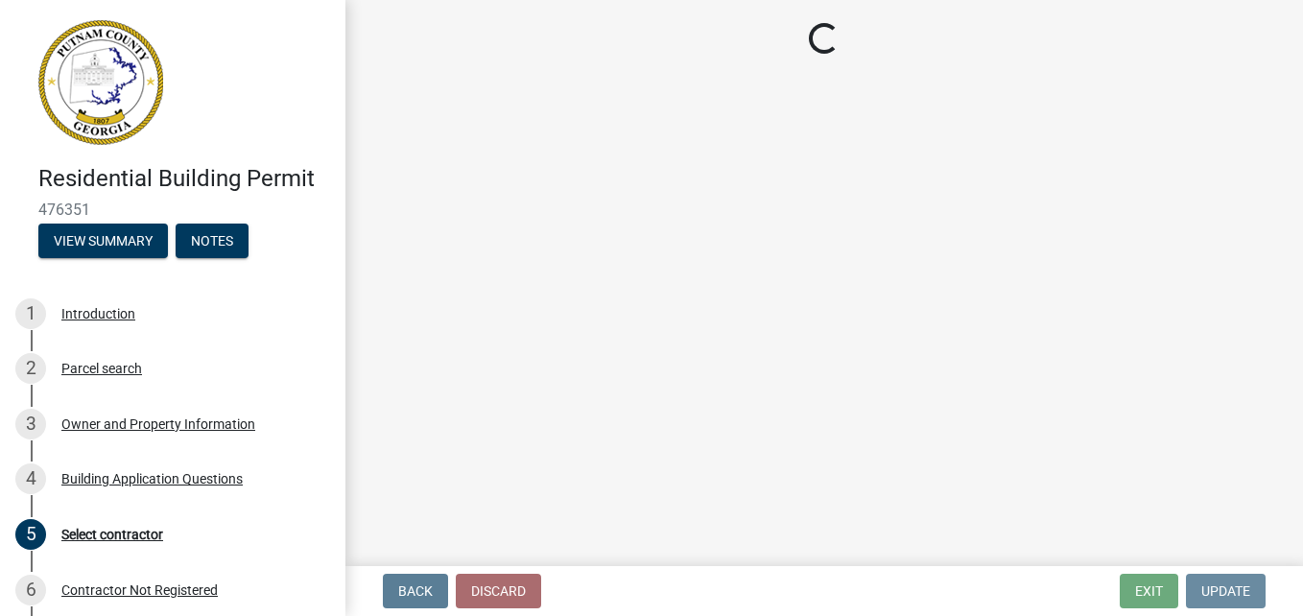
scroll to position [0, 0]
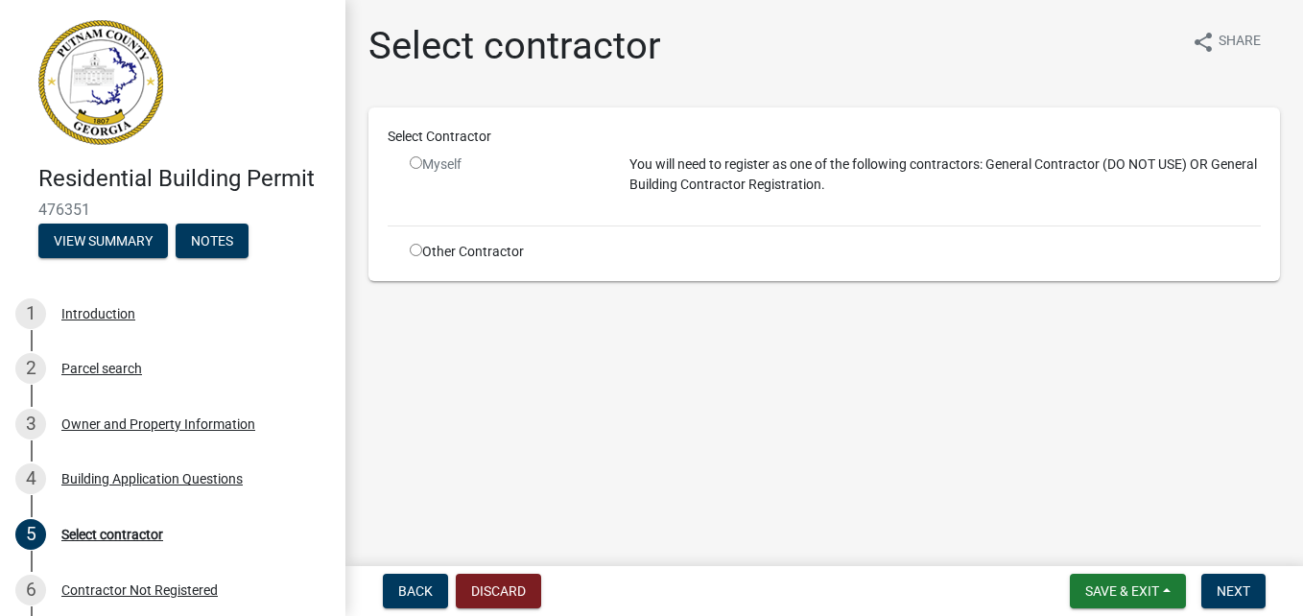
click at [414, 253] on input "radio" at bounding box center [416, 250] width 12 height 12
radio input "true"
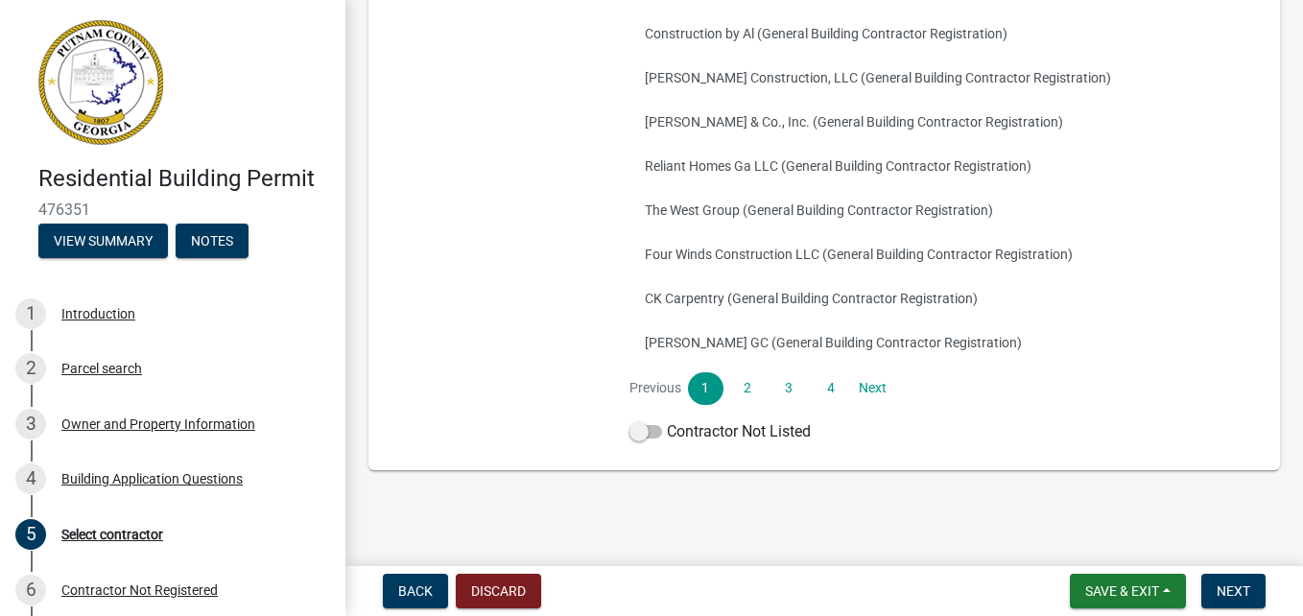
scroll to position [435, 0]
click at [859, 387] on link "Next" at bounding box center [872, 386] width 35 height 33
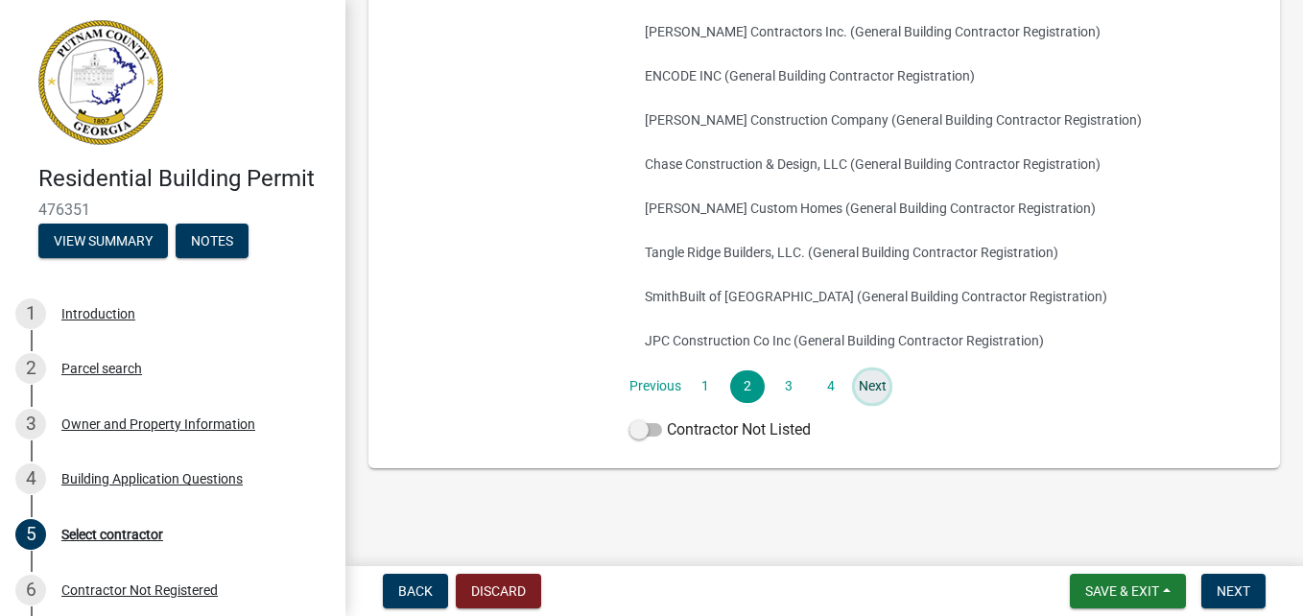
click at [862, 386] on link "Next" at bounding box center [872, 386] width 35 height 33
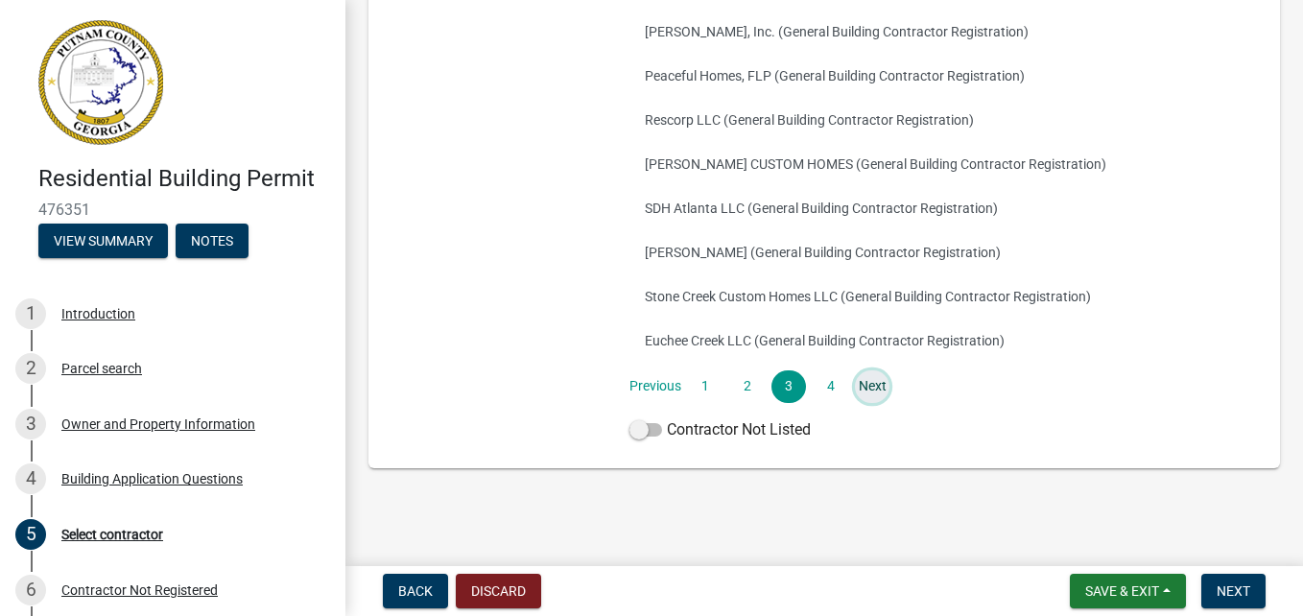
click at [862, 386] on link "Next" at bounding box center [872, 386] width 35 height 33
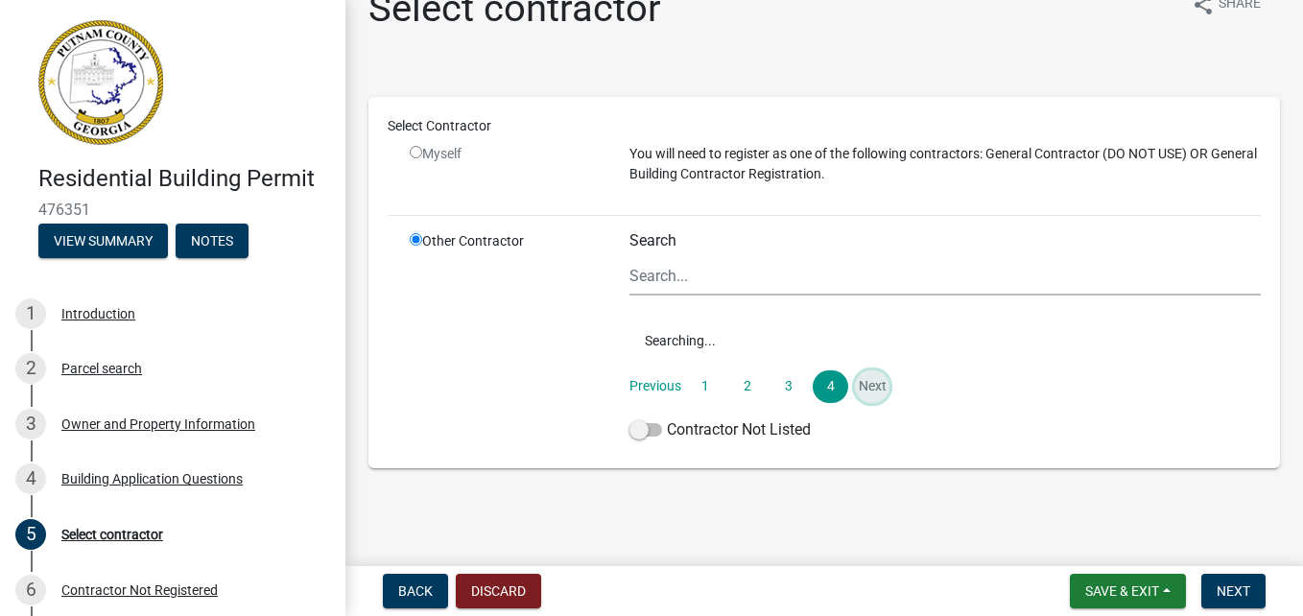
scroll to position [346, 0]
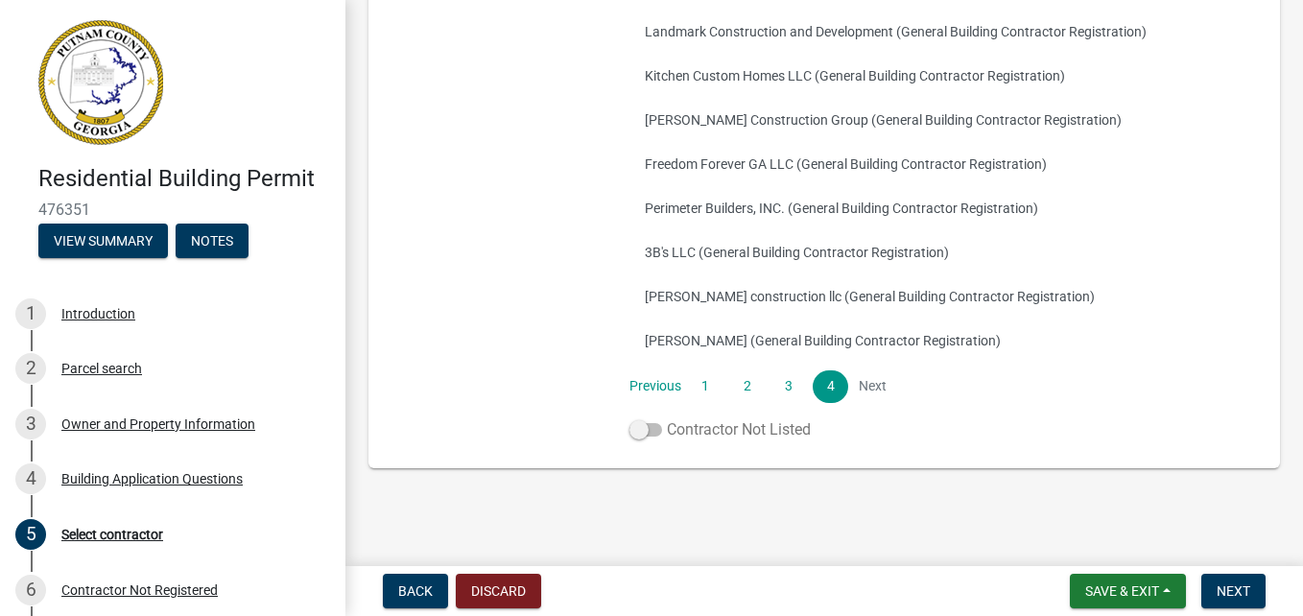
click at [639, 429] on span at bounding box center [645, 429] width 33 height 13
click at [667, 418] on input "Contractor Not Listed" at bounding box center [667, 418] width 0 height 0
click at [1231, 593] on span "Next" at bounding box center [1233, 590] width 34 height 15
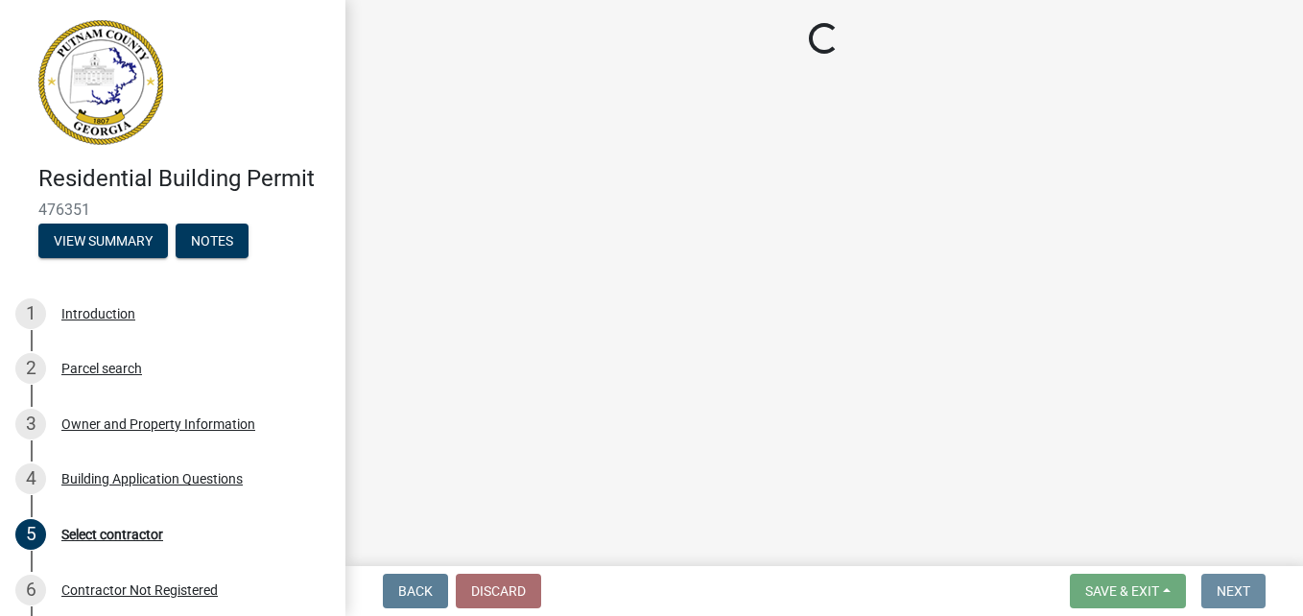
scroll to position [0, 0]
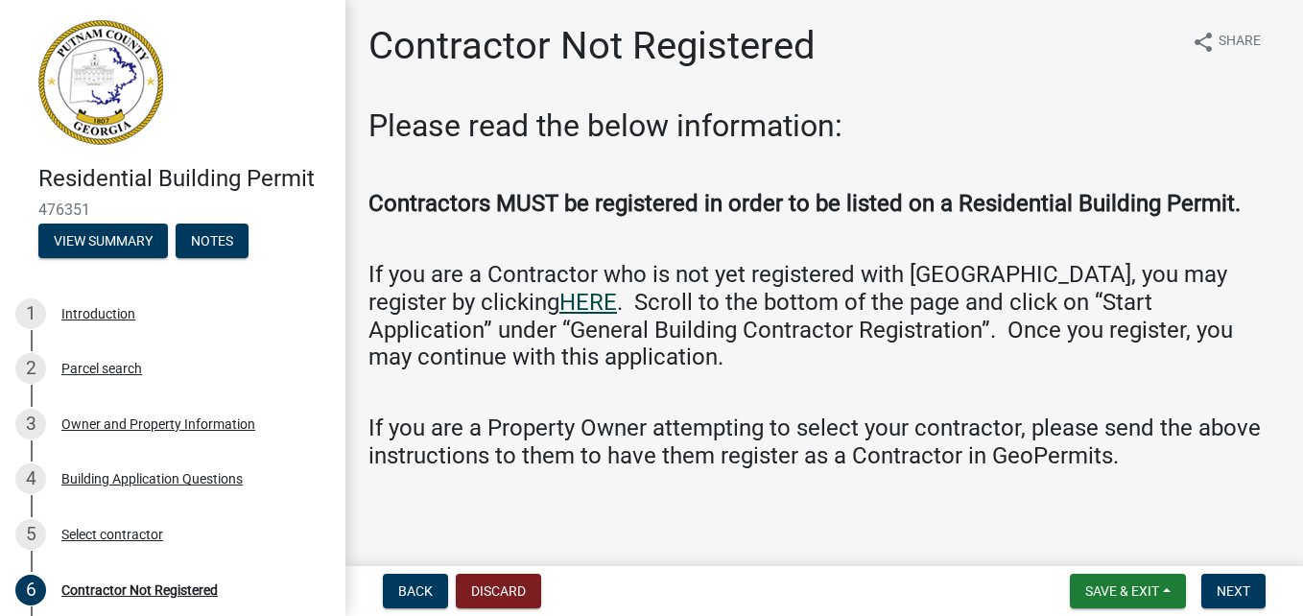
click at [559, 301] on link "HERE" at bounding box center [588, 302] width 58 height 27
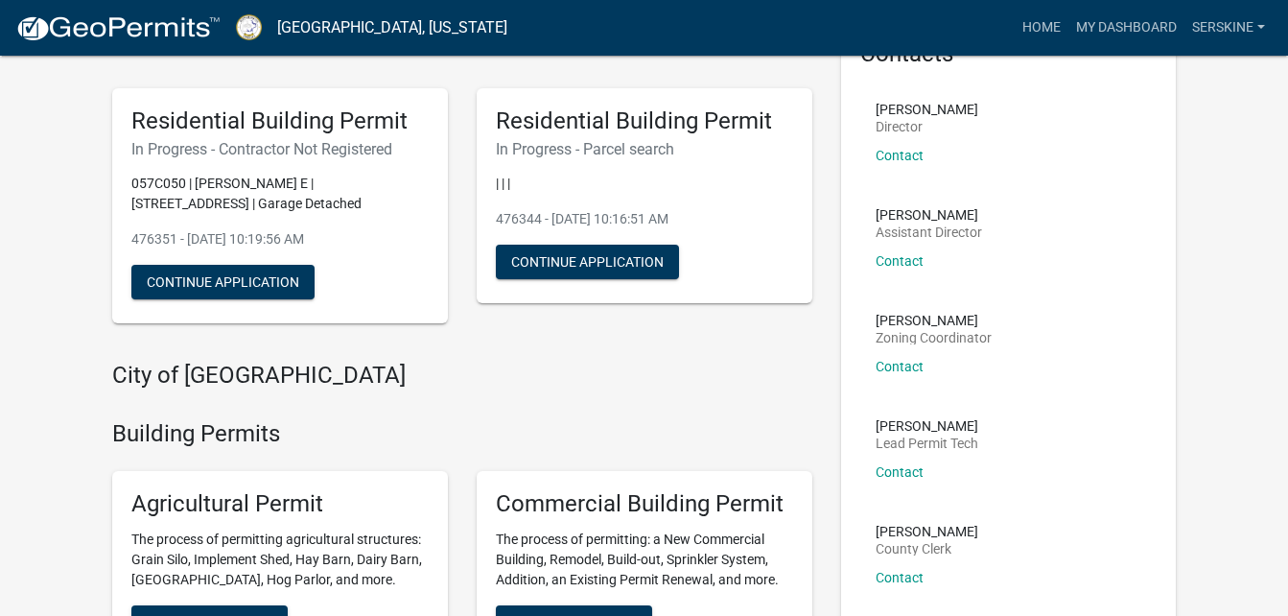
scroll to position [96, 0]
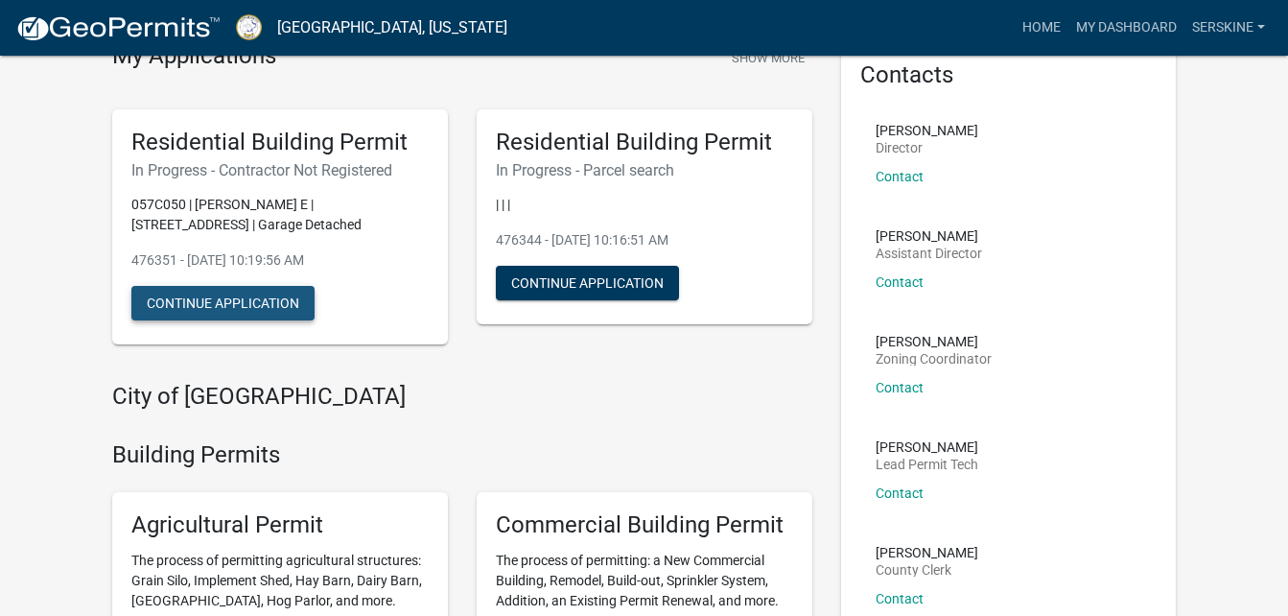
click at [272, 299] on button "Continue Application" at bounding box center [222, 303] width 183 height 35
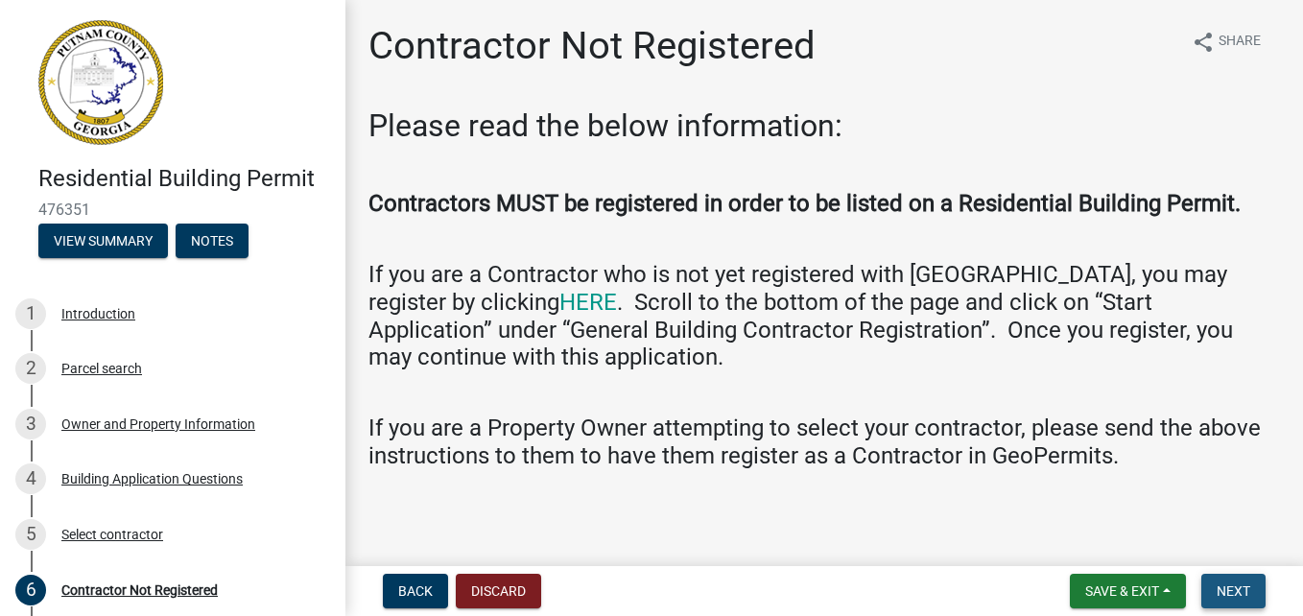
click at [1216, 584] on span "Next" at bounding box center [1233, 590] width 34 height 15
